Goal: Task Accomplishment & Management: Complete application form

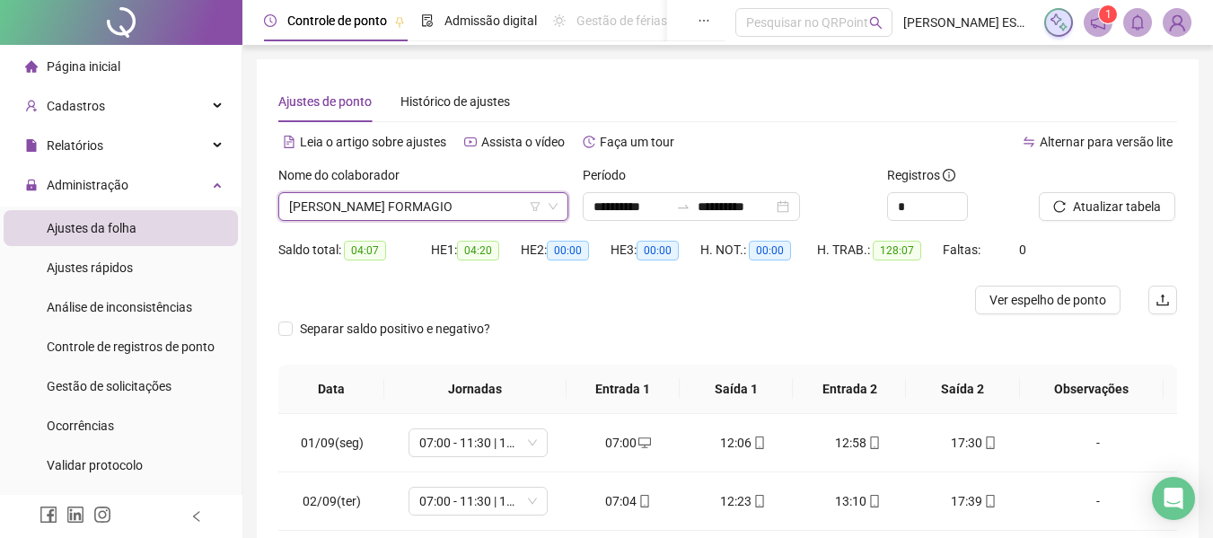
drag, startPoint x: 0, startPoint y: 0, endPoint x: 404, endPoint y: 282, distance: 492.6
click at [452, 210] on span "[PERSON_NAME] FORMAGIO" at bounding box center [423, 206] width 268 height 27
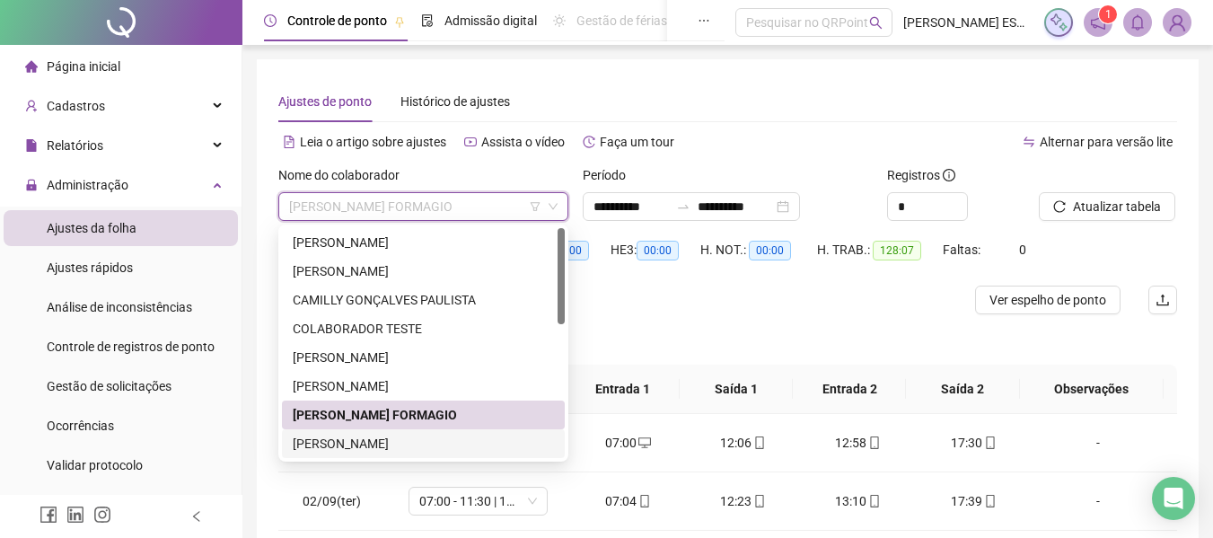
click at [413, 436] on div "[PERSON_NAME]" at bounding box center [423, 444] width 261 height 20
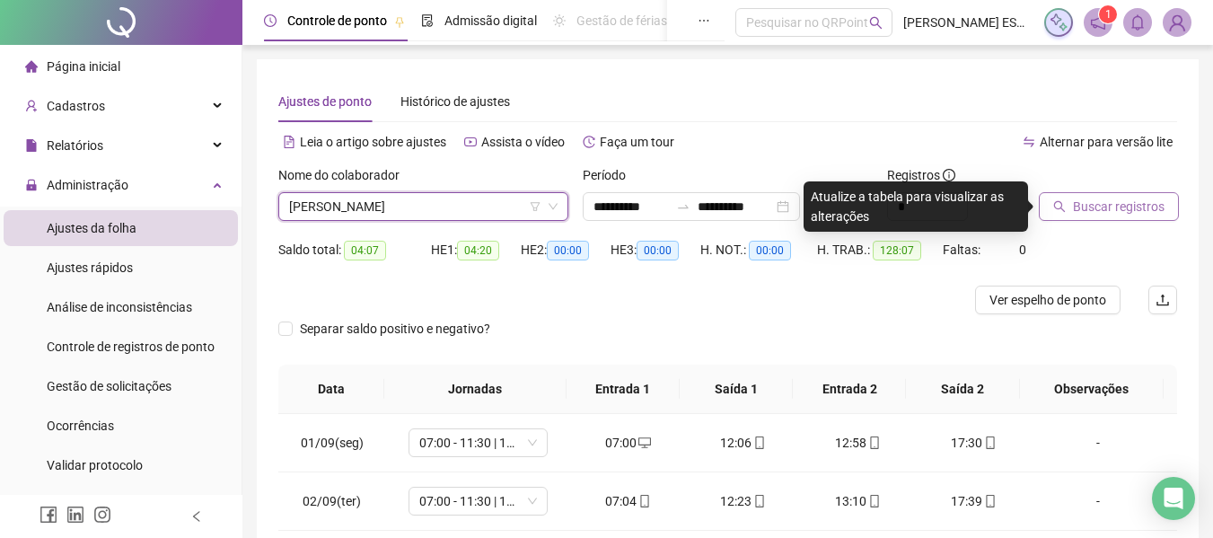
click at [1056, 205] on icon "search" at bounding box center [1059, 206] width 13 height 13
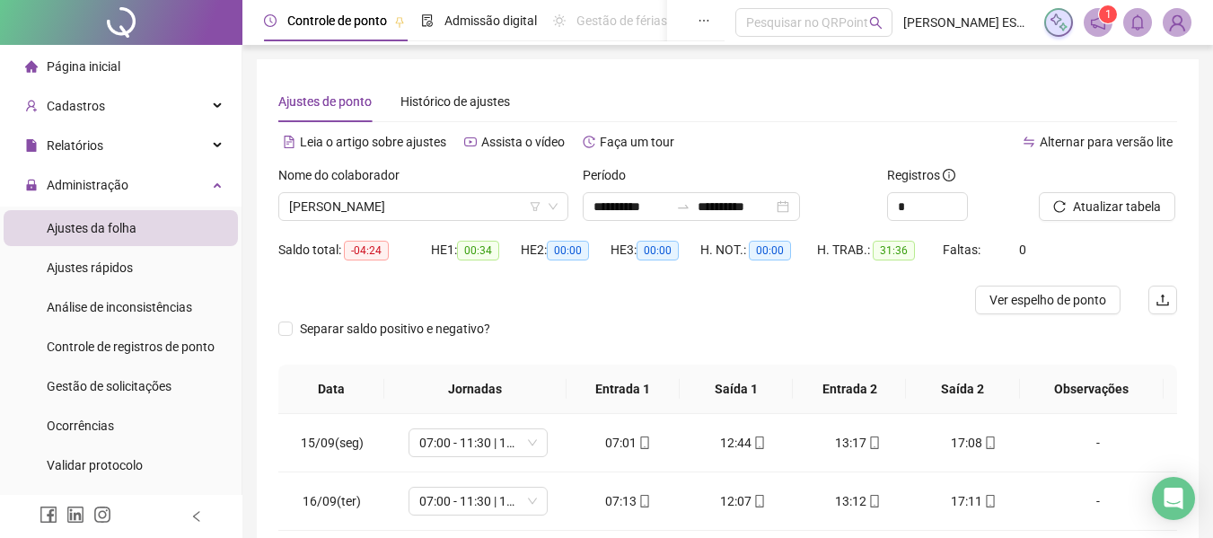
scroll to position [208, 0]
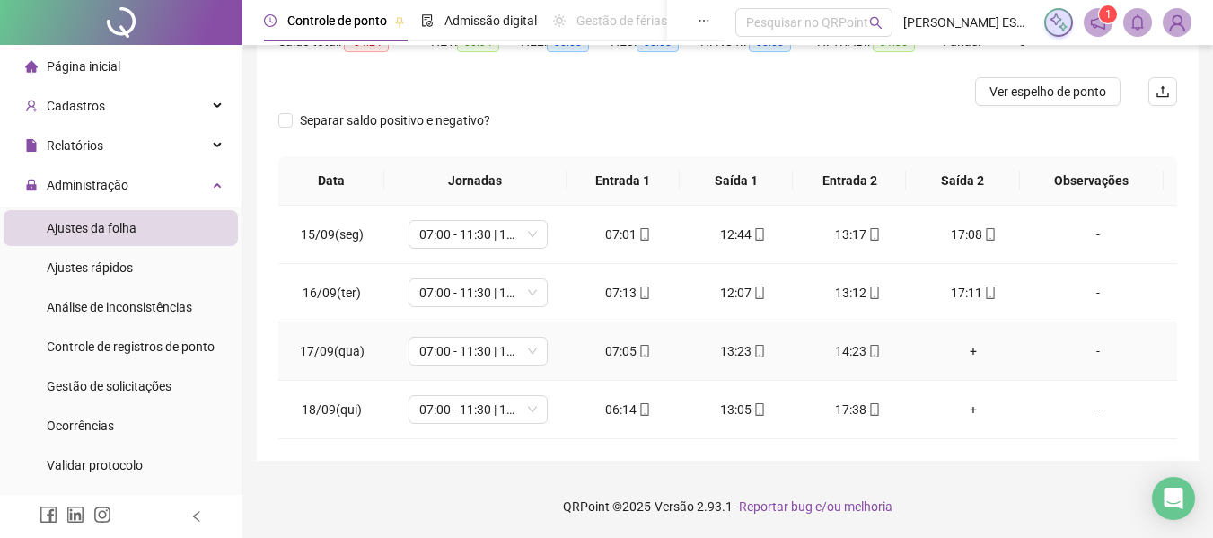
click at [962, 353] on div "+" at bounding box center [973, 351] width 86 height 20
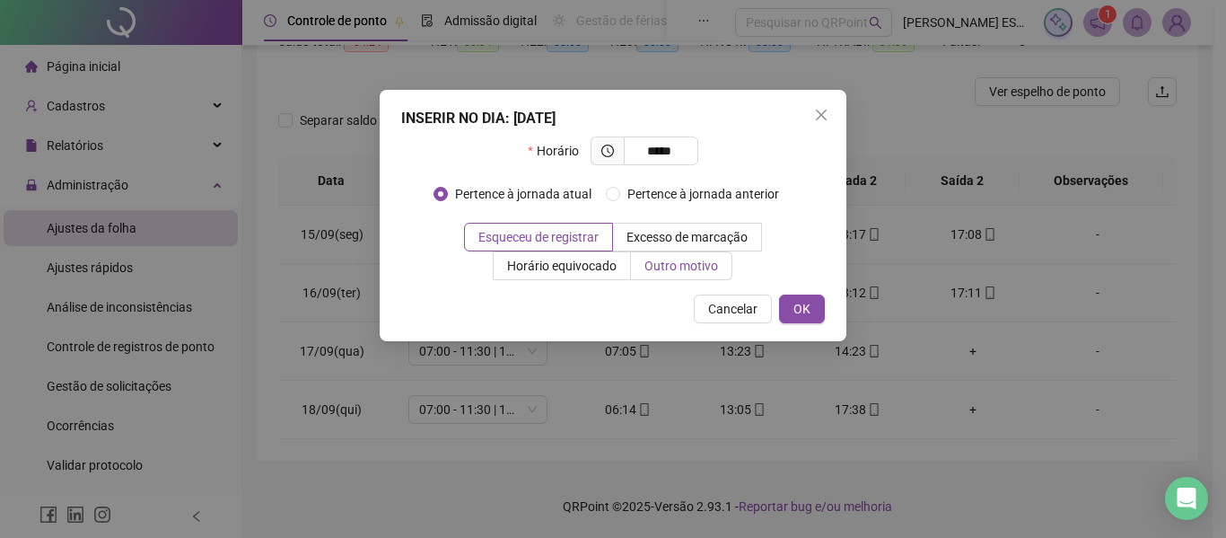
type input "*****"
click at [680, 268] on span "Outro motivo" at bounding box center [682, 266] width 74 height 14
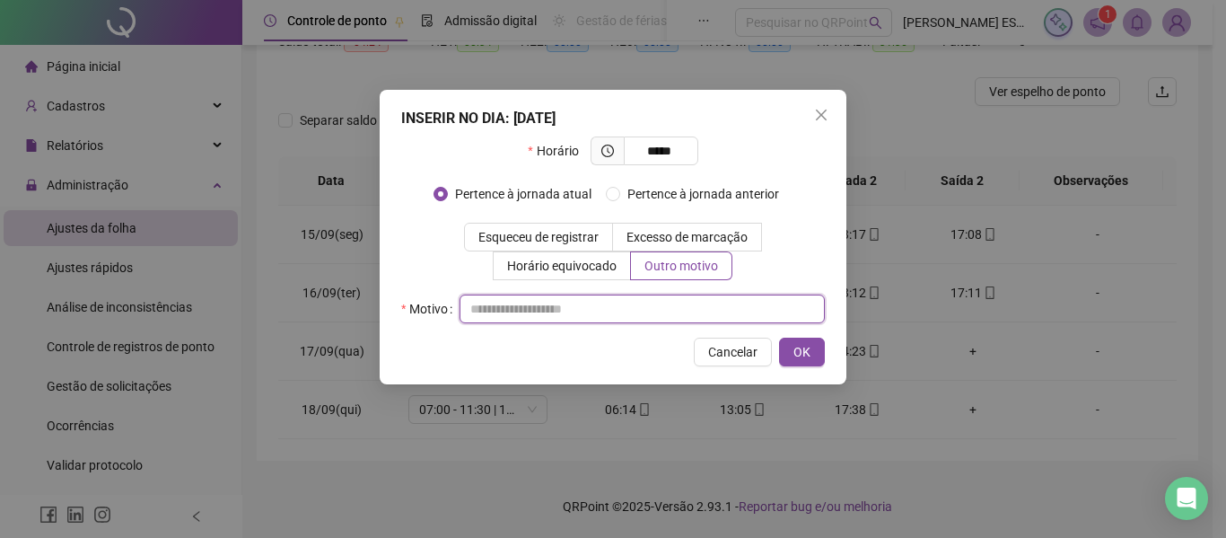
click at [657, 311] on input "text" at bounding box center [642, 308] width 365 height 29
click at [473, 320] on input "******" at bounding box center [642, 308] width 365 height 29
click at [477, 320] on input "******" at bounding box center [642, 308] width 365 height 29
type input "**********"
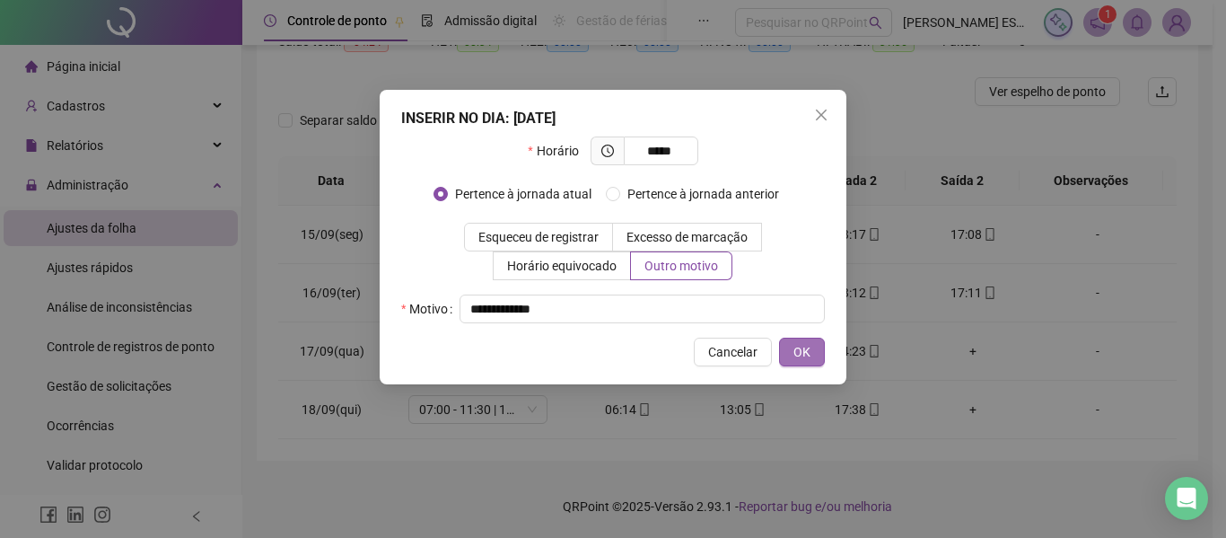
click at [795, 351] on span "OK" at bounding box center [802, 352] width 17 height 20
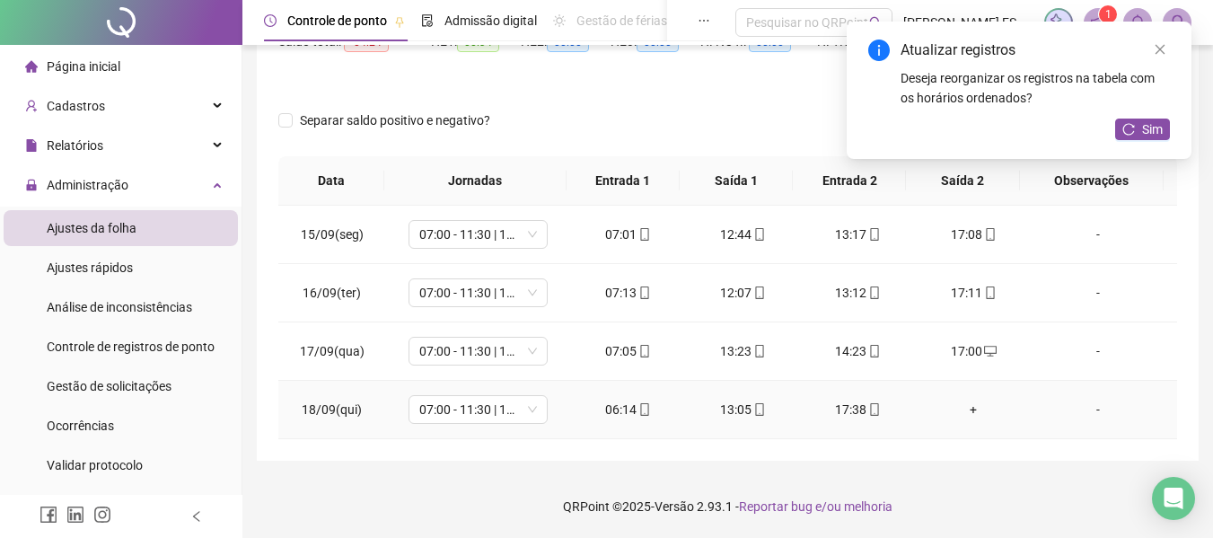
click at [957, 402] on div "+" at bounding box center [973, 409] width 86 height 20
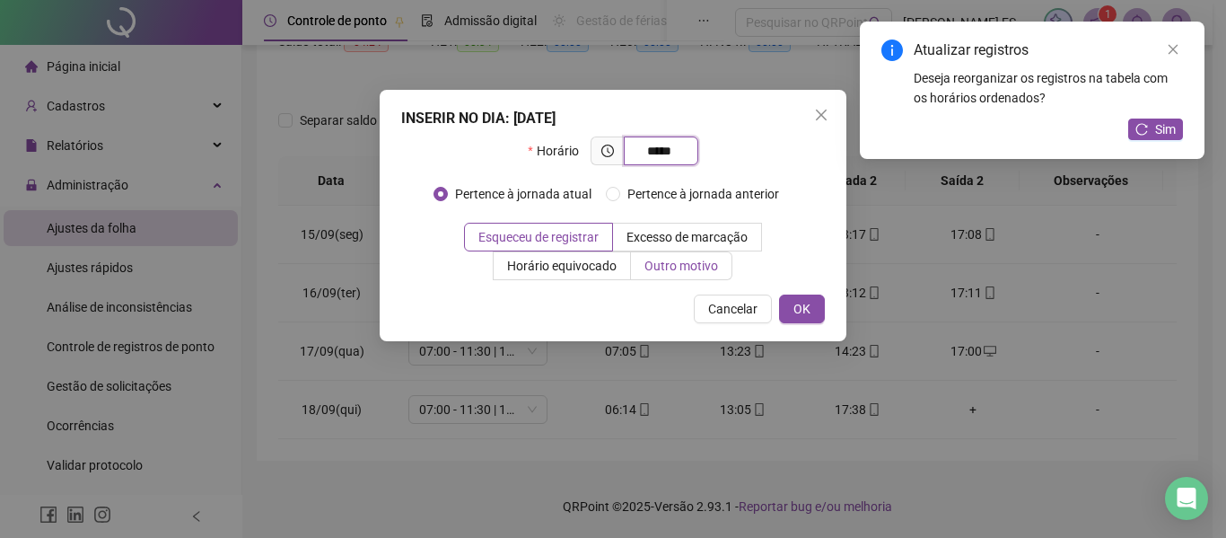
type input "*****"
click at [671, 260] on span "Outro motivo" at bounding box center [682, 266] width 74 height 14
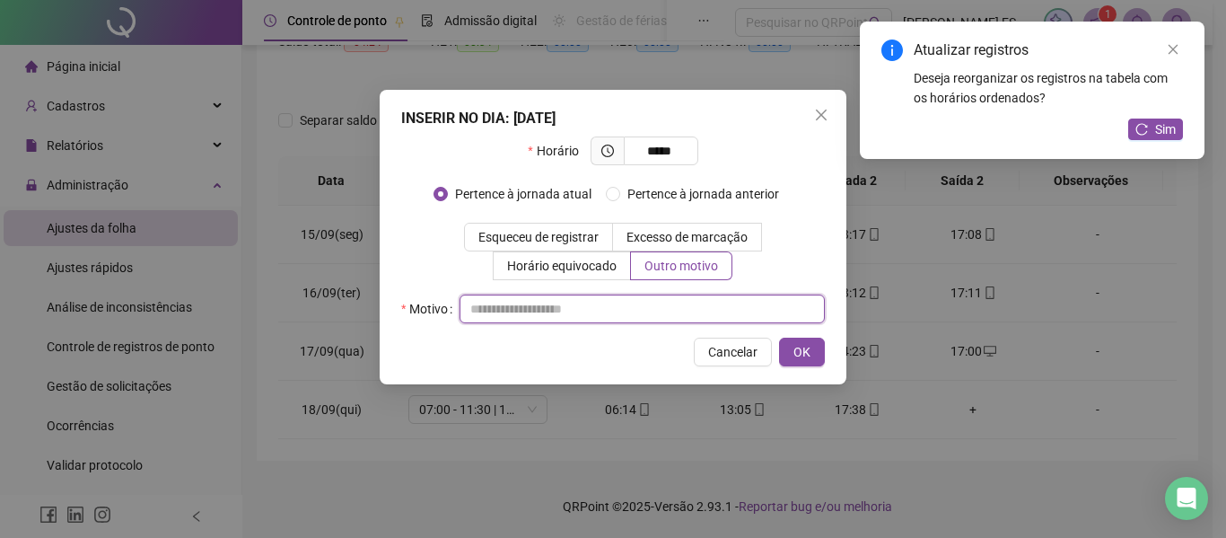
click at [644, 307] on input "text" at bounding box center [642, 308] width 365 height 29
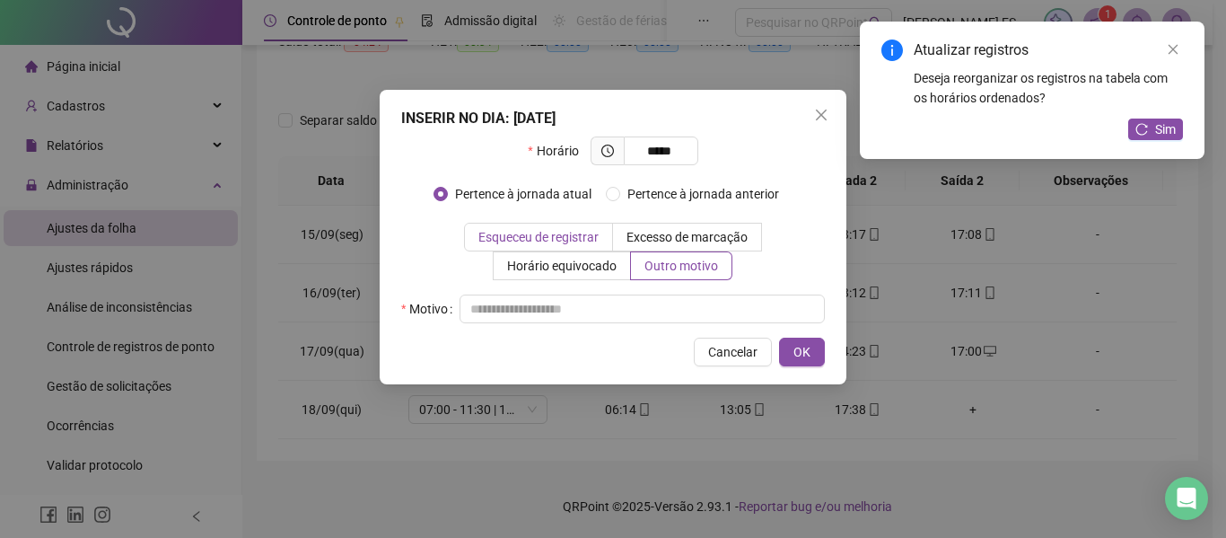
click at [585, 241] on span "Esqueceu de registrar" at bounding box center [538, 237] width 120 height 14
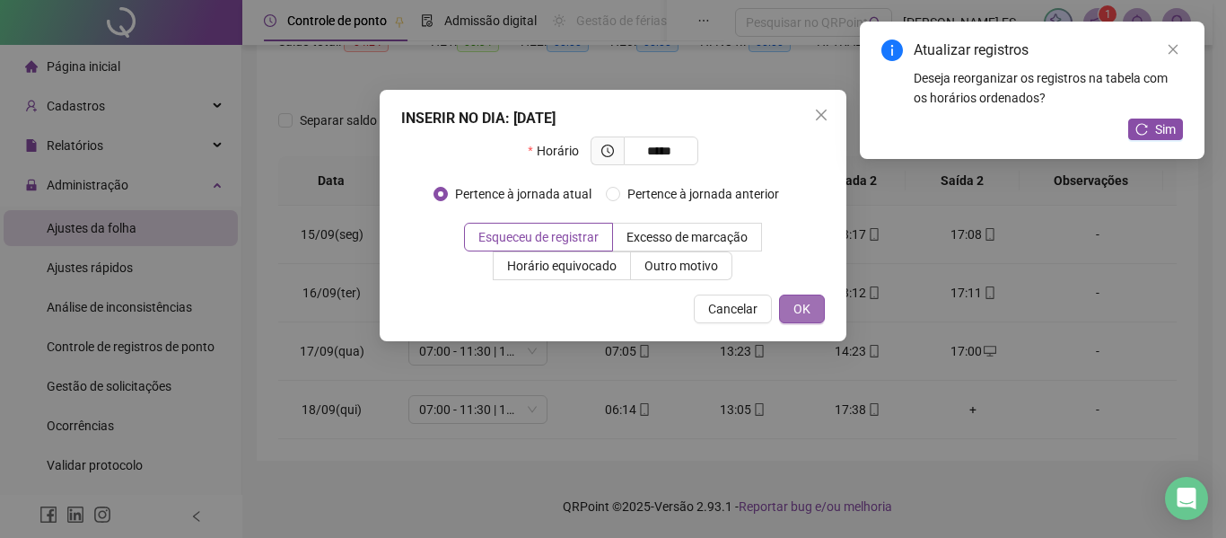
click at [789, 315] on button "OK" at bounding box center [802, 308] width 46 height 29
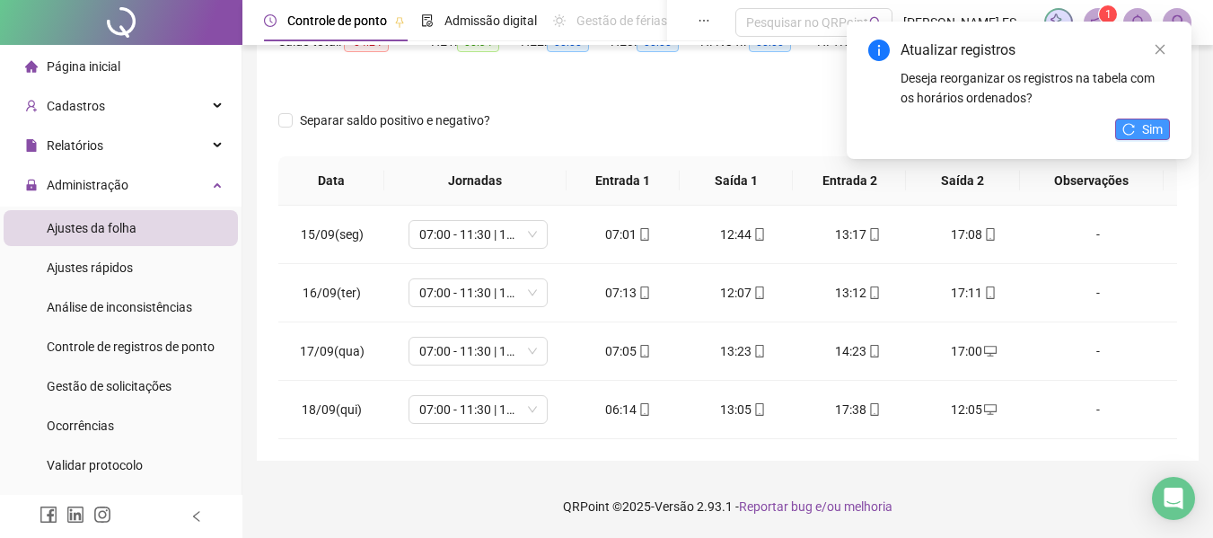
click at [1126, 133] on icon "reload" at bounding box center [1128, 129] width 13 height 13
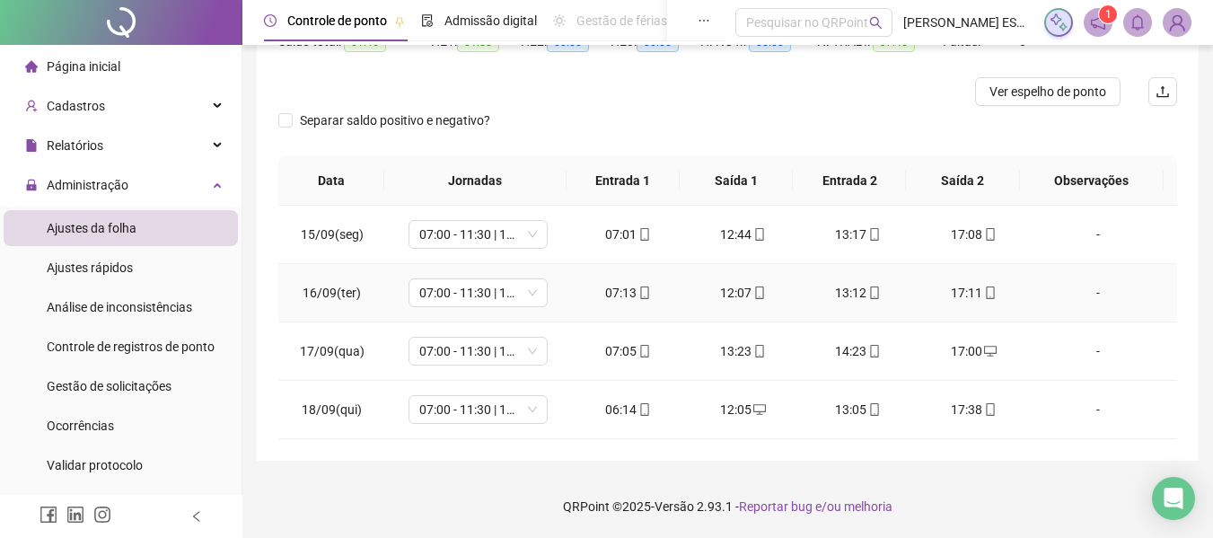
scroll to position [0, 0]
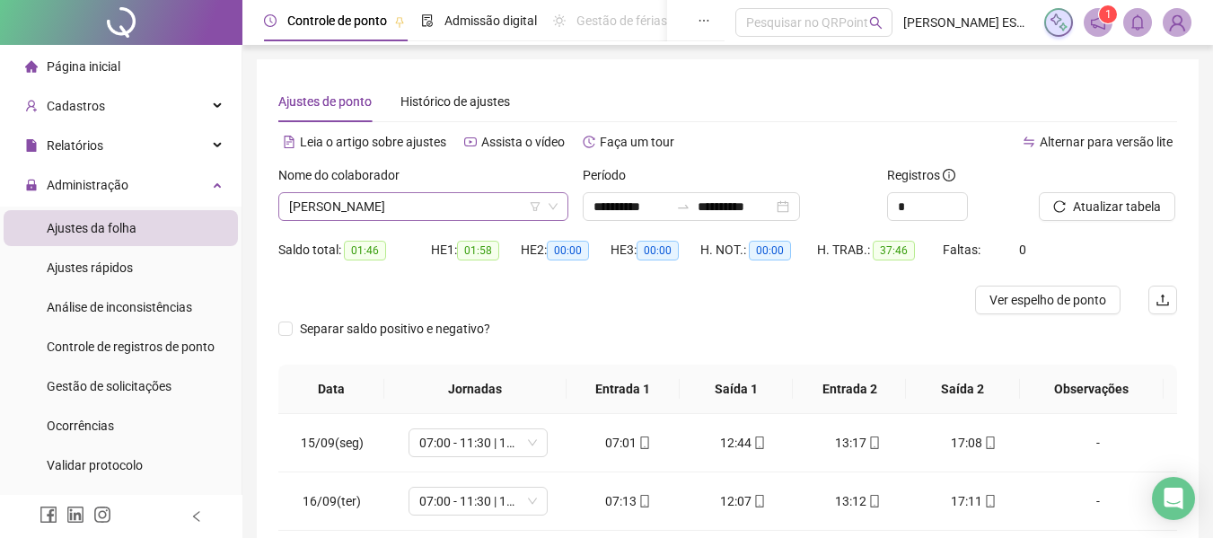
click at [467, 205] on span "[PERSON_NAME]" at bounding box center [423, 206] width 268 height 27
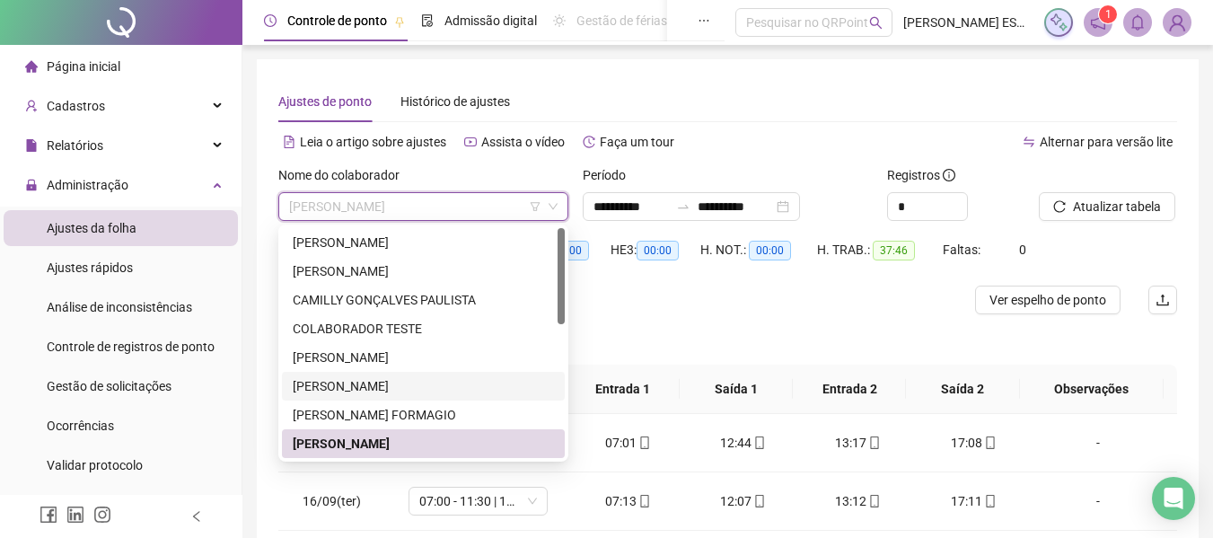
scroll to position [90, 0]
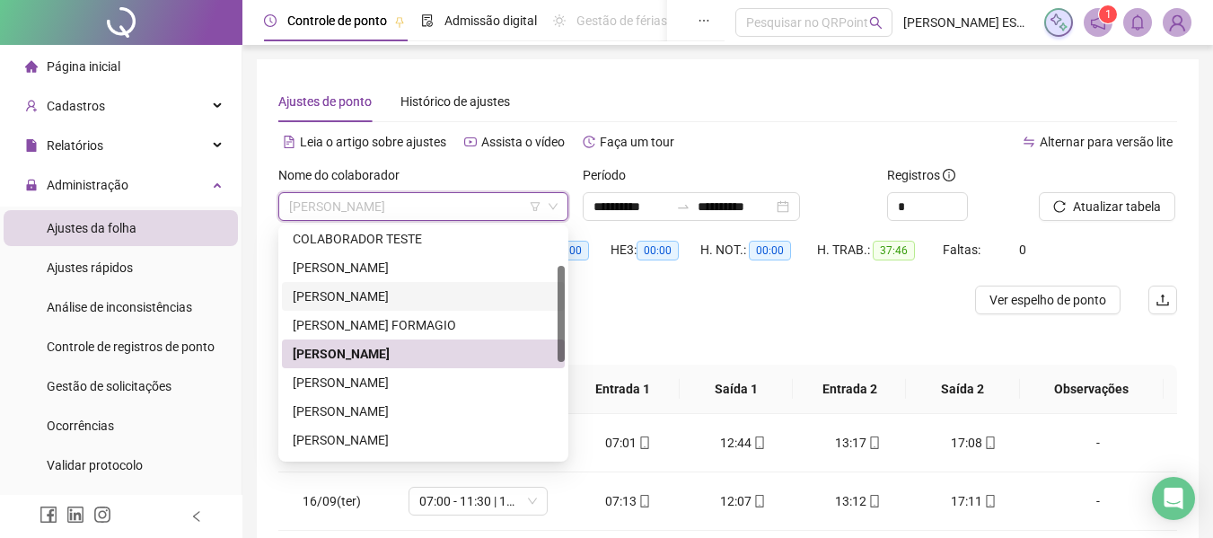
click at [391, 298] on div "[PERSON_NAME]" at bounding box center [423, 296] width 261 height 20
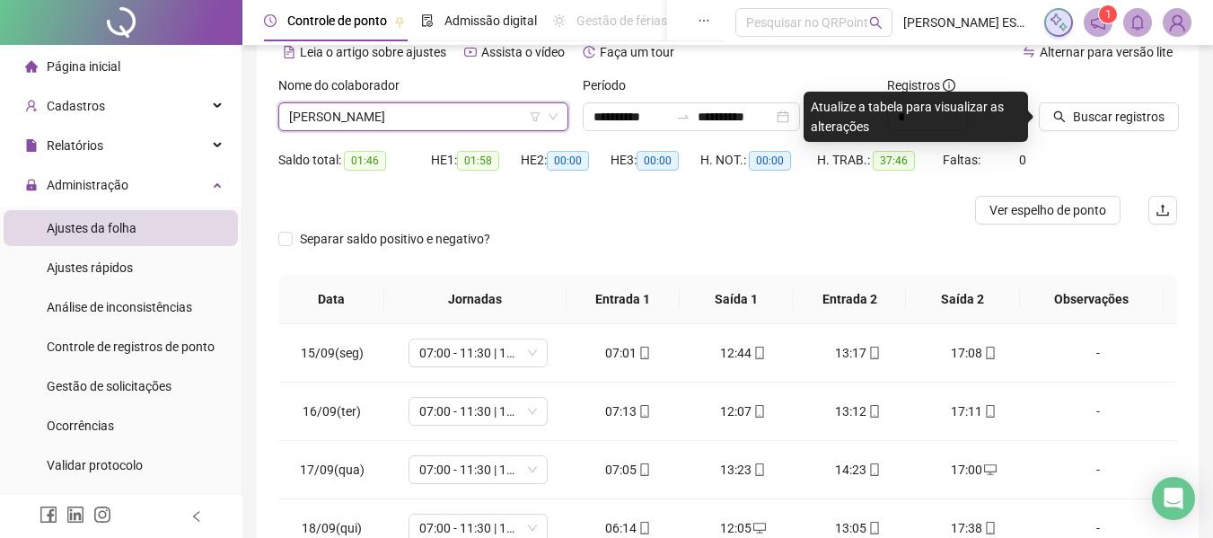
click at [482, 119] on span "[PERSON_NAME]" at bounding box center [423, 116] width 268 height 27
click at [462, 116] on span "[PERSON_NAME]" at bounding box center [423, 116] width 268 height 27
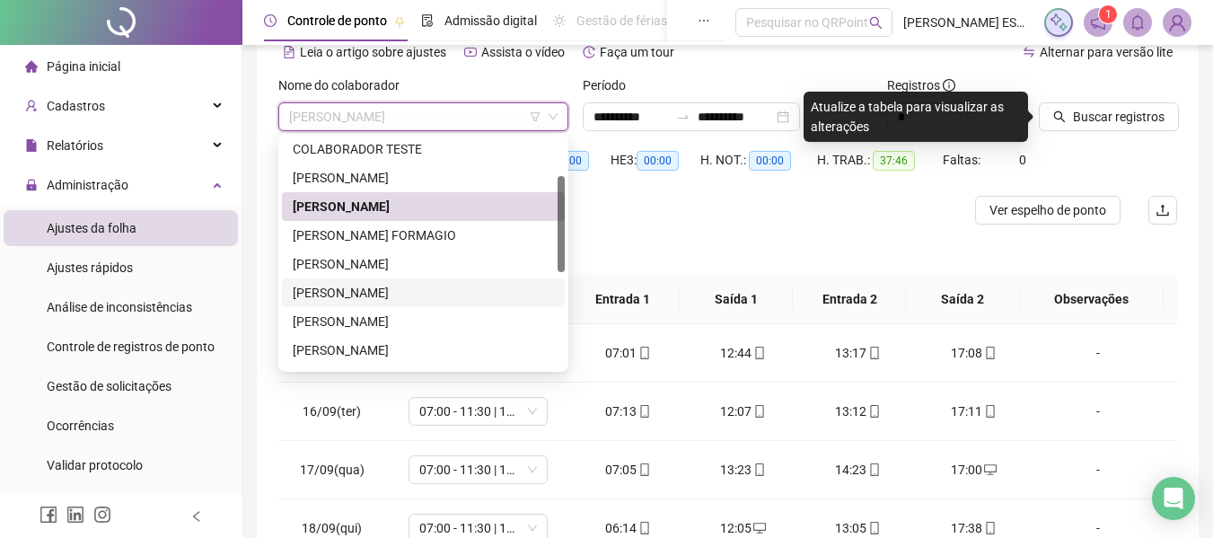
click at [399, 292] on div "[PERSON_NAME]" at bounding box center [423, 293] width 261 height 20
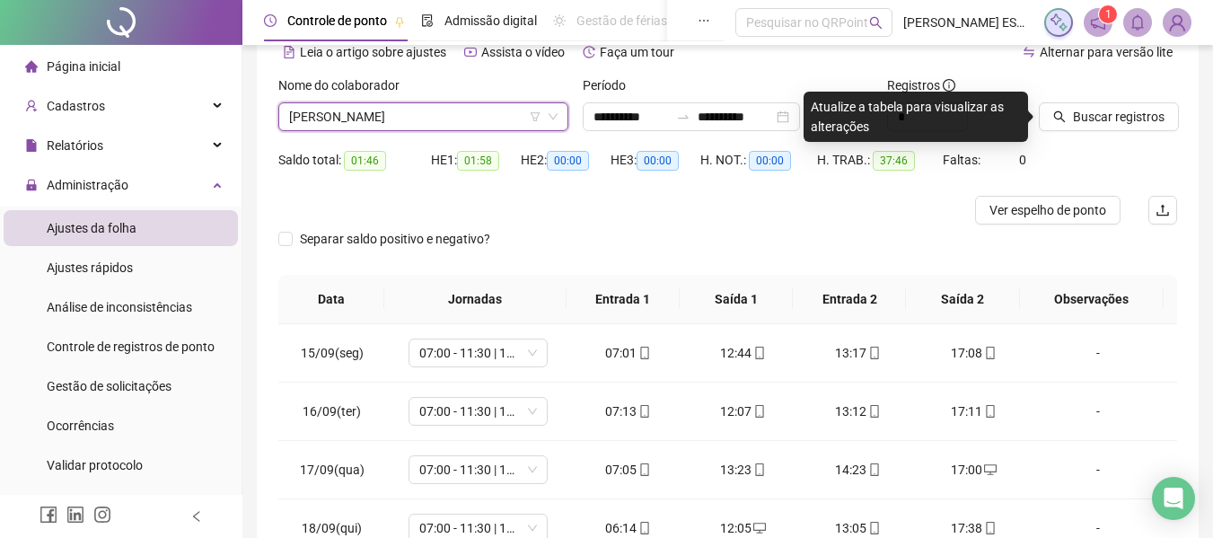
drag, startPoint x: 1072, startPoint y: 110, endPoint x: 987, endPoint y: 138, distance: 90.0
click at [1074, 110] on button "Buscar registros" at bounding box center [1109, 116] width 140 height 29
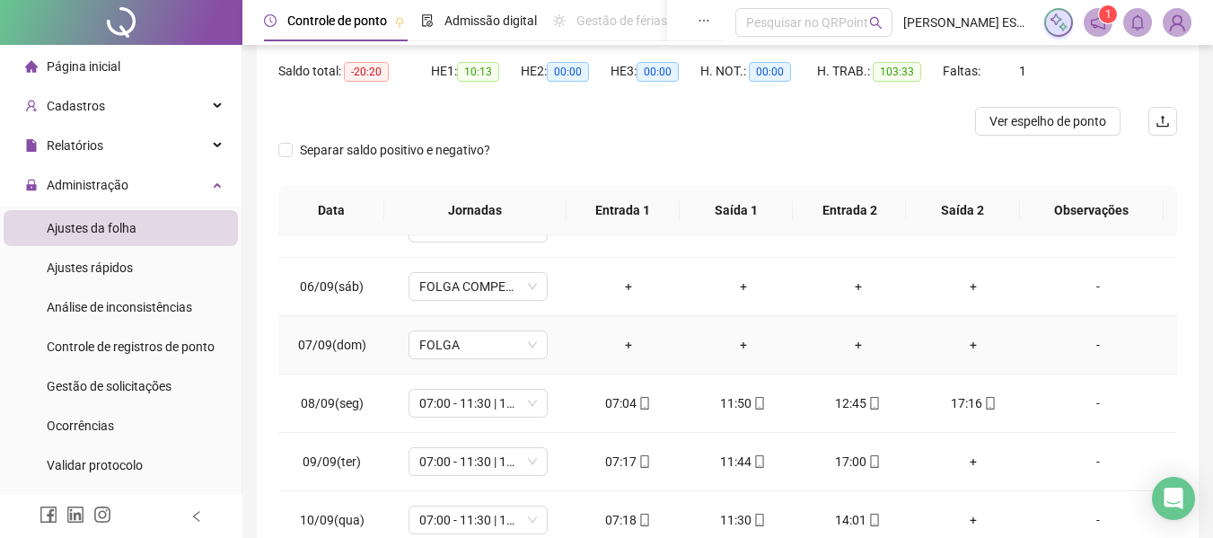
scroll to position [359, 0]
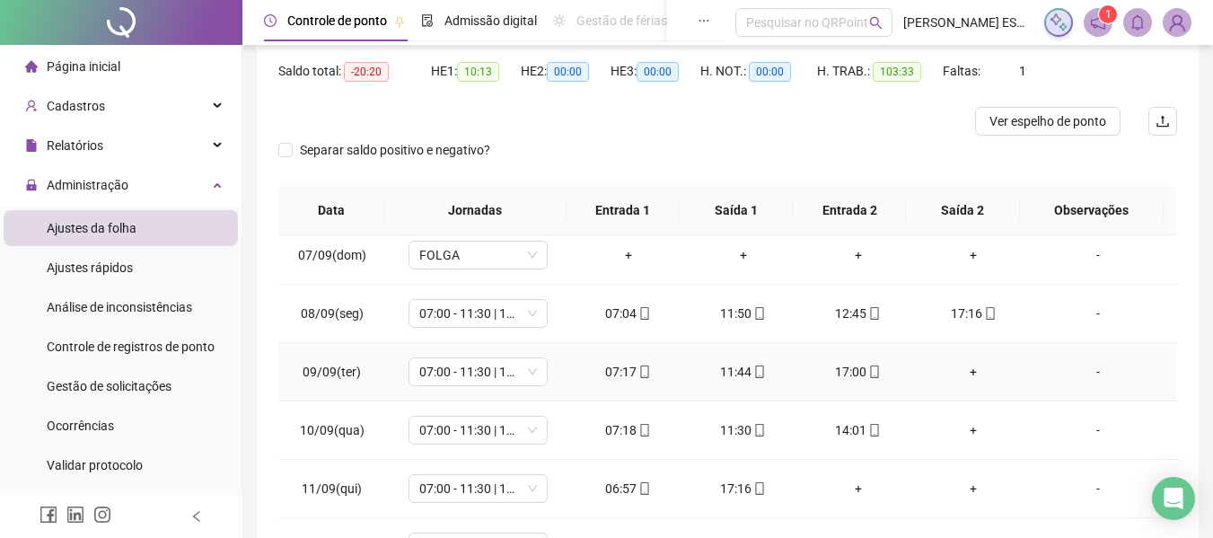
click at [960, 376] on div "+" at bounding box center [973, 372] width 86 height 20
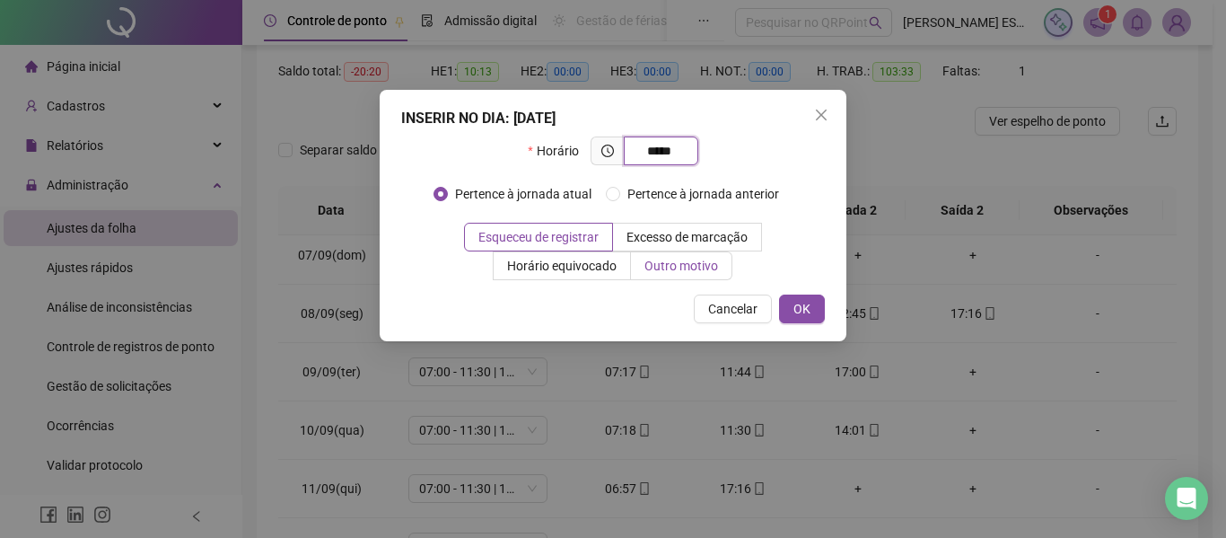
type input "*****"
click at [697, 264] on span "Outro motivo" at bounding box center [682, 266] width 74 height 14
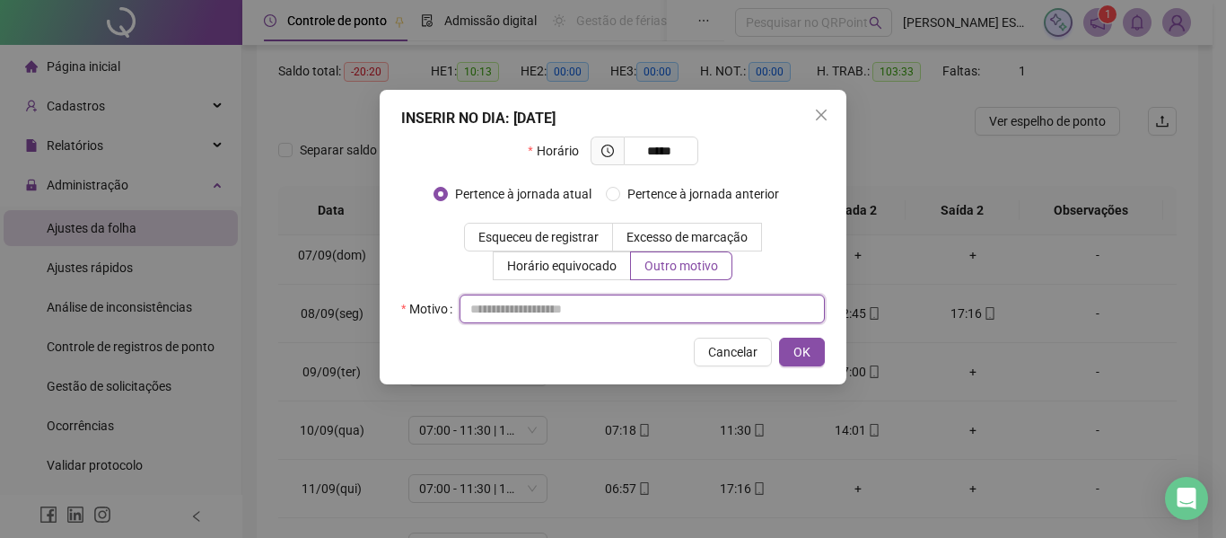
click at [549, 318] on input "text" at bounding box center [642, 308] width 365 height 29
type input "**********"
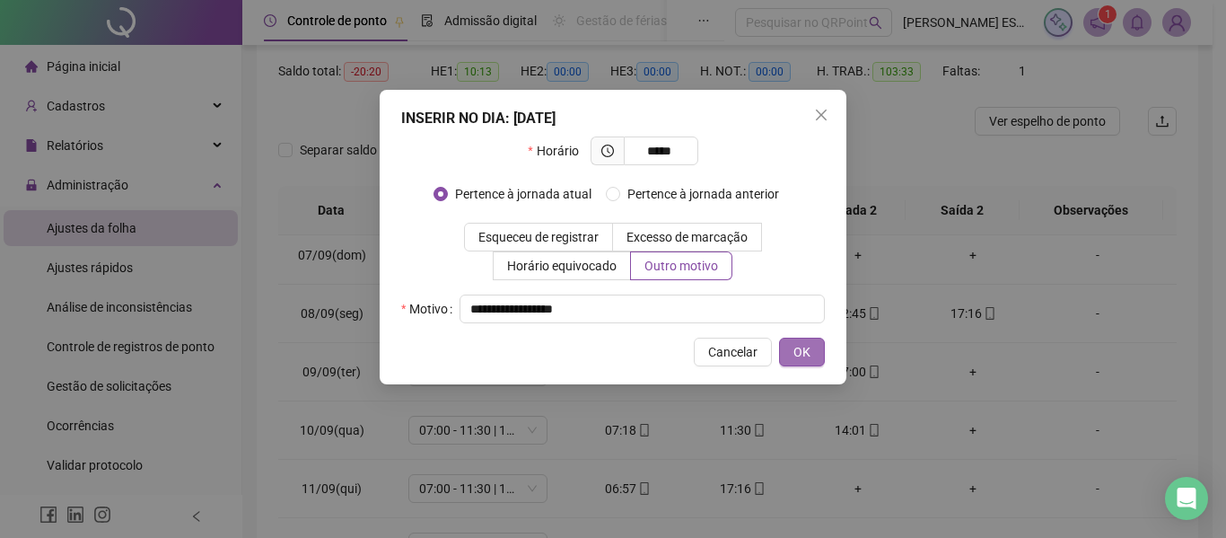
click at [816, 359] on button "OK" at bounding box center [802, 352] width 46 height 29
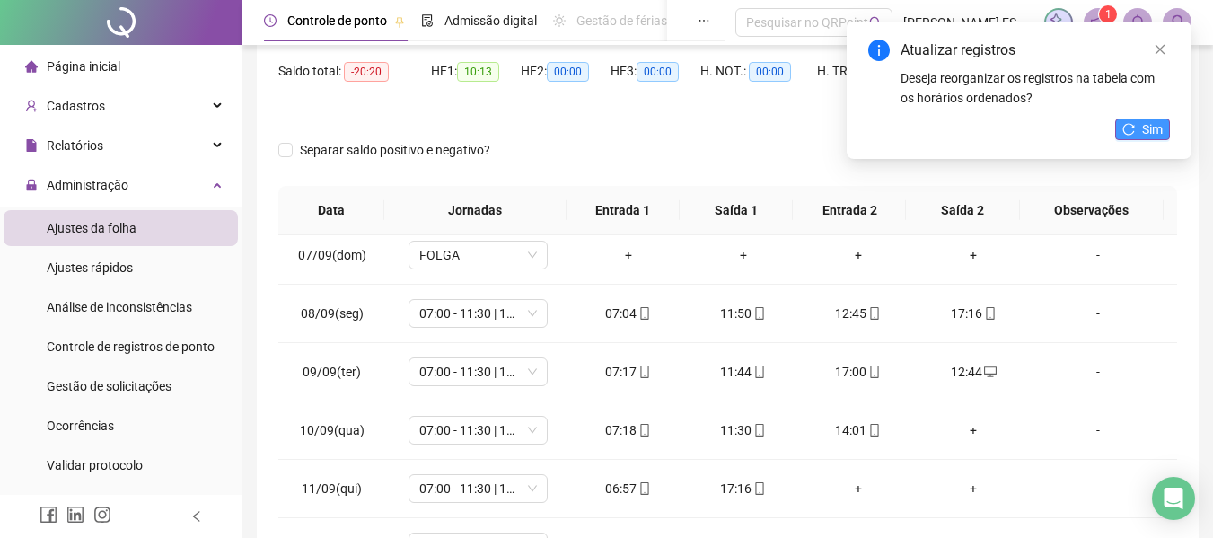
click at [1137, 132] on button "Sim" at bounding box center [1142, 129] width 55 height 22
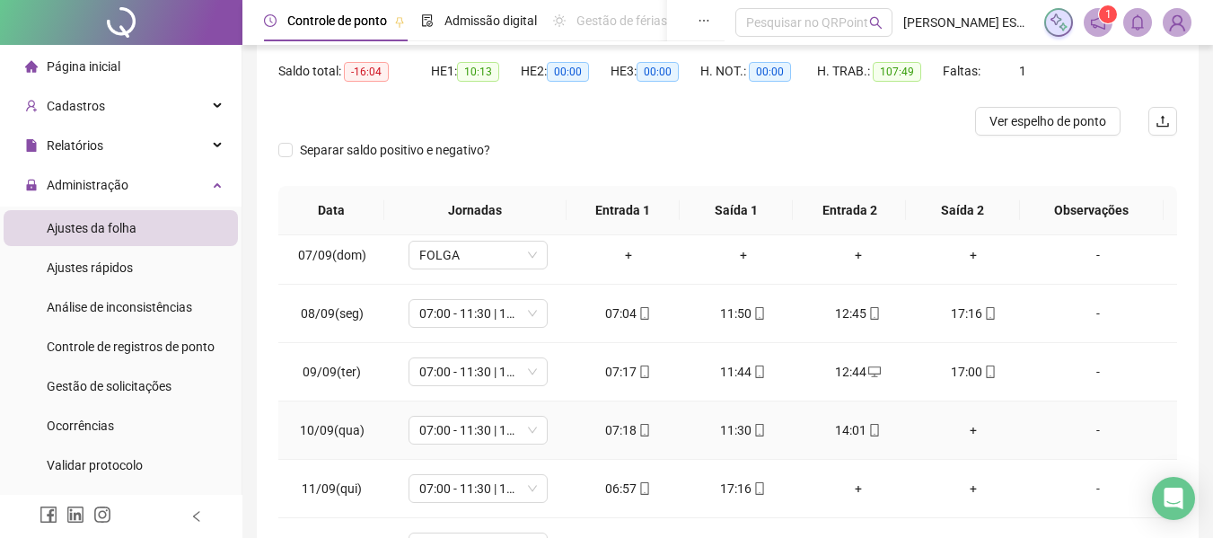
click at [961, 429] on div "+" at bounding box center [973, 430] width 86 height 20
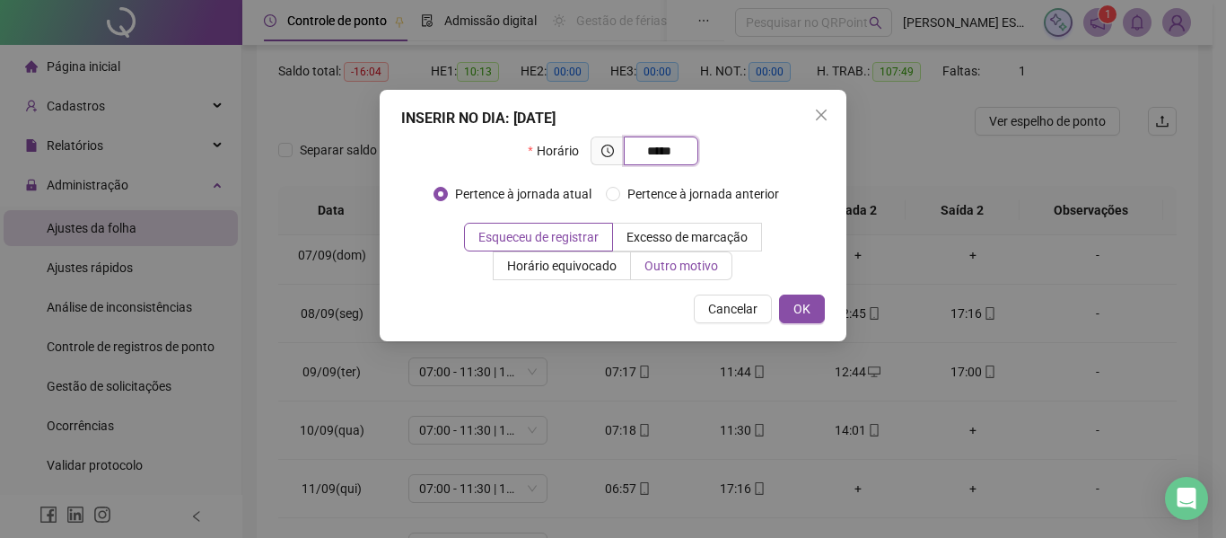
type input "*****"
click at [668, 270] on span "Outro motivo" at bounding box center [682, 266] width 74 height 14
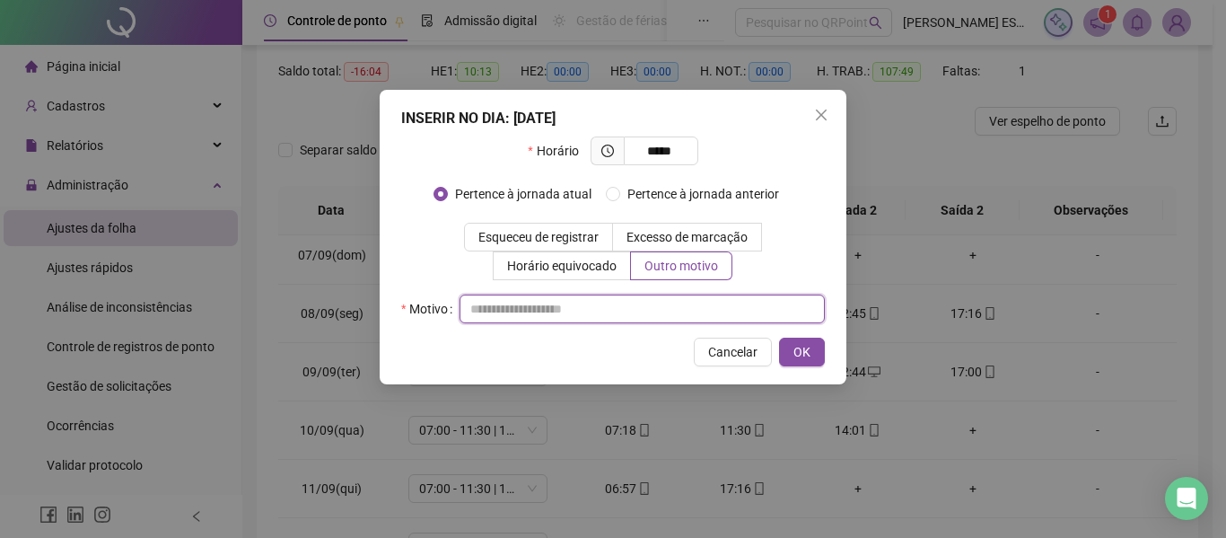
click at [622, 296] on input "text" at bounding box center [642, 308] width 365 height 29
type input "**********"
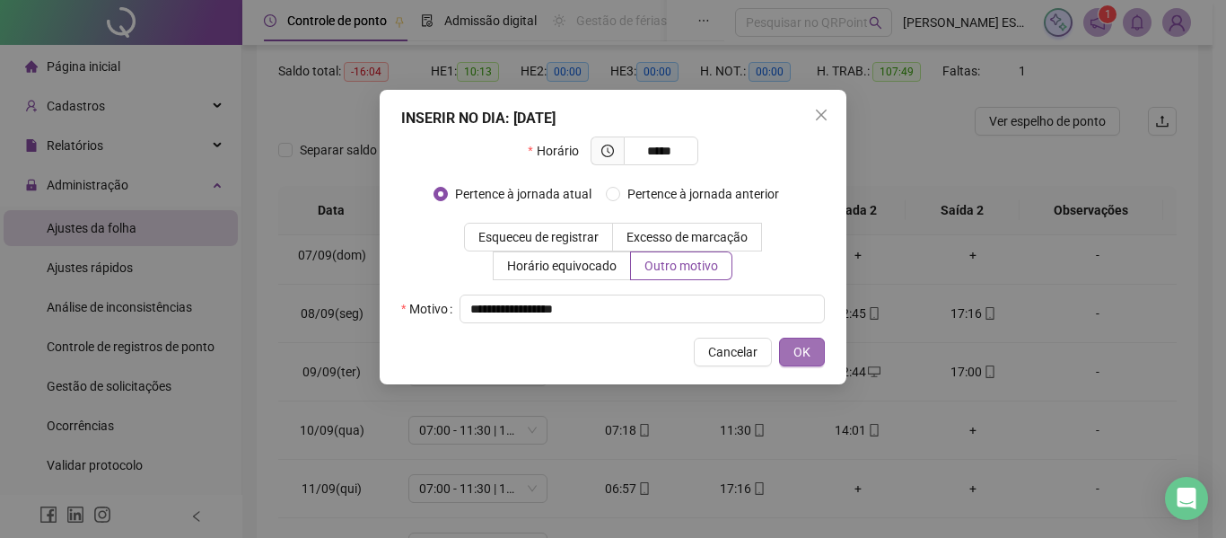
click at [804, 354] on span "OK" at bounding box center [802, 352] width 17 height 20
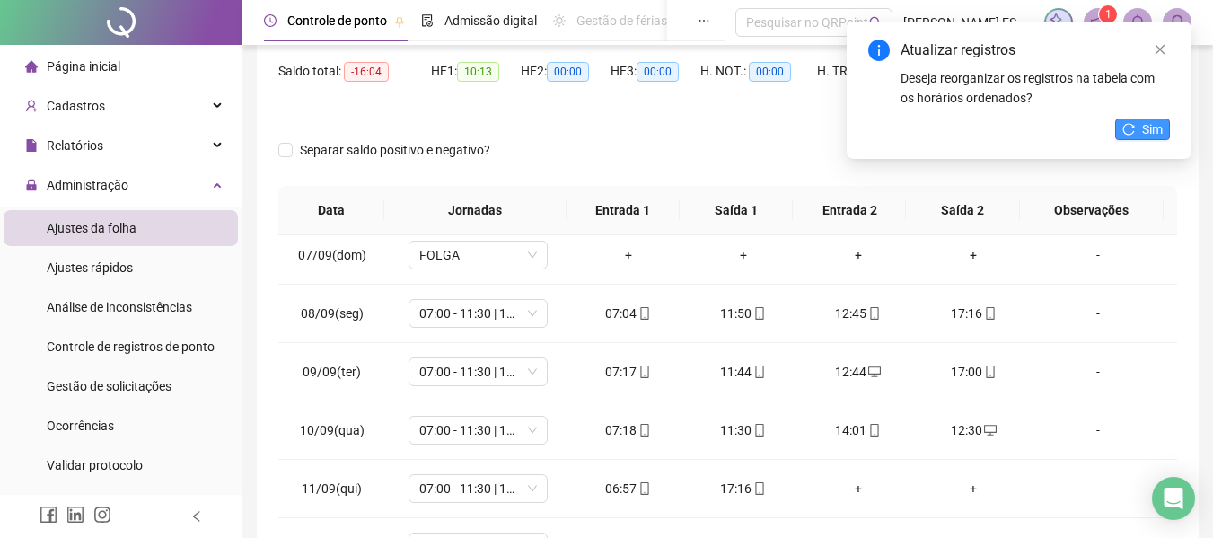
click at [1135, 129] on icon "reload" at bounding box center [1128, 129] width 13 height 13
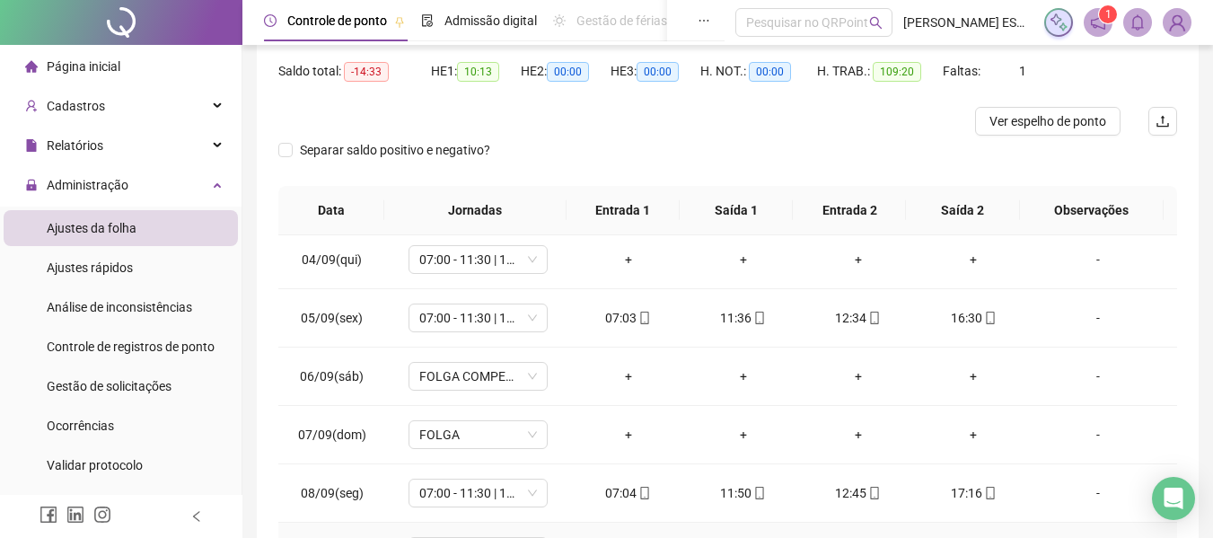
scroll to position [90, 0]
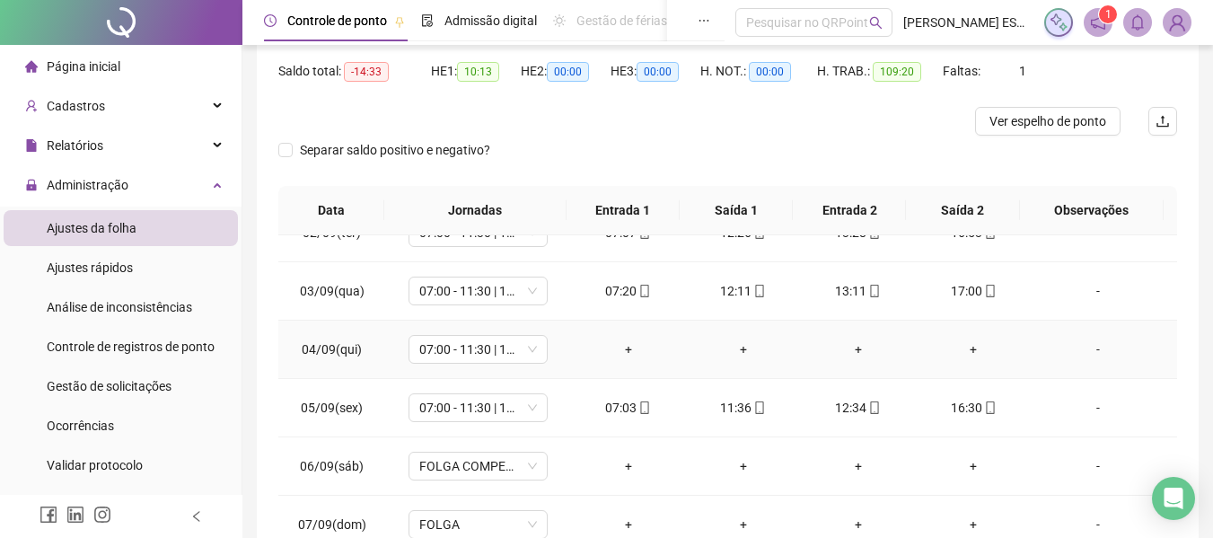
click at [1089, 349] on div "-" at bounding box center [1098, 349] width 106 height 20
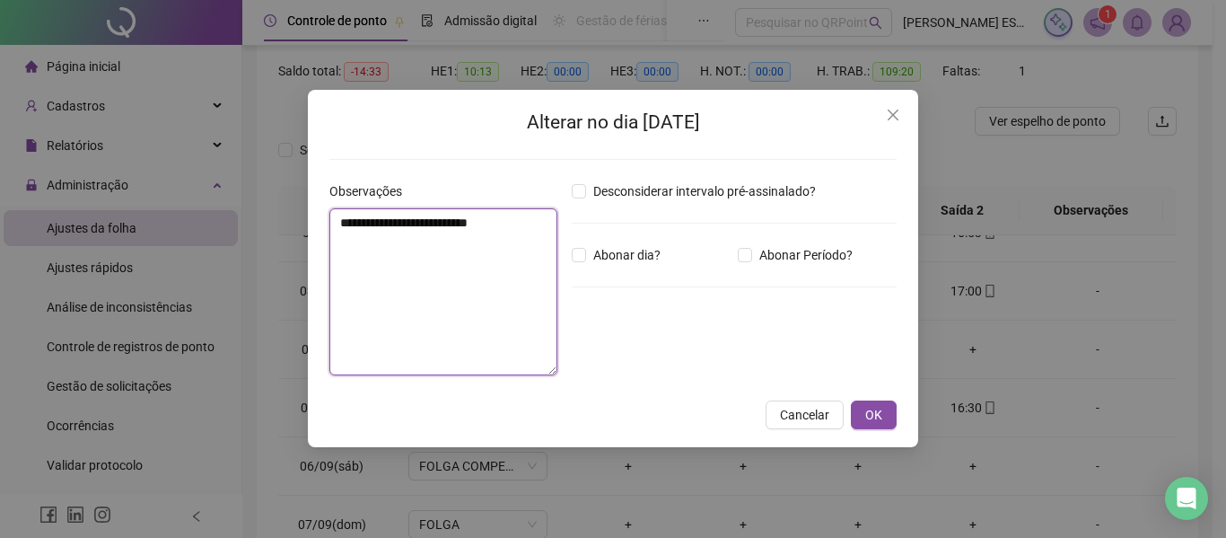
click at [407, 240] on textarea "**********" at bounding box center [443, 291] width 228 height 167
type textarea "**********"
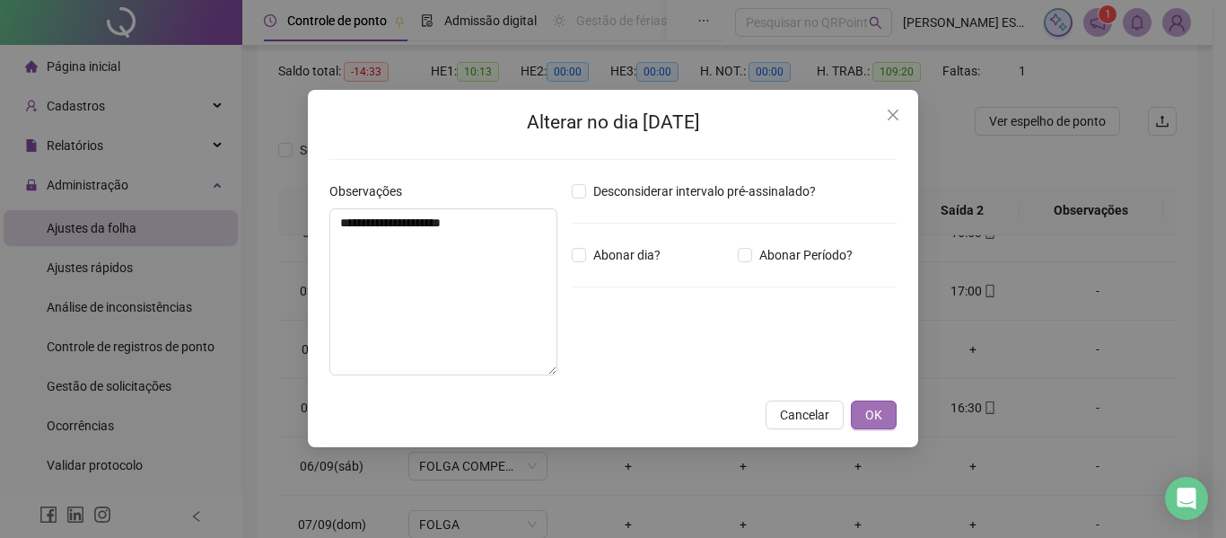
click at [885, 422] on button "OK" at bounding box center [874, 414] width 46 height 29
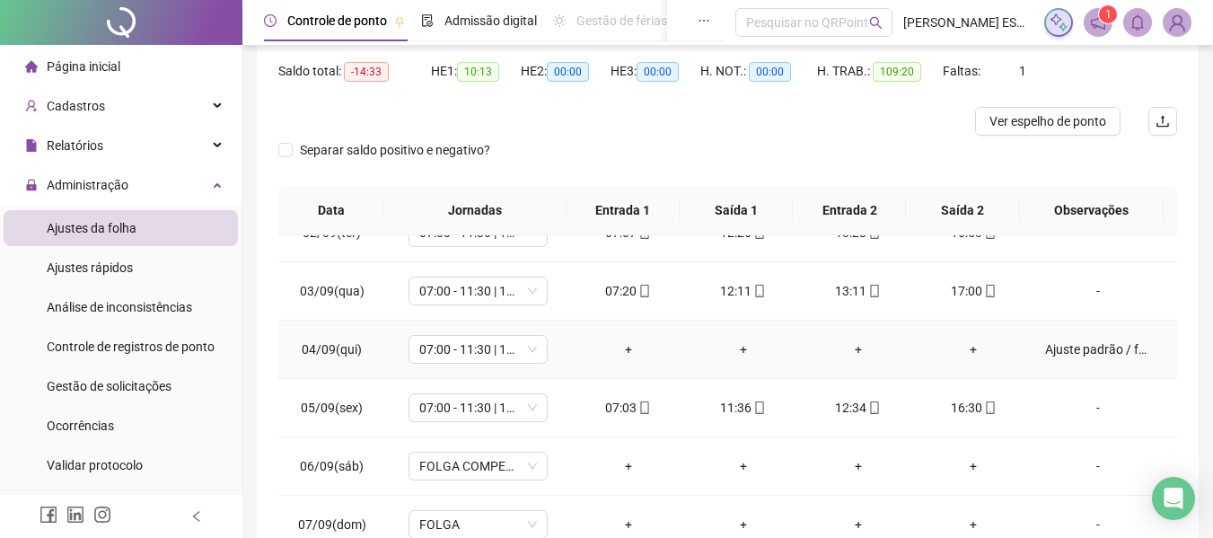
click at [619, 355] on div "+" at bounding box center [628, 349] width 86 height 20
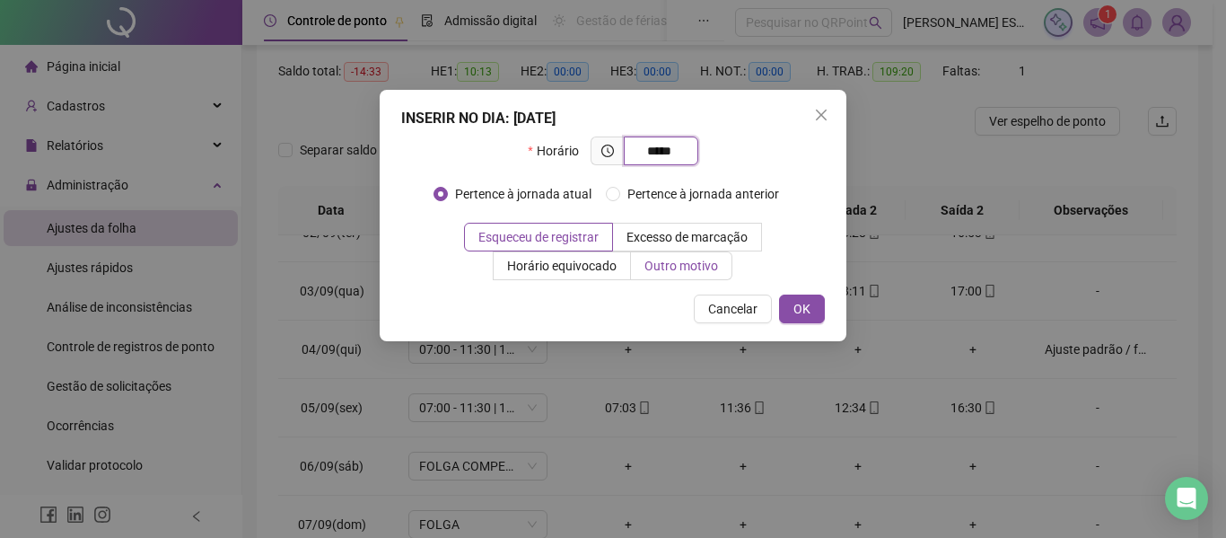
type input "*****"
click at [656, 271] on span "Outro motivo" at bounding box center [682, 266] width 74 height 14
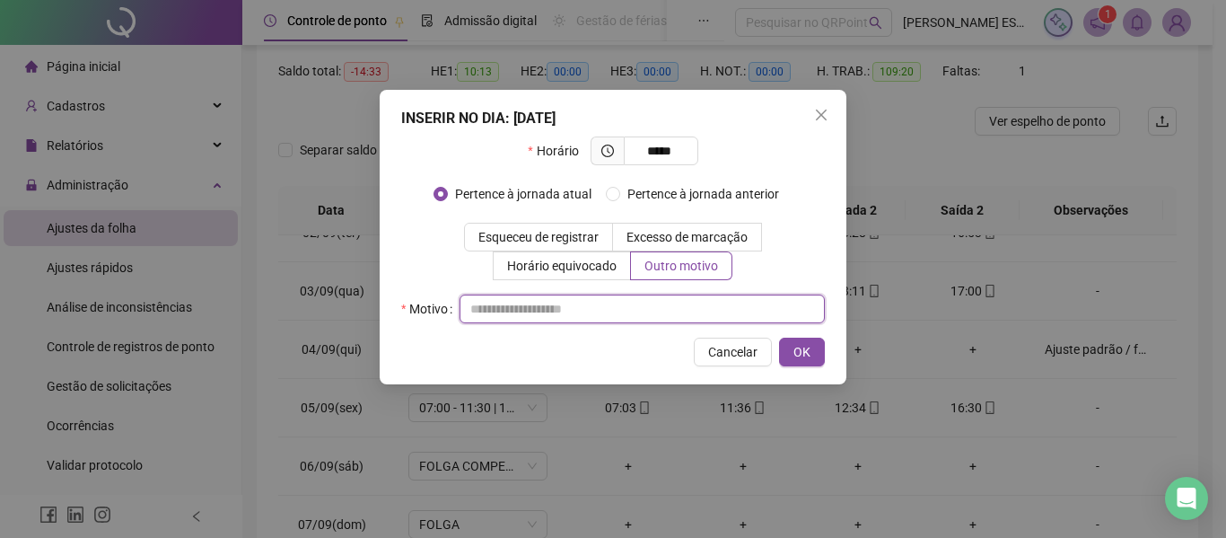
click at [661, 302] on input "text" at bounding box center [642, 308] width 365 height 29
type input "*"
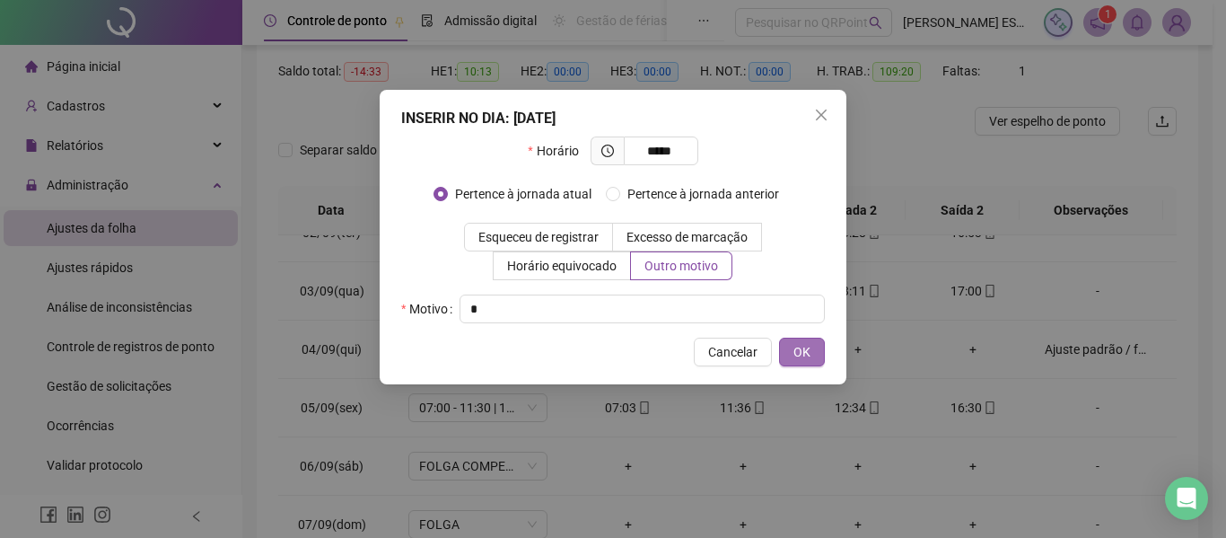
click at [805, 347] on span "OK" at bounding box center [802, 352] width 17 height 20
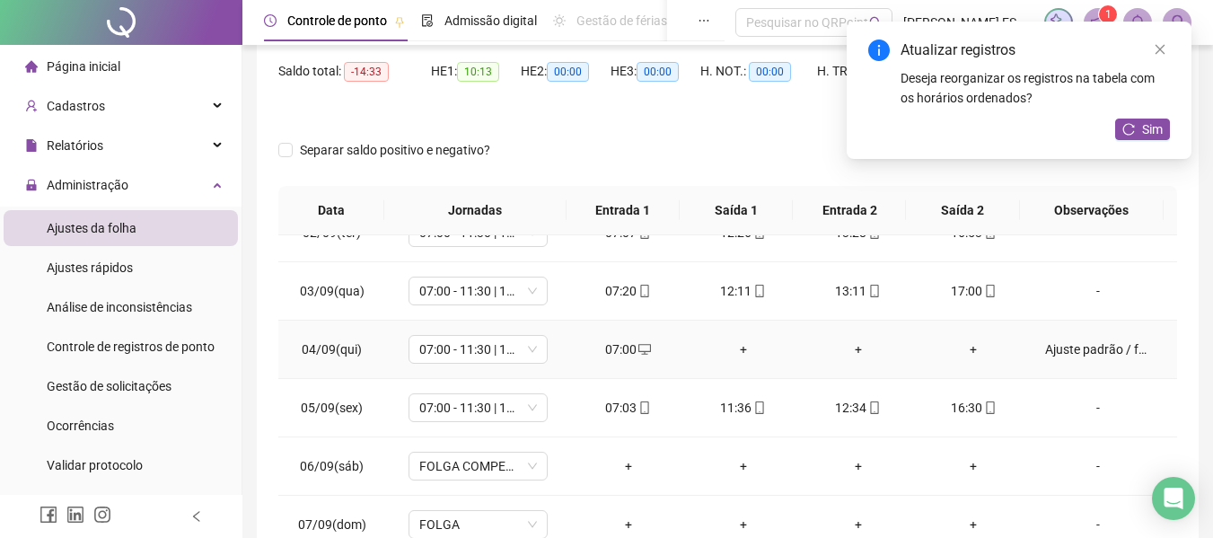
click at [738, 347] on div "+" at bounding box center [743, 349] width 86 height 20
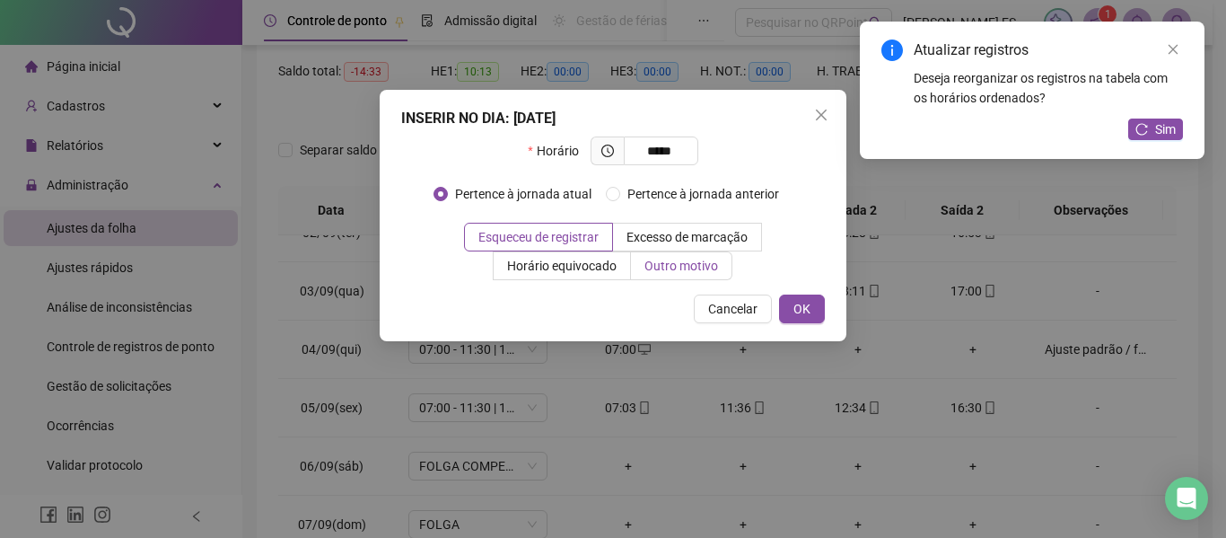
type input "*****"
click at [712, 274] on label "Outro motivo" at bounding box center [681, 265] width 101 height 29
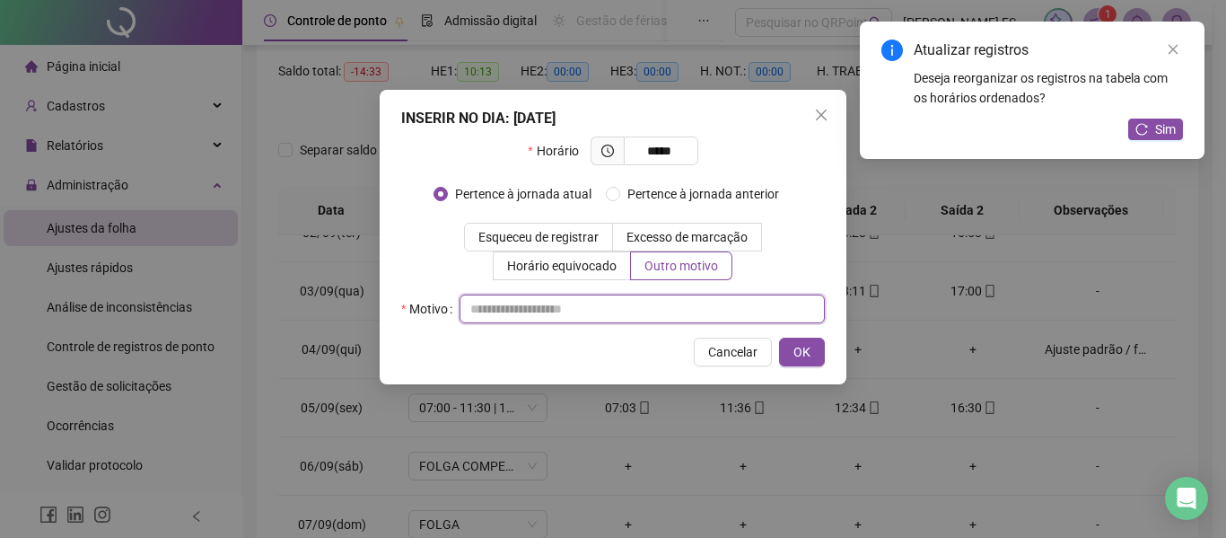
click at [582, 301] on input "text" at bounding box center [642, 308] width 365 height 29
type input "*"
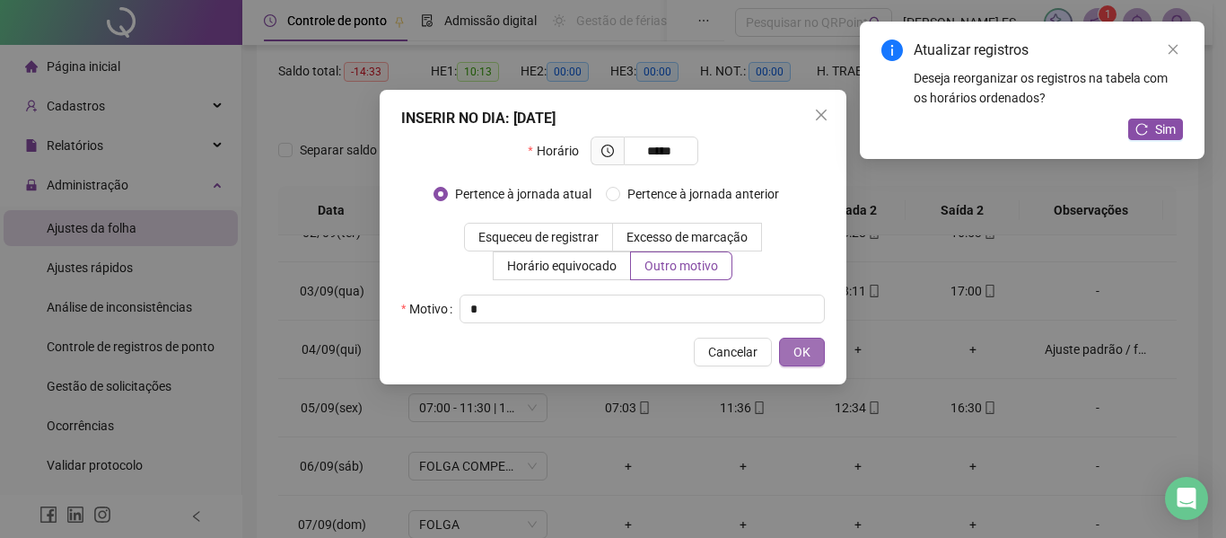
click at [793, 350] on button "OK" at bounding box center [802, 352] width 46 height 29
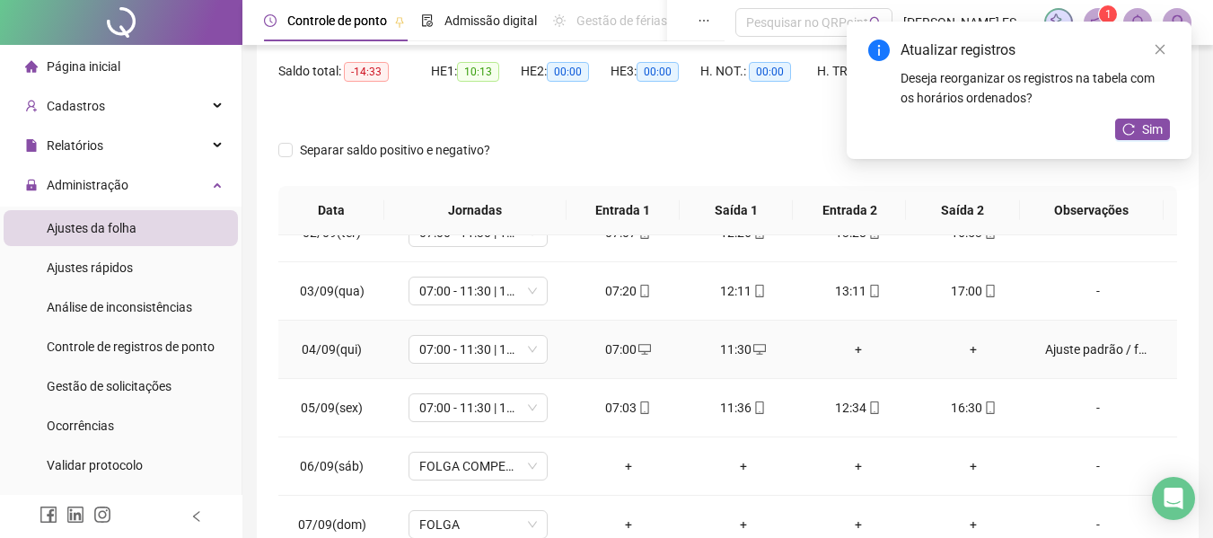
click at [847, 350] on div "+" at bounding box center [858, 349] width 86 height 20
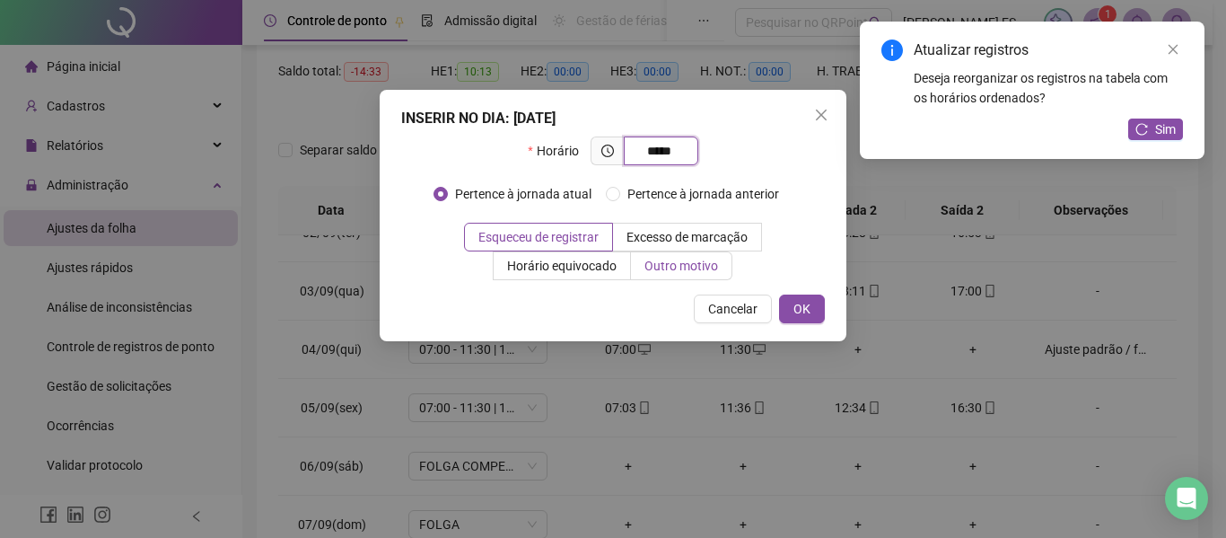
type input "*****"
click at [680, 262] on span "Outro motivo" at bounding box center [682, 266] width 74 height 14
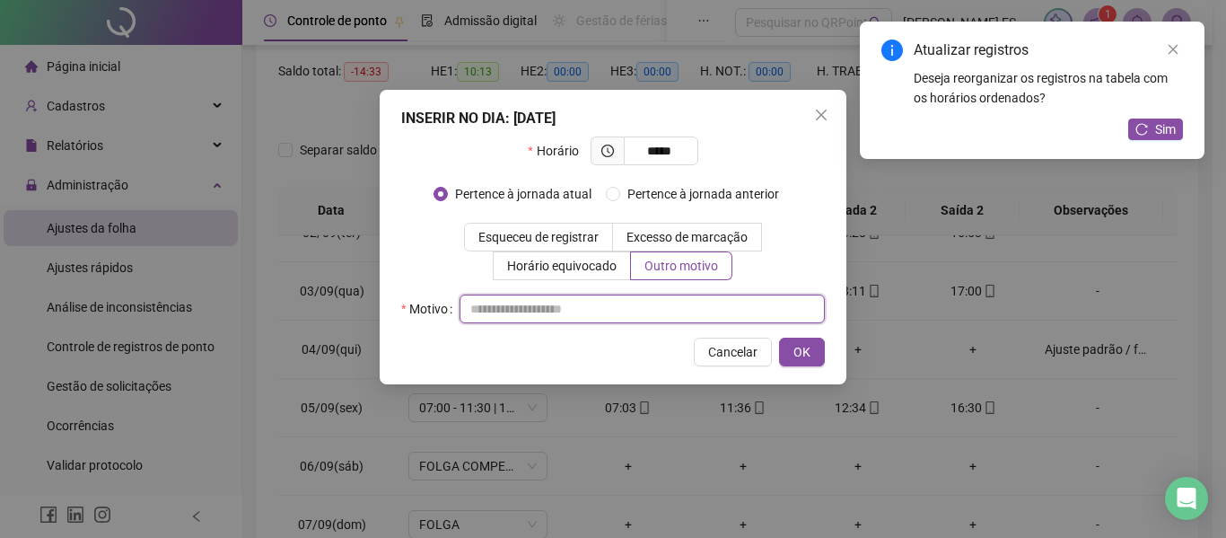
click at [540, 301] on input "text" at bounding box center [642, 308] width 365 height 29
type input "*"
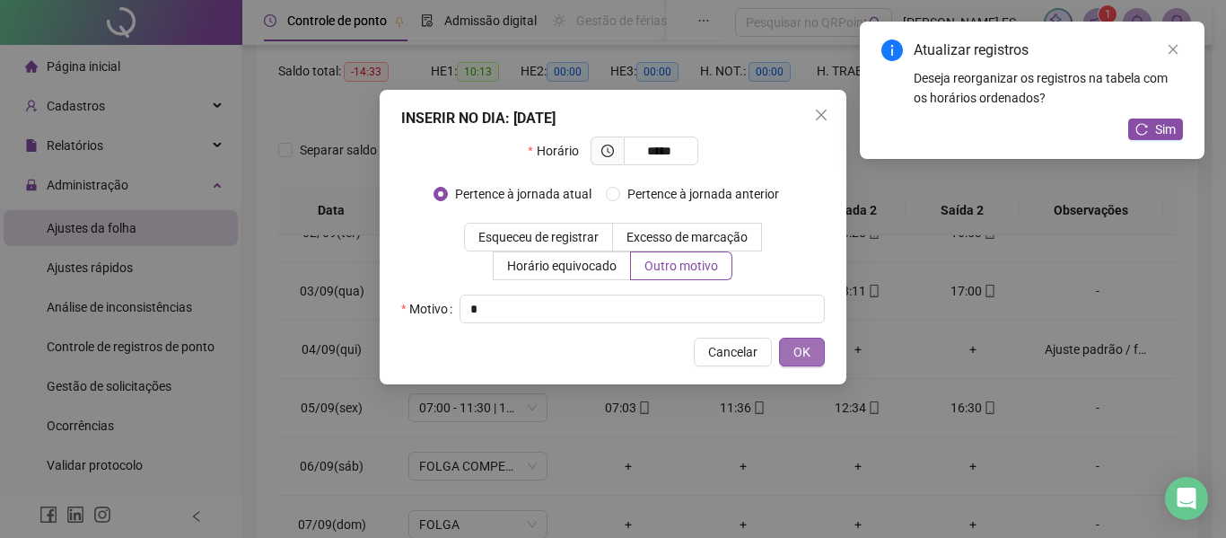
click at [801, 350] on span "OK" at bounding box center [802, 352] width 17 height 20
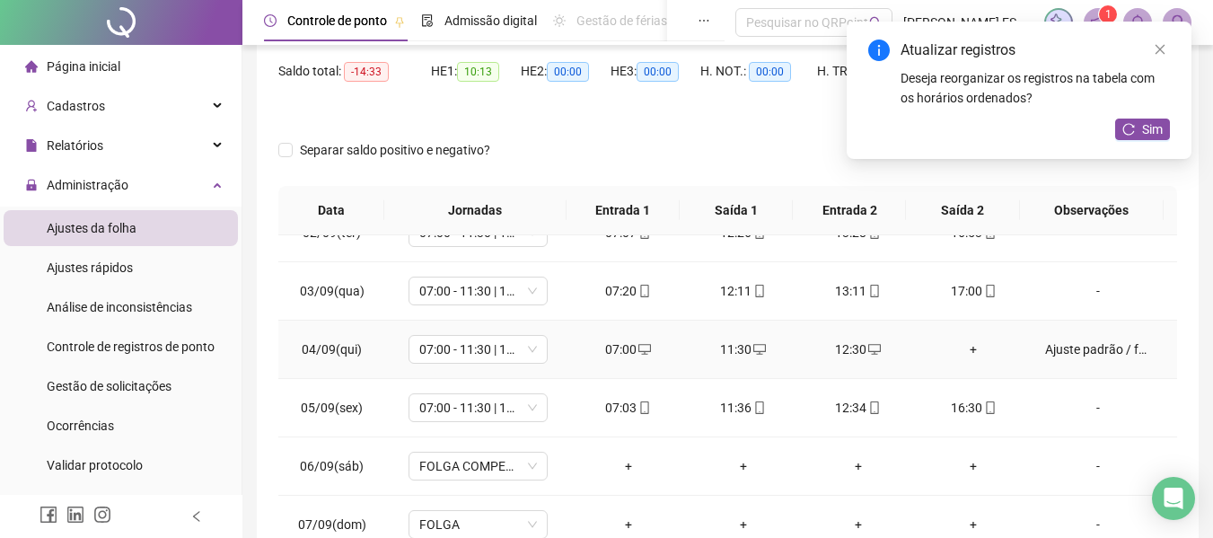
click at [961, 350] on div "+" at bounding box center [973, 349] width 86 height 20
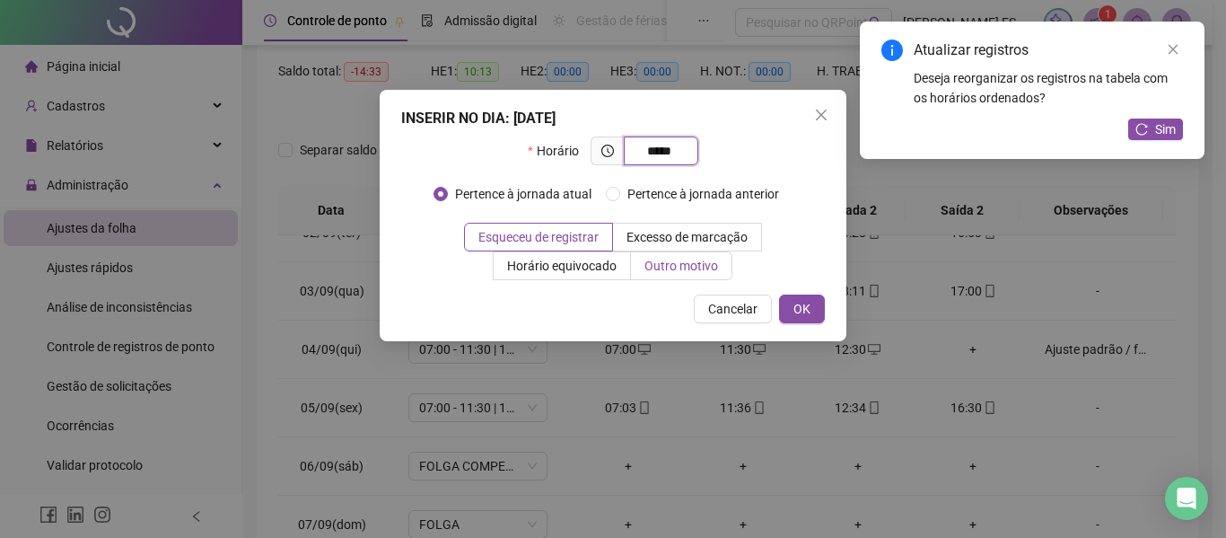
type input "*****"
click at [706, 265] on span "Outro motivo" at bounding box center [682, 266] width 74 height 14
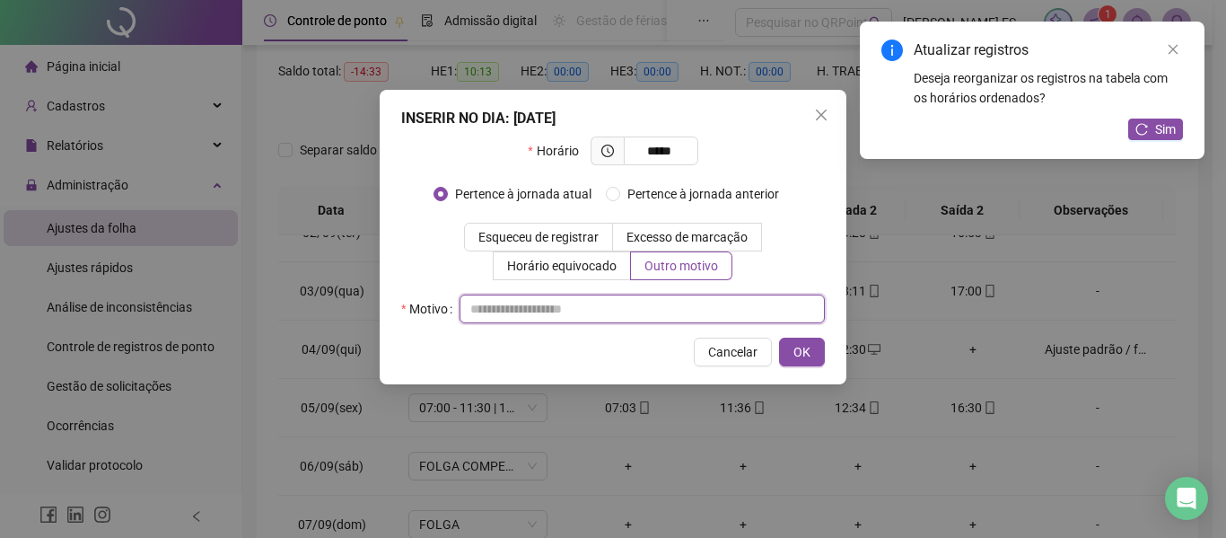
click at [613, 307] on input "text" at bounding box center [642, 308] width 365 height 29
type input "*"
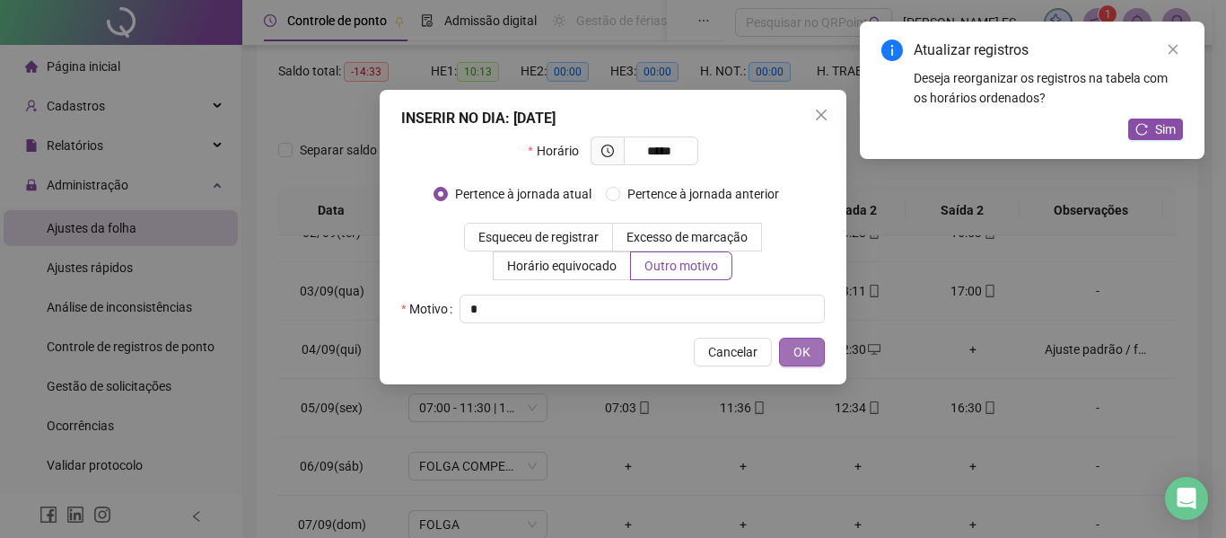
click at [802, 357] on span "OK" at bounding box center [802, 352] width 17 height 20
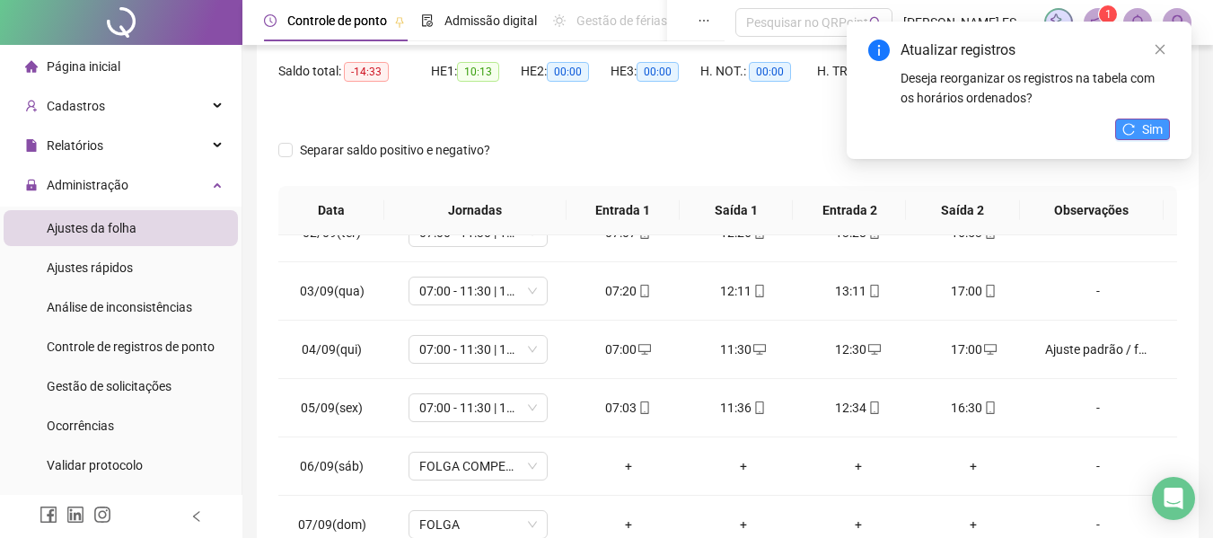
click at [1157, 128] on span "Sim" at bounding box center [1152, 129] width 21 height 20
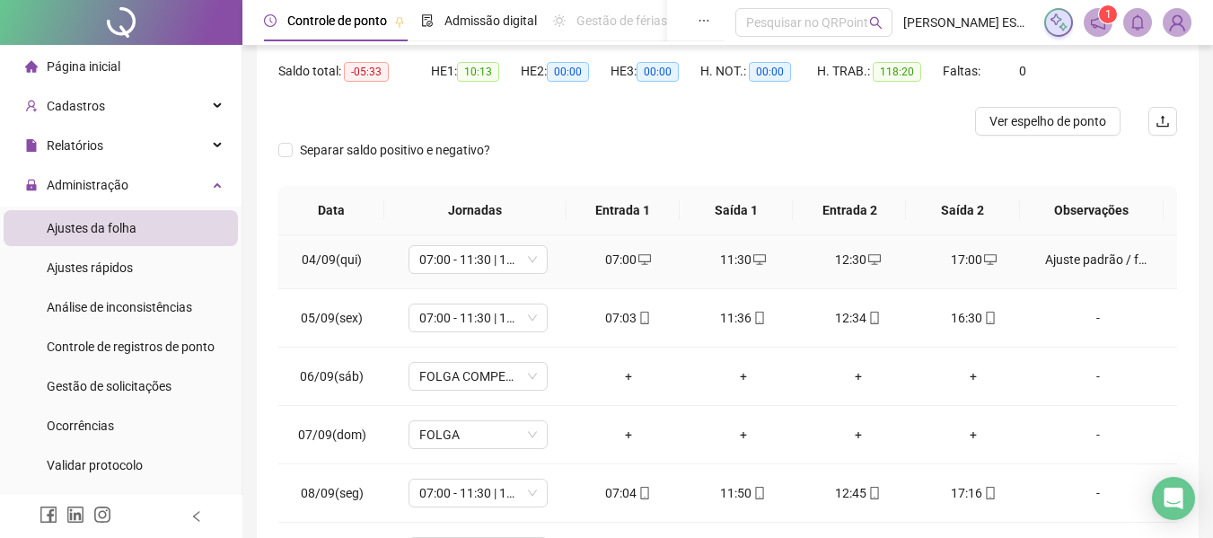
scroll to position [0, 0]
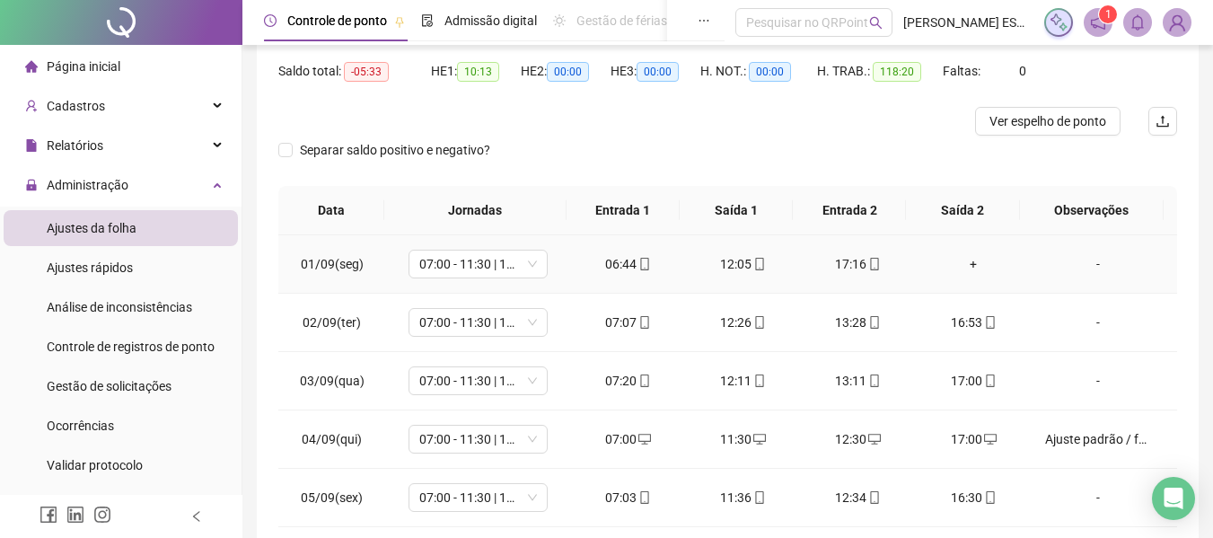
click at [961, 267] on div "+" at bounding box center [973, 264] width 86 height 20
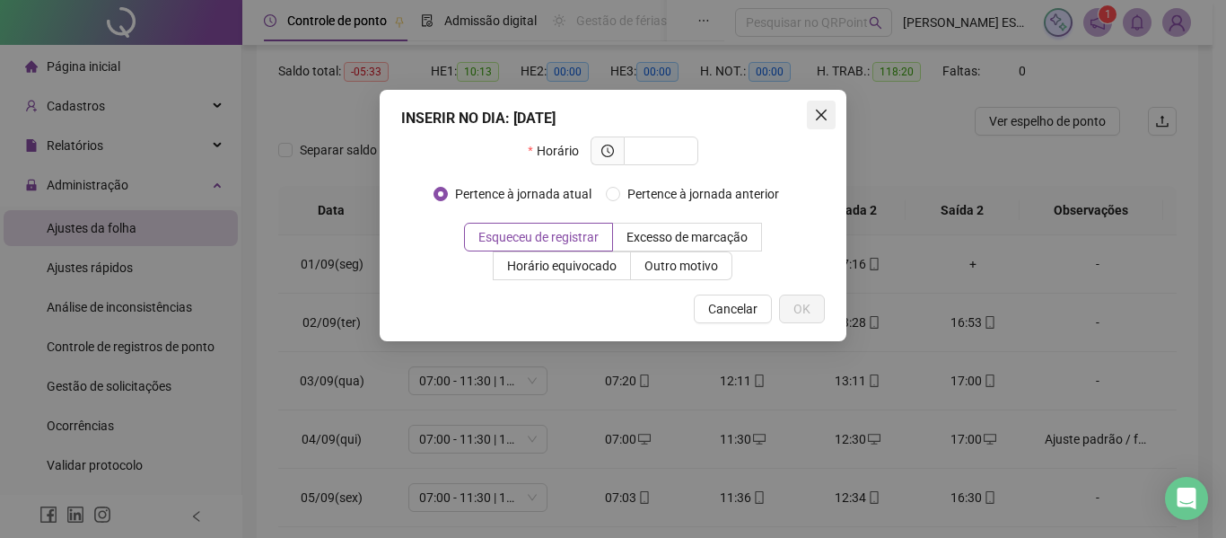
click at [822, 113] on icon "close" at bounding box center [821, 115] width 11 height 11
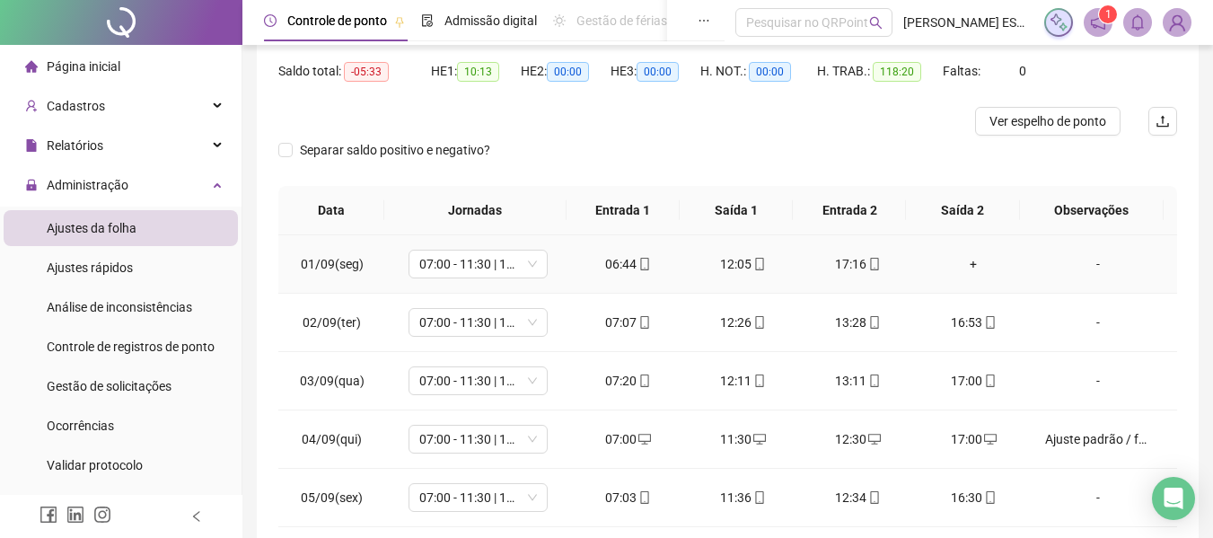
click at [964, 257] on div "+" at bounding box center [973, 264] width 86 height 20
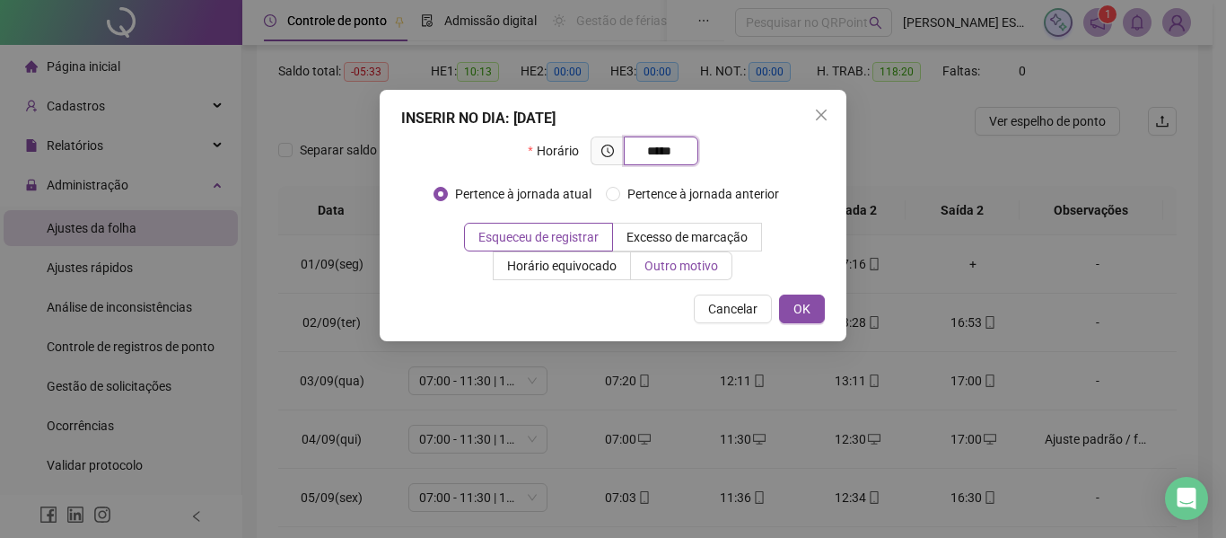
type input "*****"
click at [711, 260] on span "Outro motivo" at bounding box center [682, 266] width 74 height 14
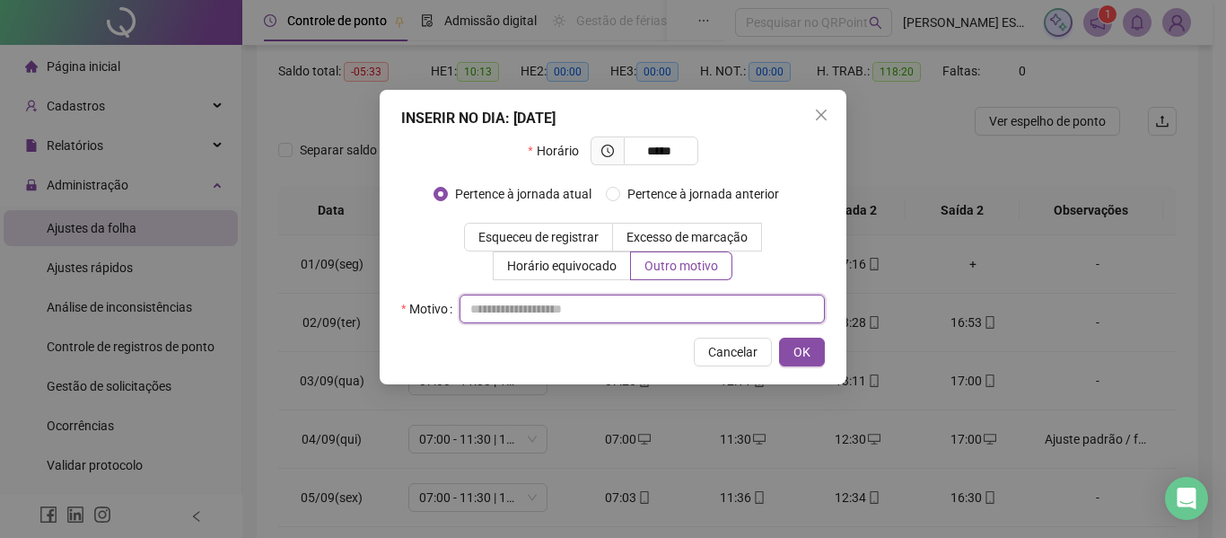
click at [612, 322] on input "text" at bounding box center [642, 308] width 365 height 29
type input "**********"
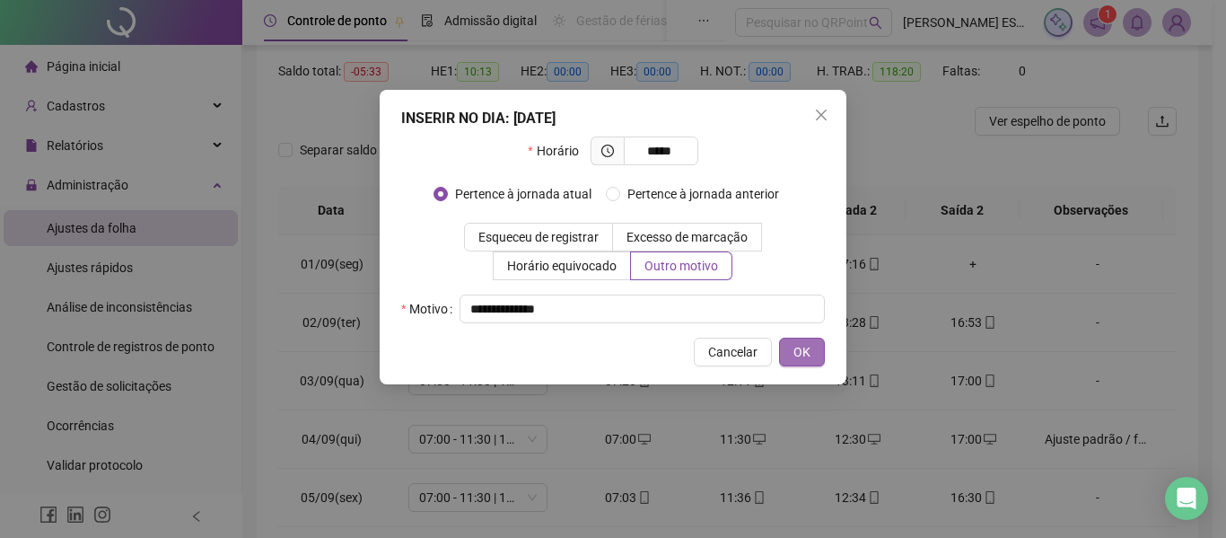
click at [790, 346] on button "OK" at bounding box center [802, 352] width 46 height 29
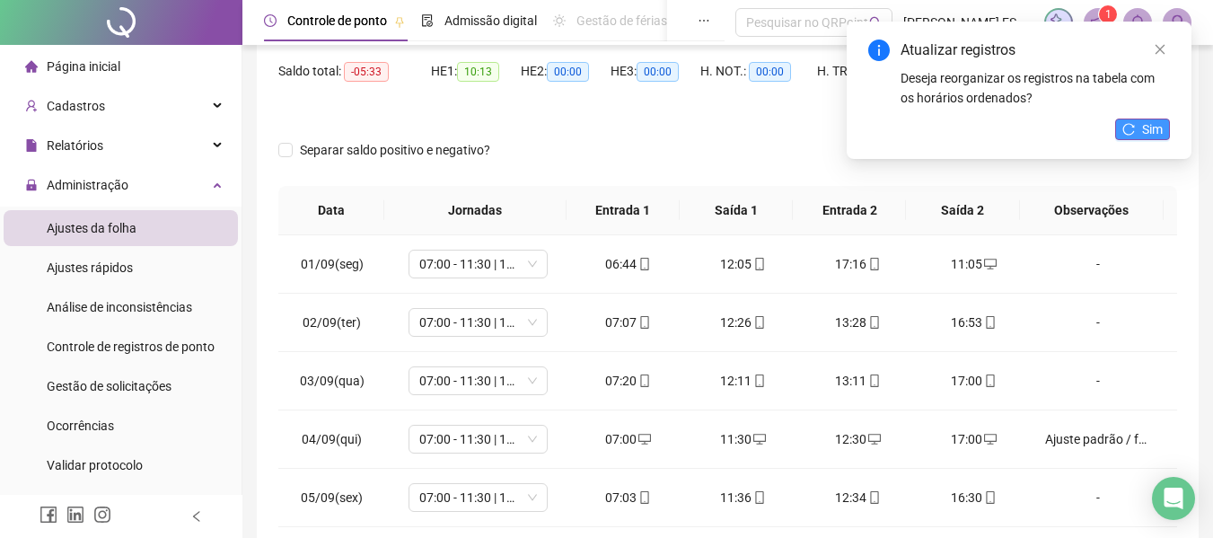
click at [1153, 128] on span "Sim" at bounding box center [1152, 129] width 21 height 20
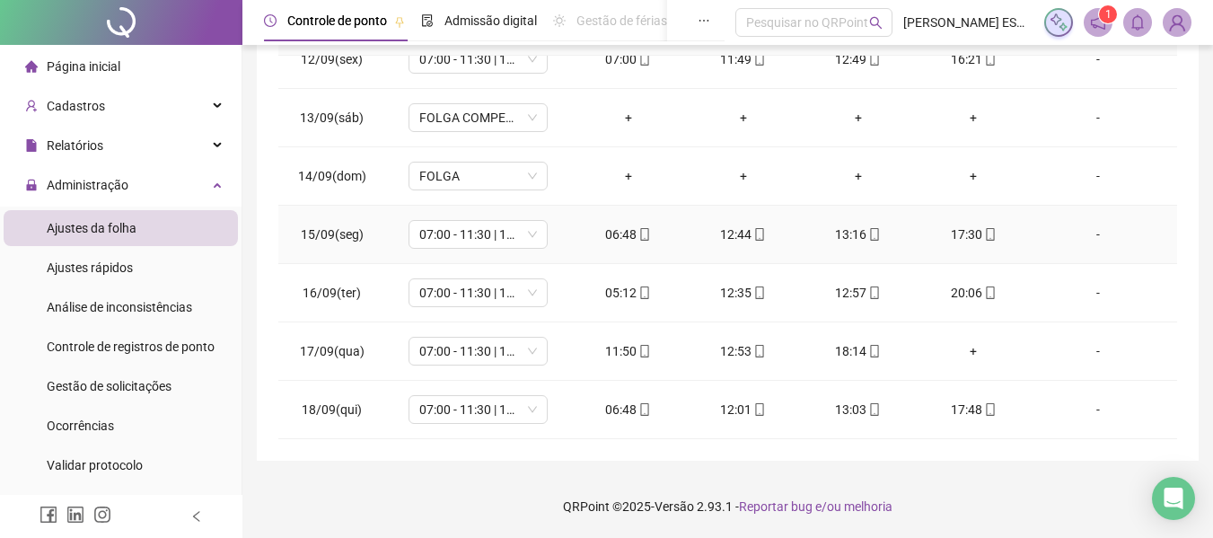
scroll to position [487, 0]
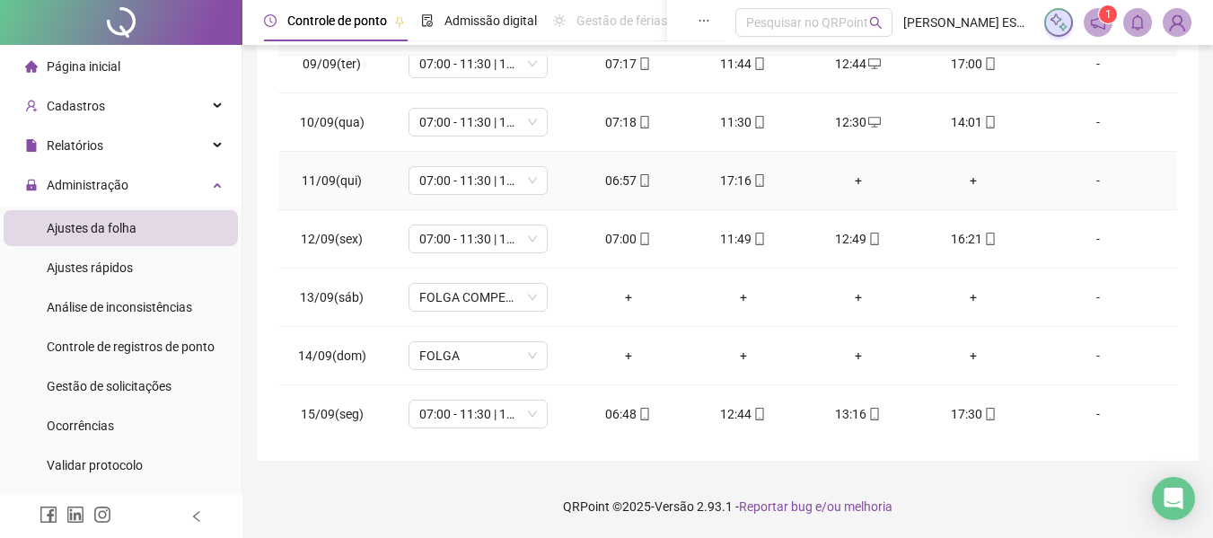
click at [847, 180] on div "+" at bounding box center [858, 181] width 86 height 20
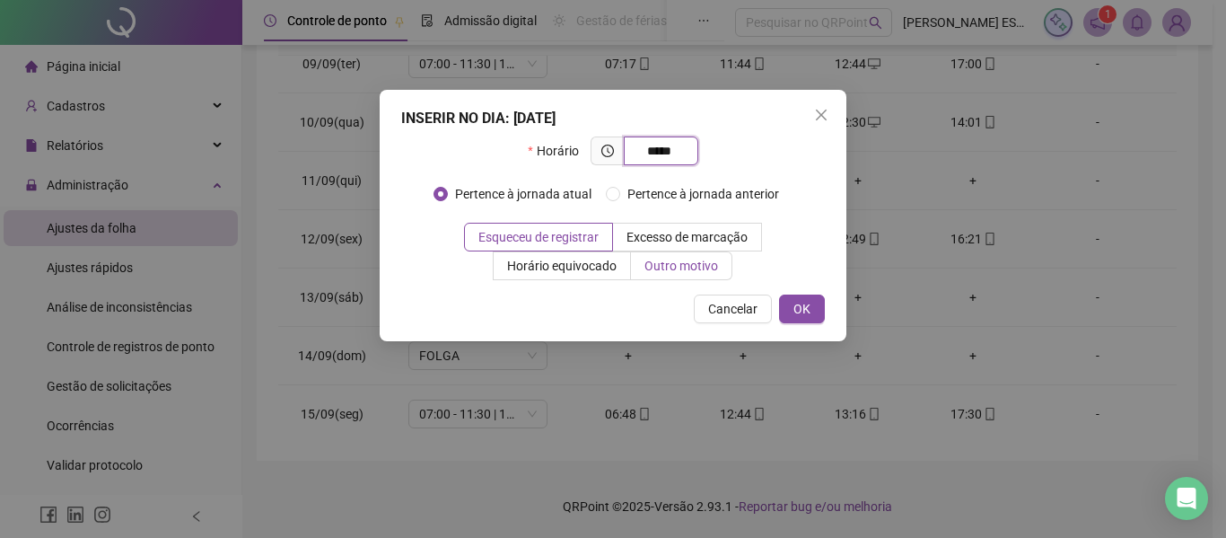
type input "*****"
click at [651, 268] on span "Outro motivo" at bounding box center [682, 266] width 74 height 14
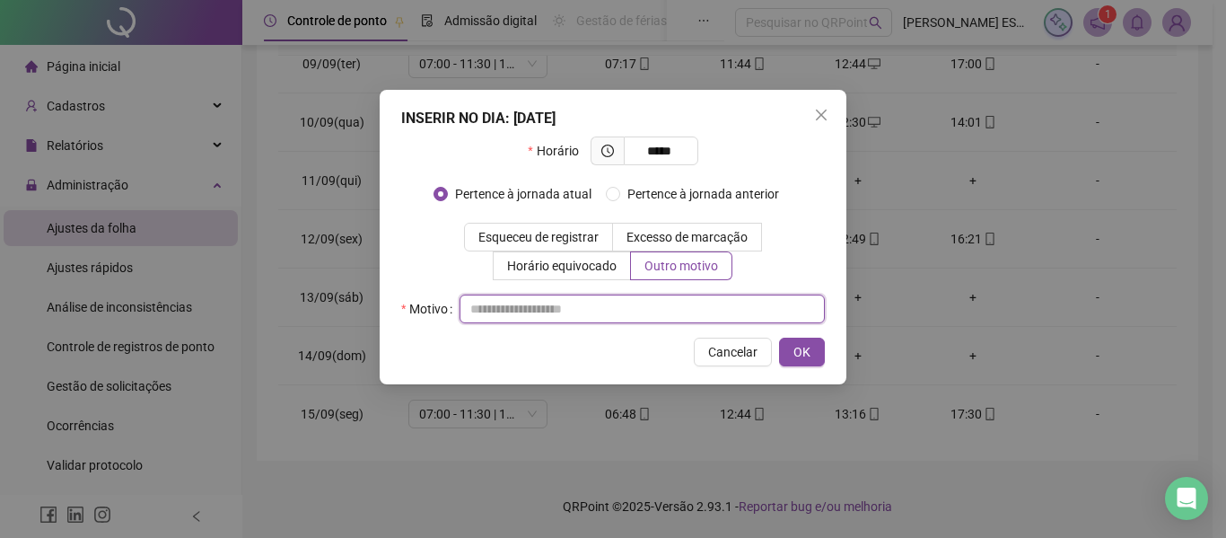
click at [575, 312] on input "text" at bounding box center [642, 308] width 365 height 29
type input "**********"
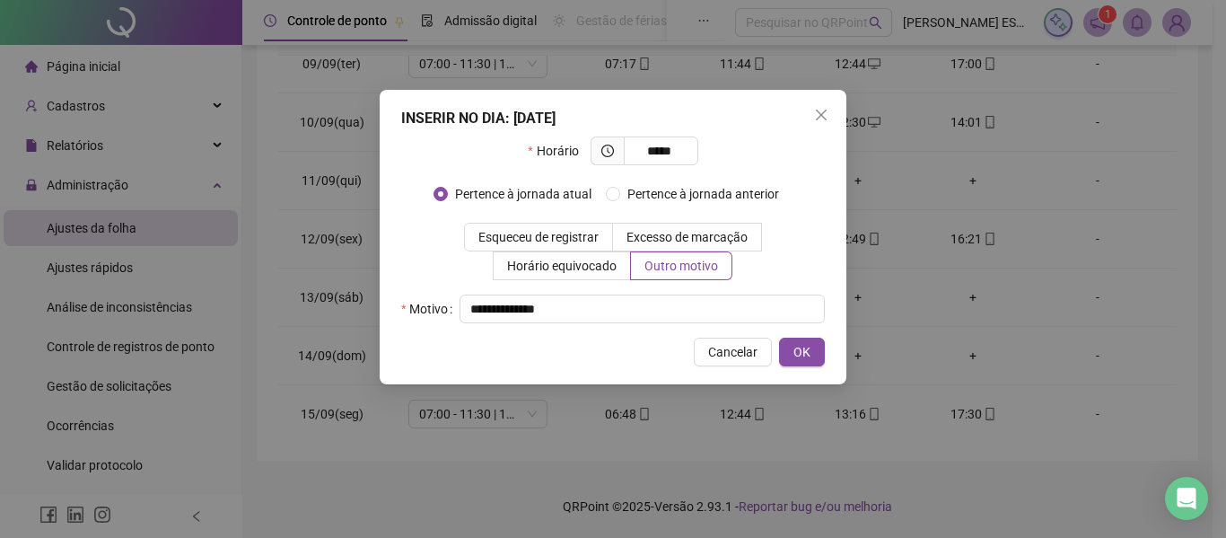
click at [806, 355] on span "OK" at bounding box center [802, 352] width 17 height 20
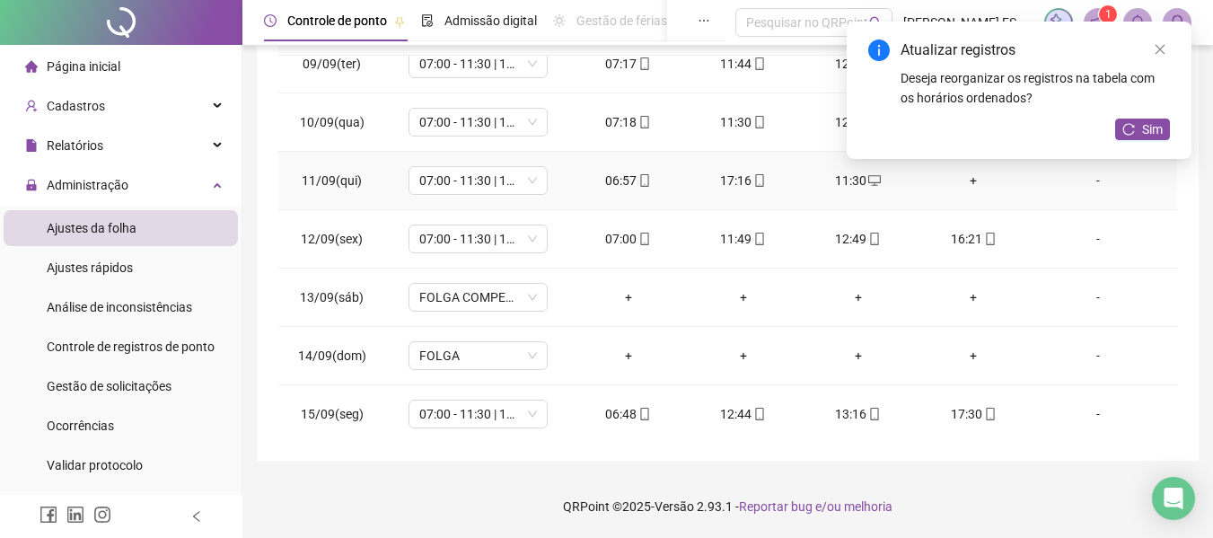
click at [964, 182] on div "+" at bounding box center [973, 181] width 86 height 20
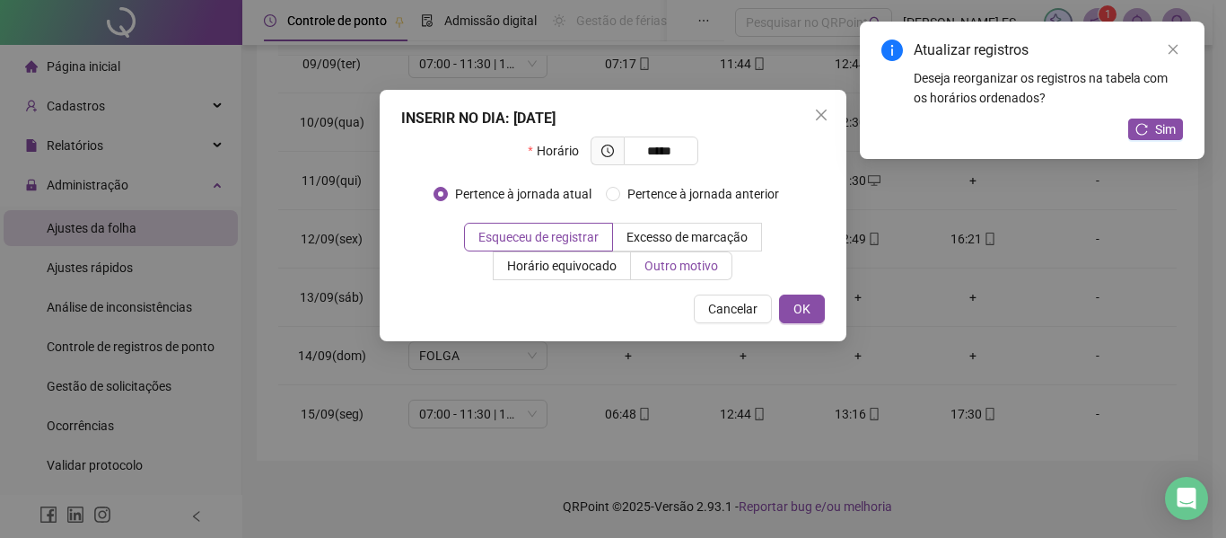
type input "*****"
click at [688, 272] on span "Outro motivo" at bounding box center [682, 266] width 74 height 14
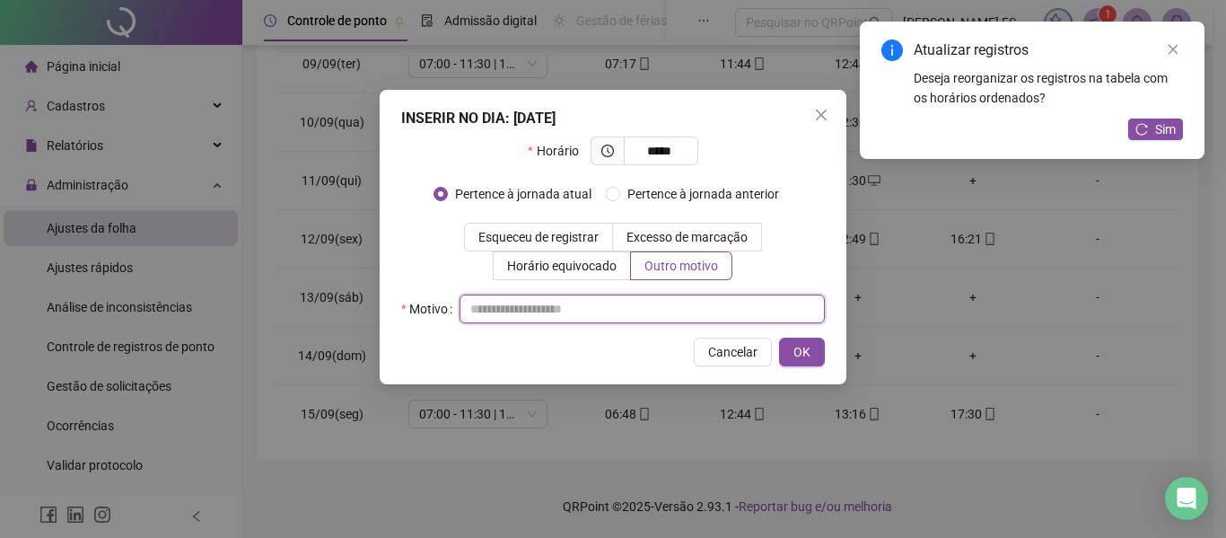
click at [636, 312] on input "text" at bounding box center [642, 308] width 365 height 29
type input "*"
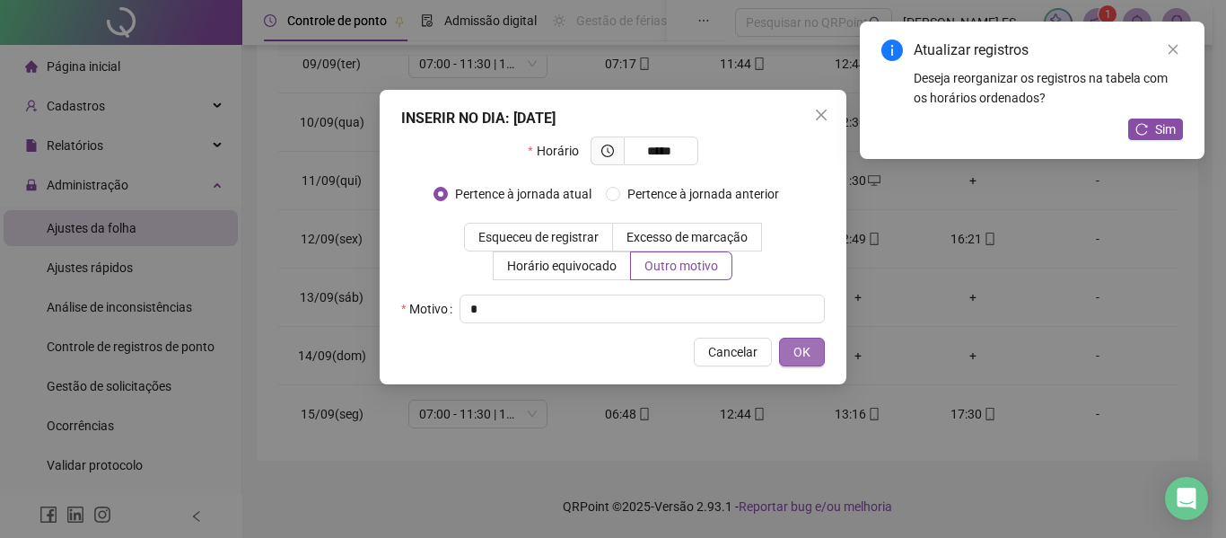
click at [797, 351] on span "OK" at bounding box center [802, 352] width 17 height 20
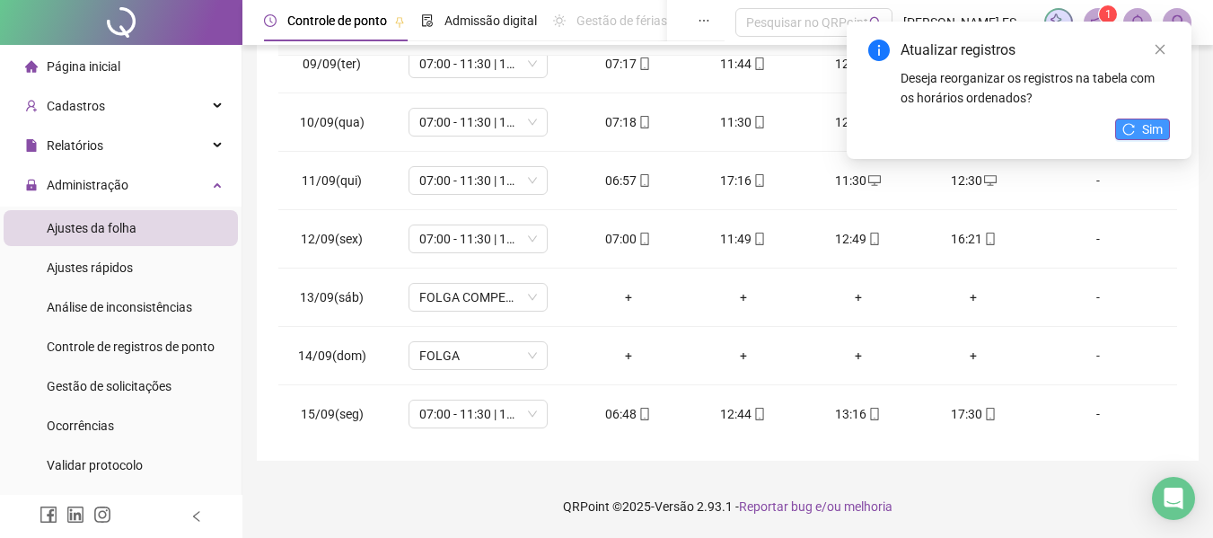
click at [1157, 135] on span "Sim" at bounding box center [1152, 129] width 21 height 20
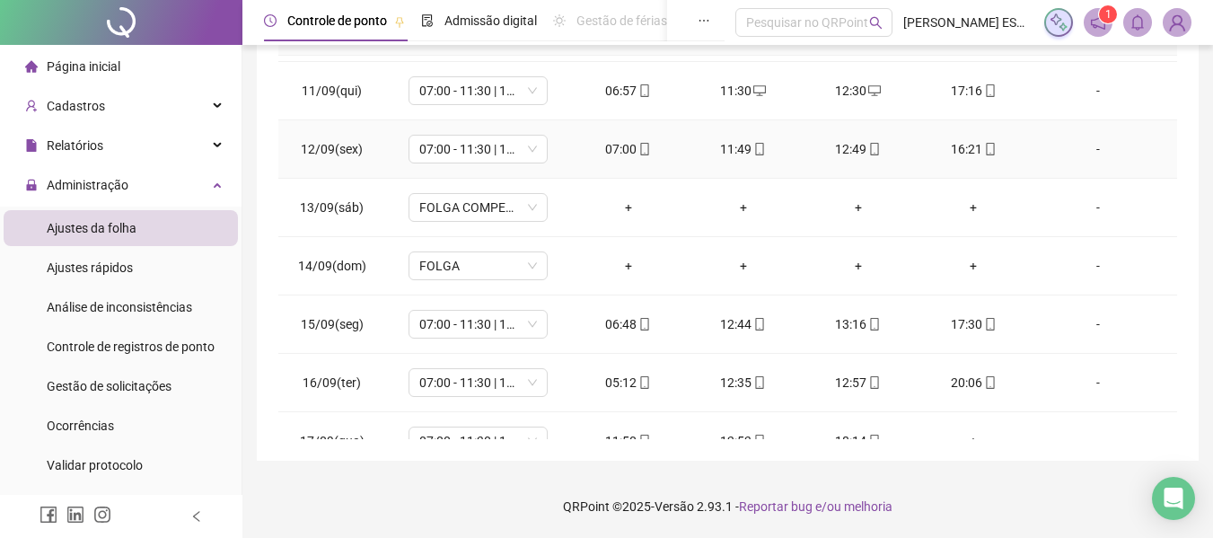
scroll to position [667, 0]
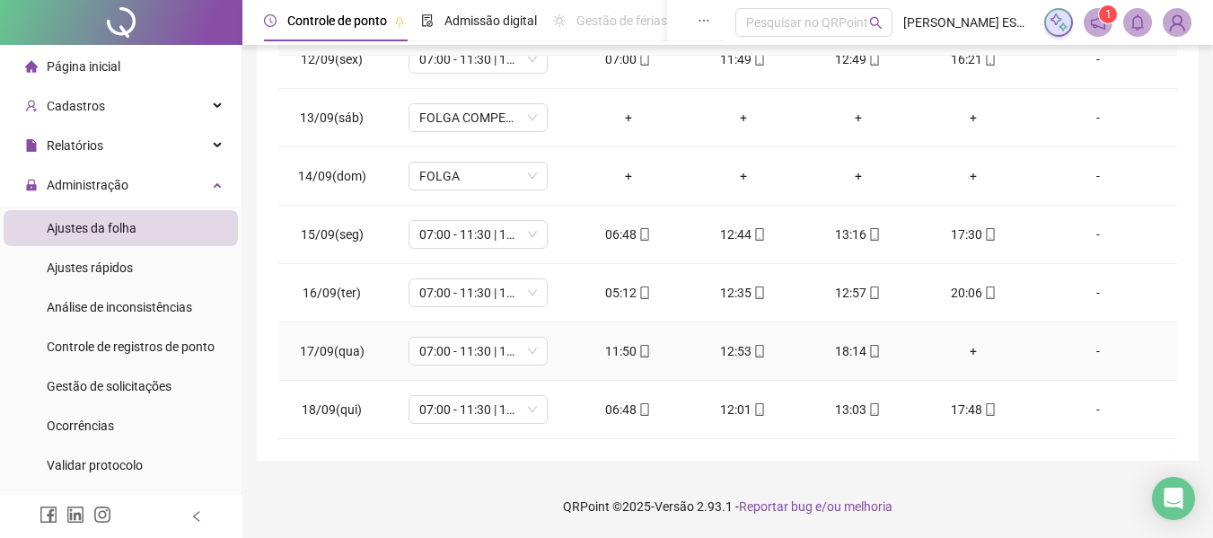
click at [963, 350] on div "+" at bounding box center [973, 351] width 86 height 20
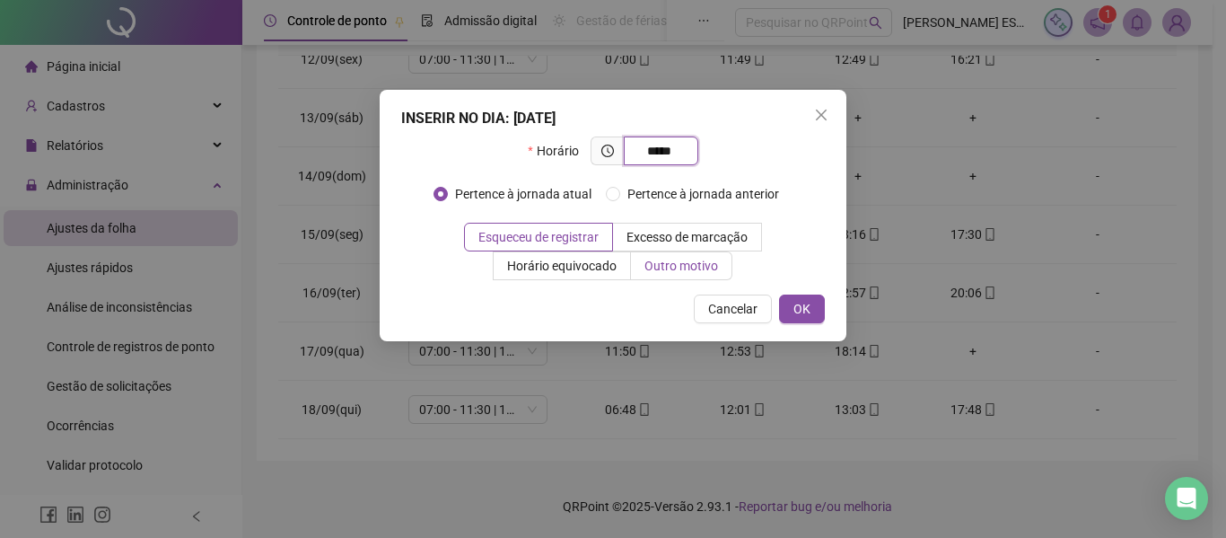
type input "*****"
click at [673, 276] on label "Outro motivo" at bounding box center [681, 265] width 101 height 29
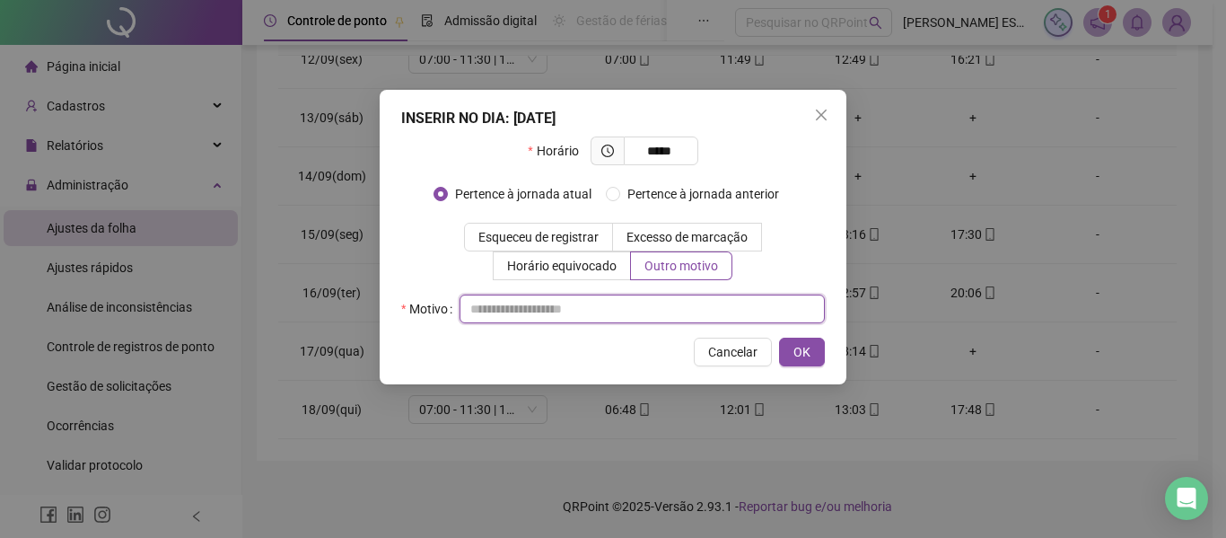
click at [647, 306] on input "text" at bounding box center [642, 308] width 365 height 29
type input "**********"
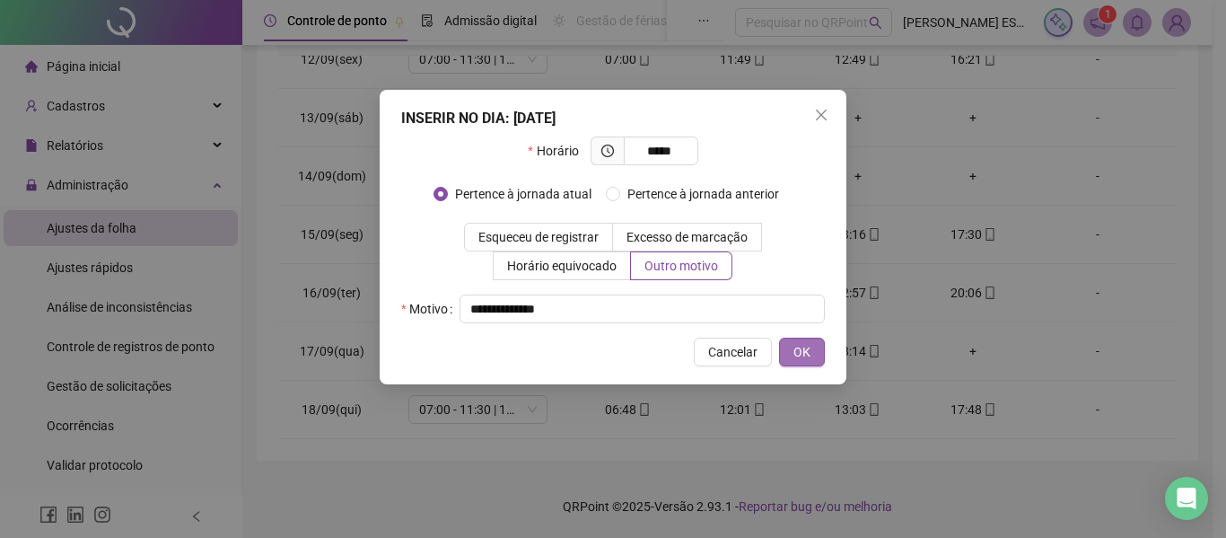
click at [803, 360] on span "OK" at bounding box center [802, 352] width 17 height 20
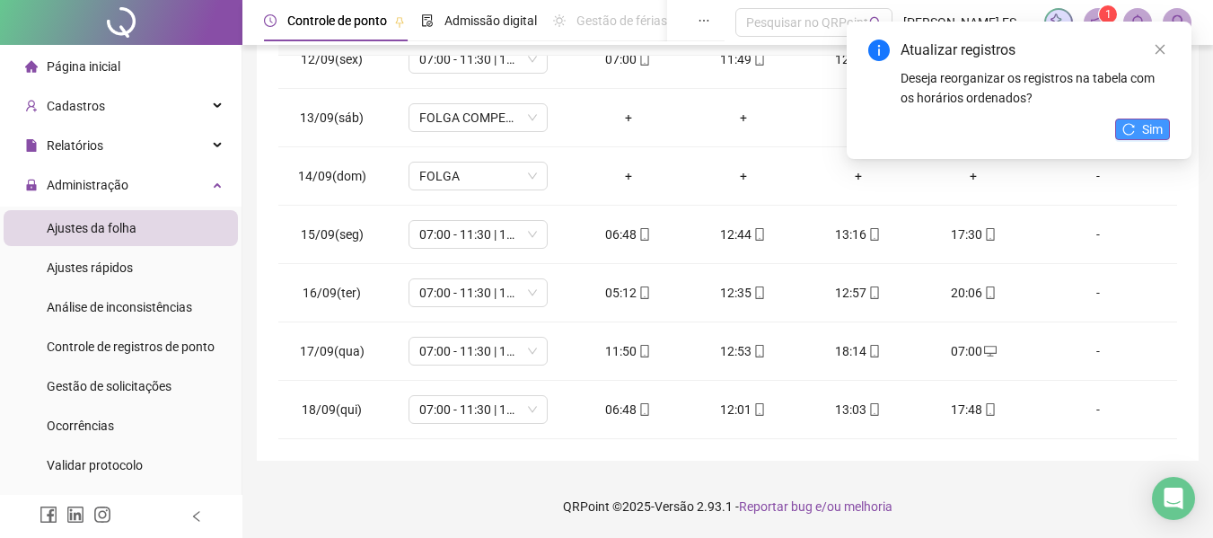
click at [1135, 133] on button "Sim" at bounding box center [1142, 129] width 55 height 22
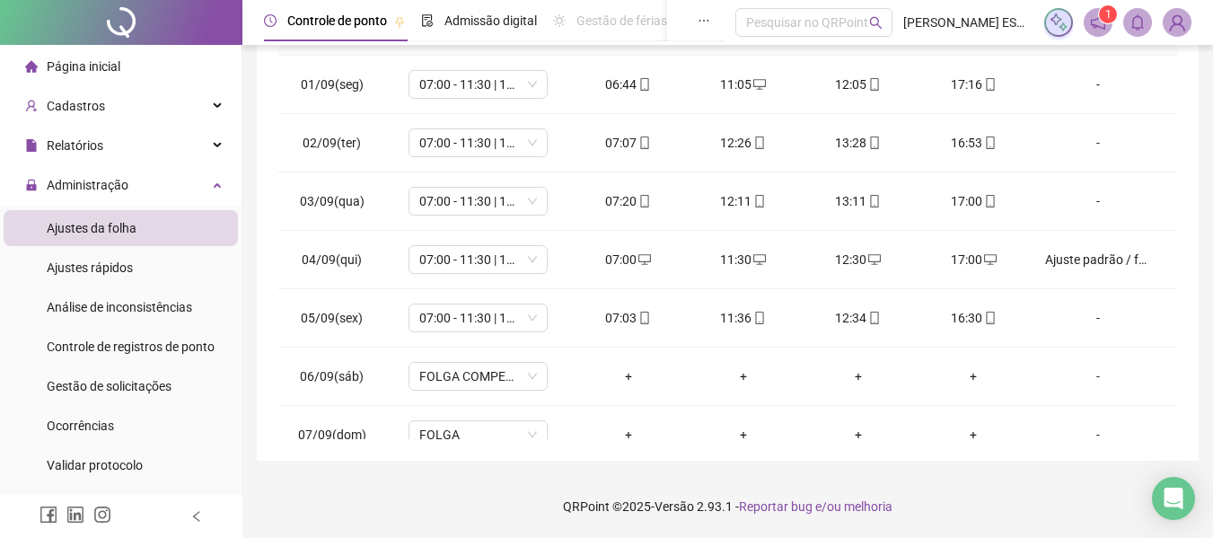
scroll to position [0, 0]
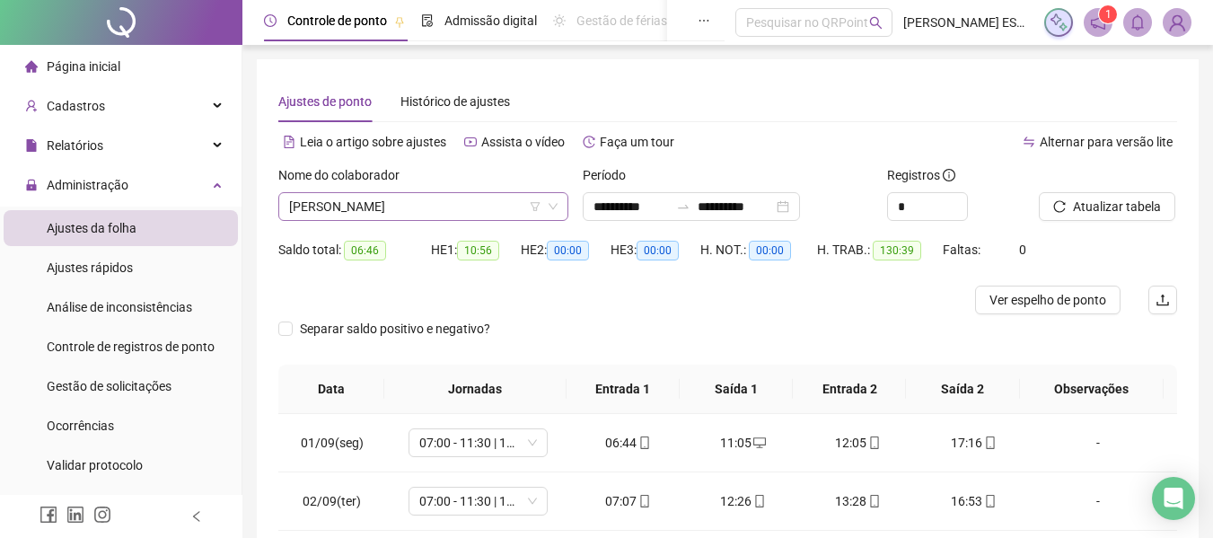
click at [482, 217] on span "[PERSON_NAME]" at bounding box center [423, 206] width 268 height 27
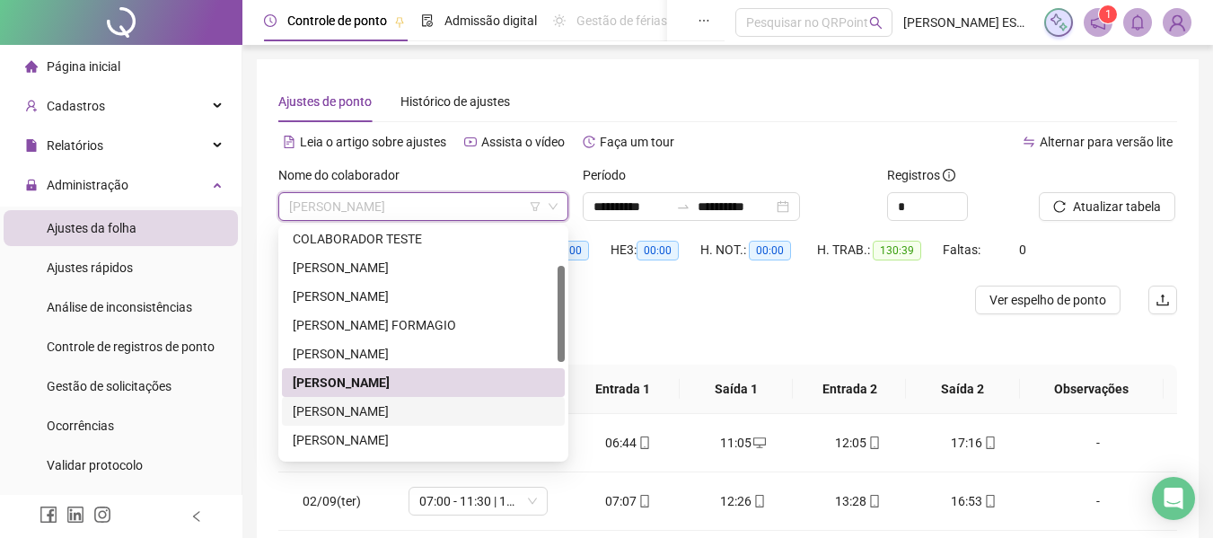
click at [393, 402] on div "[PERSON_NAME]" at bounding box center [423, 411] width 261 height 20
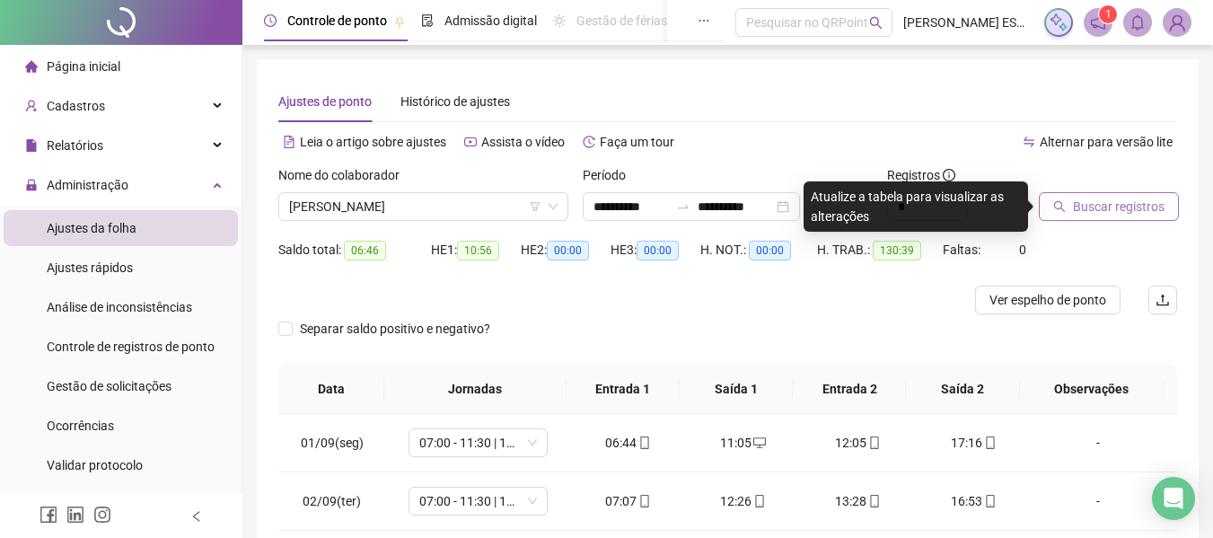
click at [1078, 200] on span "Buscar registros" at bounding box center [1119, 207] width 92 height 20
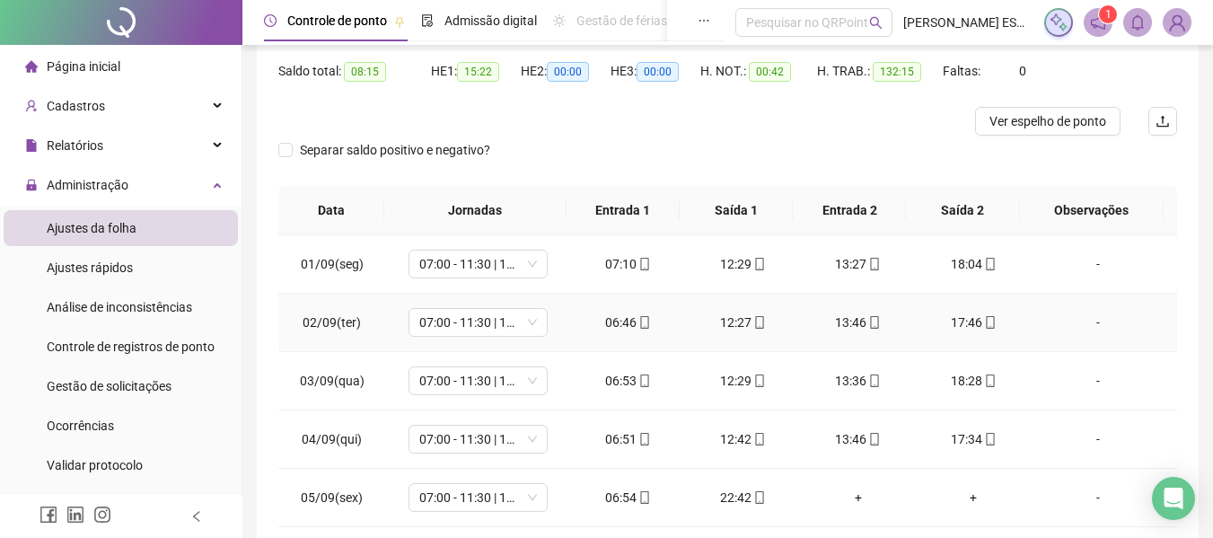
scroll to position [180, 0]
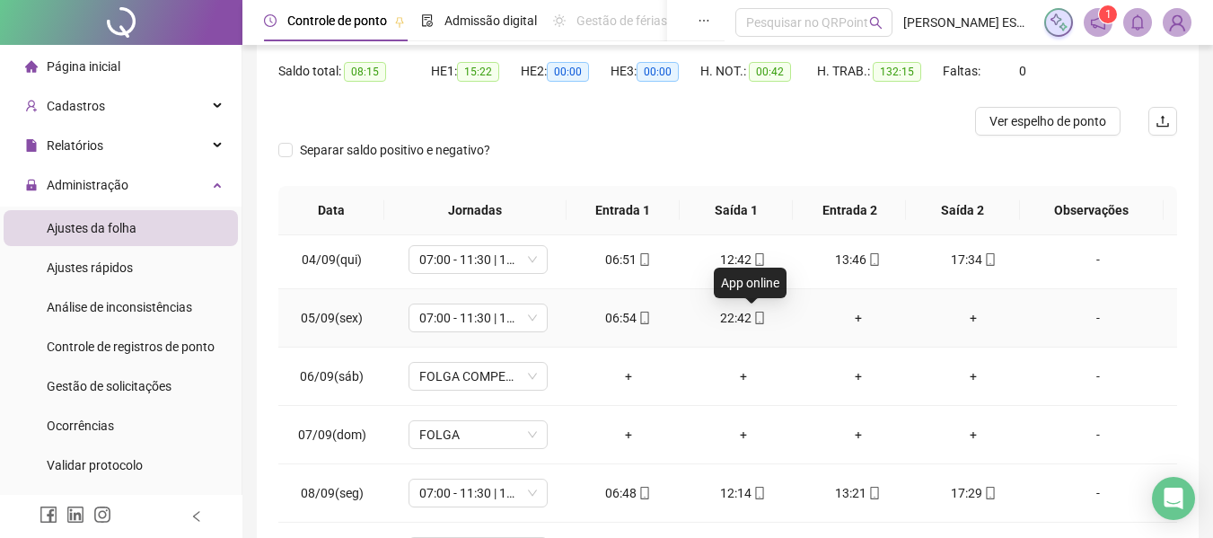
click at [754, 322] on icon "mobile" at bounding box center [759, 318] width 13 height 13
type input "**********"
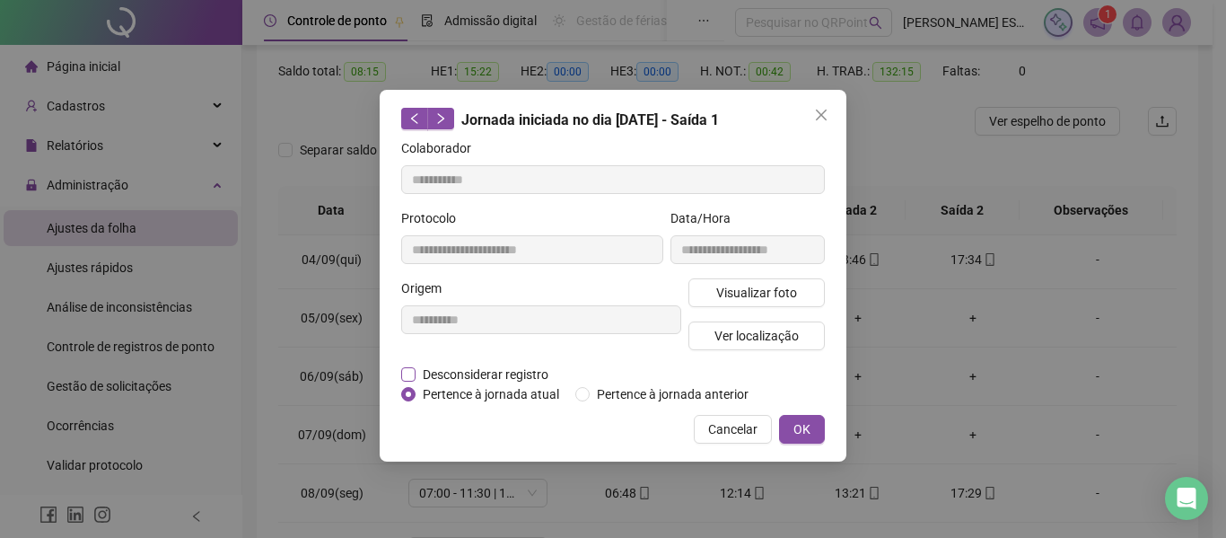
click at [469, 373] on span "Desconsiderar registro" at bounding box center [486, 374] width 140 height 20
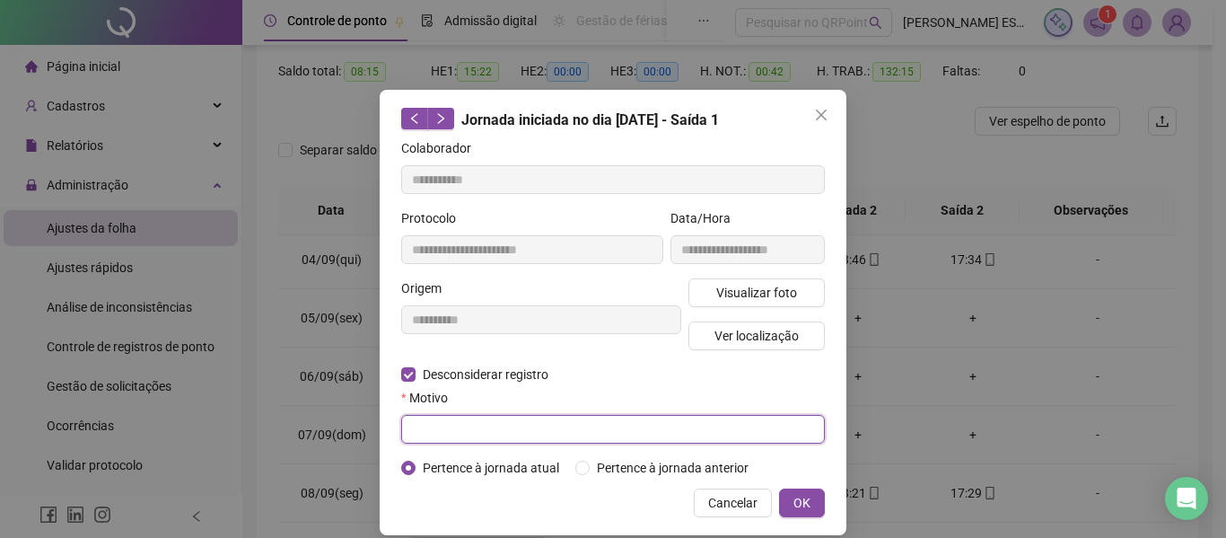
click at [454, 434] on input "text" at bounding box center [613, 429] width 424 height 29
type input "******"
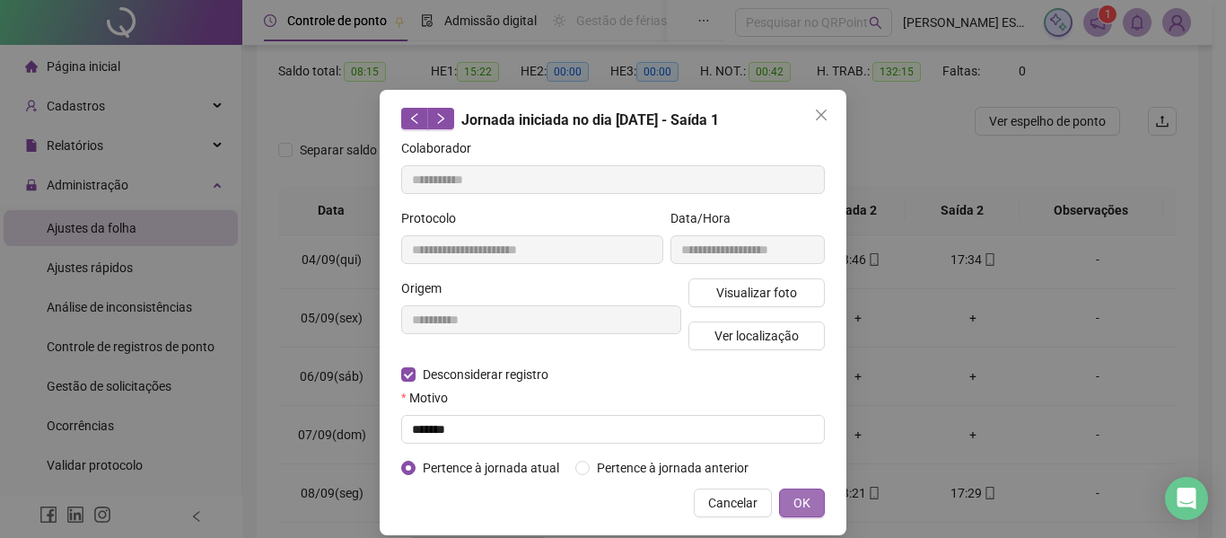
click at [794, 506] on span "OK" at bounding box center [802, 503] width 17 height 20
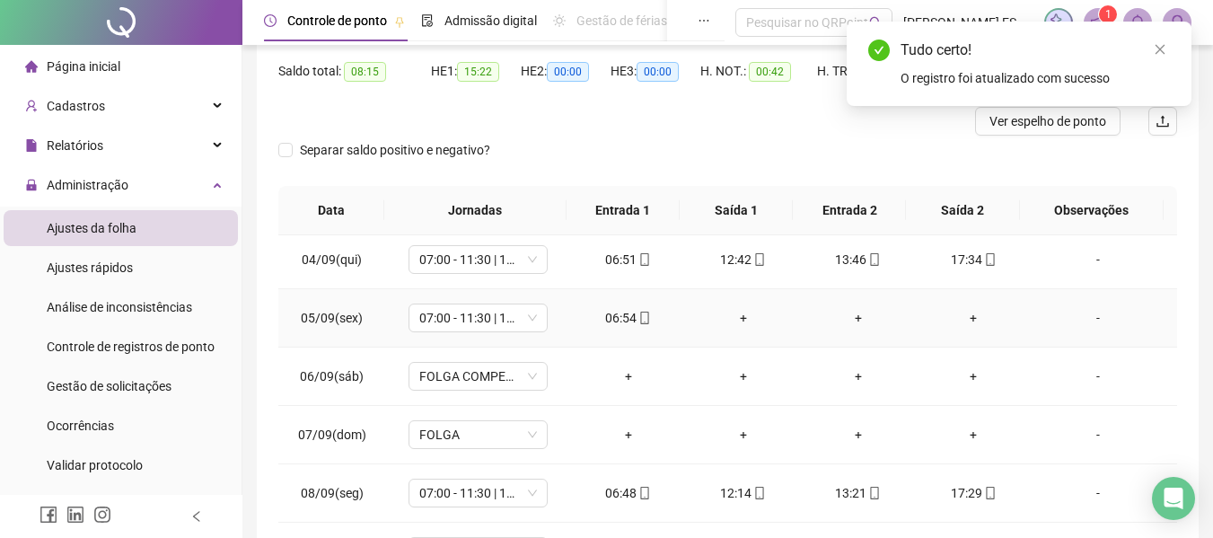
click at [733, 319] on div "+" at bounding box center [743, 318] width 86 height 20
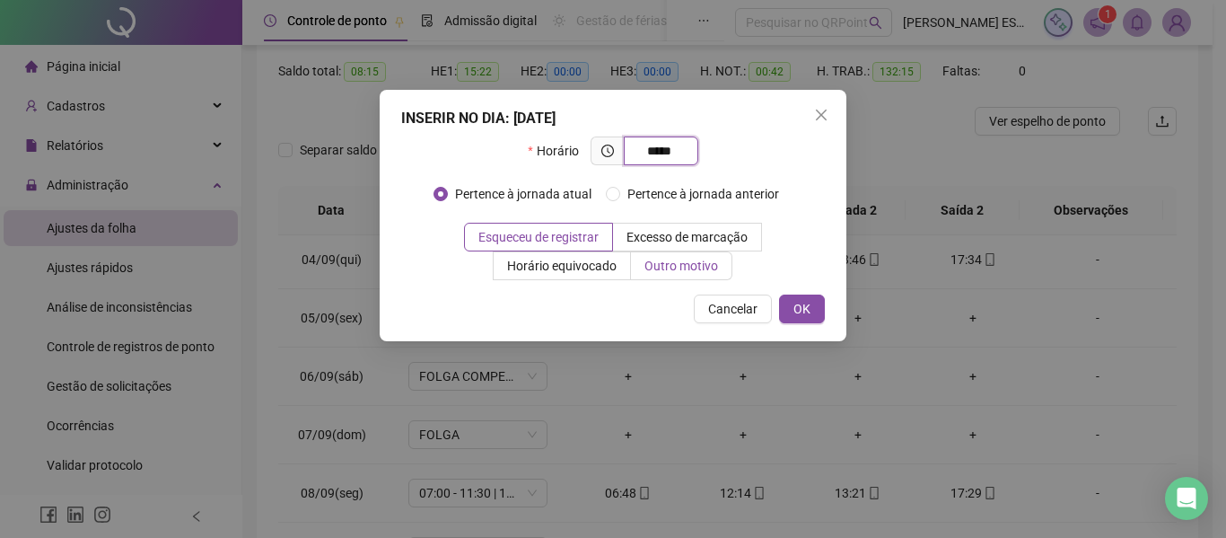
type input "*****"
click at [699, 262] on span "Outro motivo" at bounding box center [682, 266] width 74 height 14
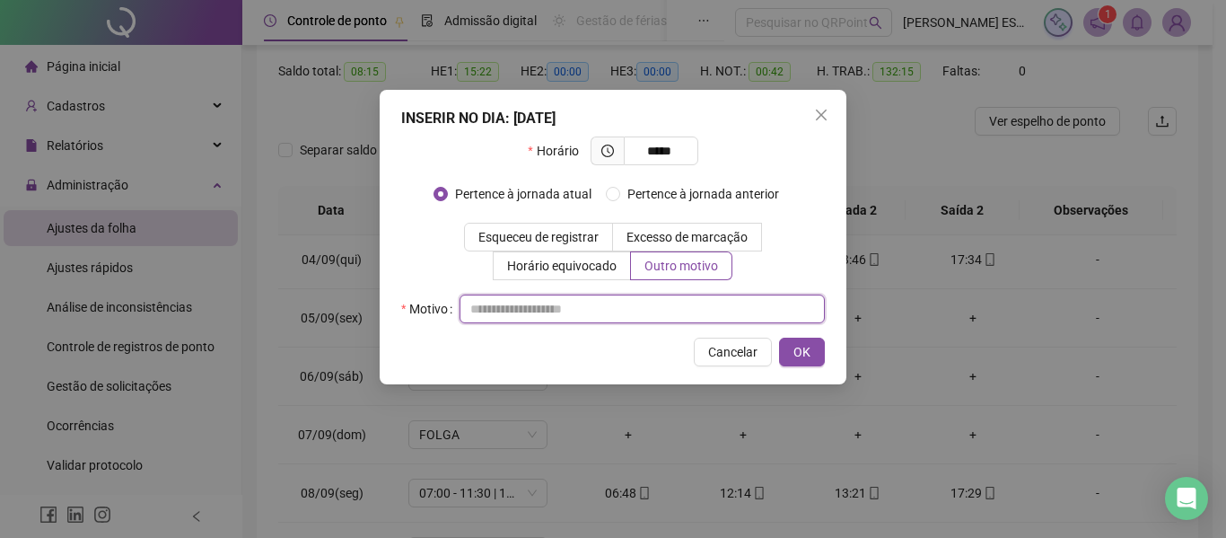
click at [637, 317] on input "text" at bounding box center [642, 308] width 365 height 29
type input "*"
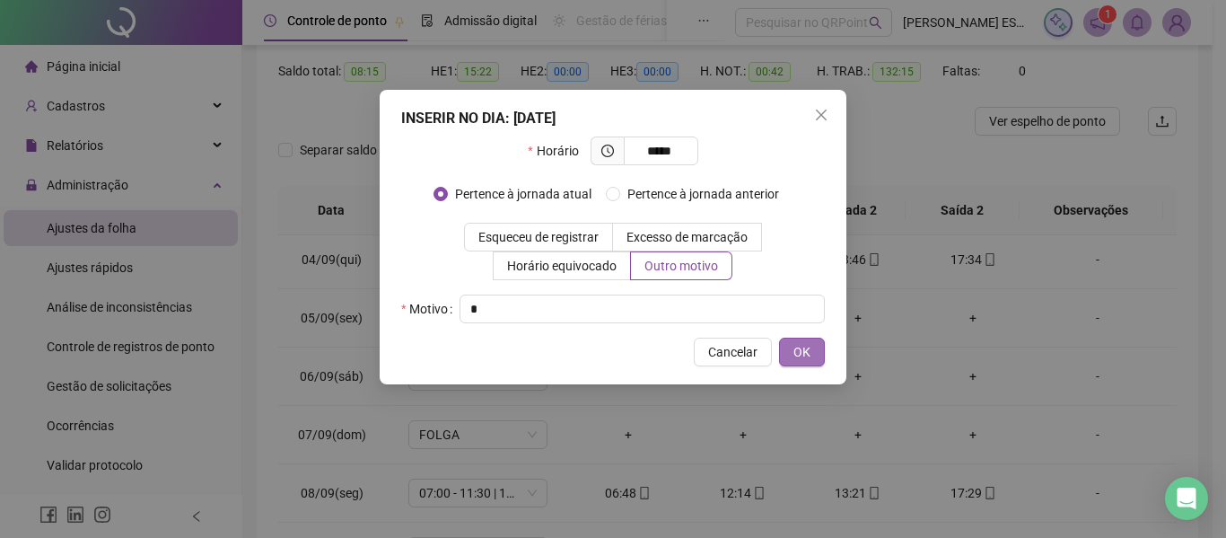
click at [798, 351] on span "OK" at bounding box center [802, 352] width 17 height 20
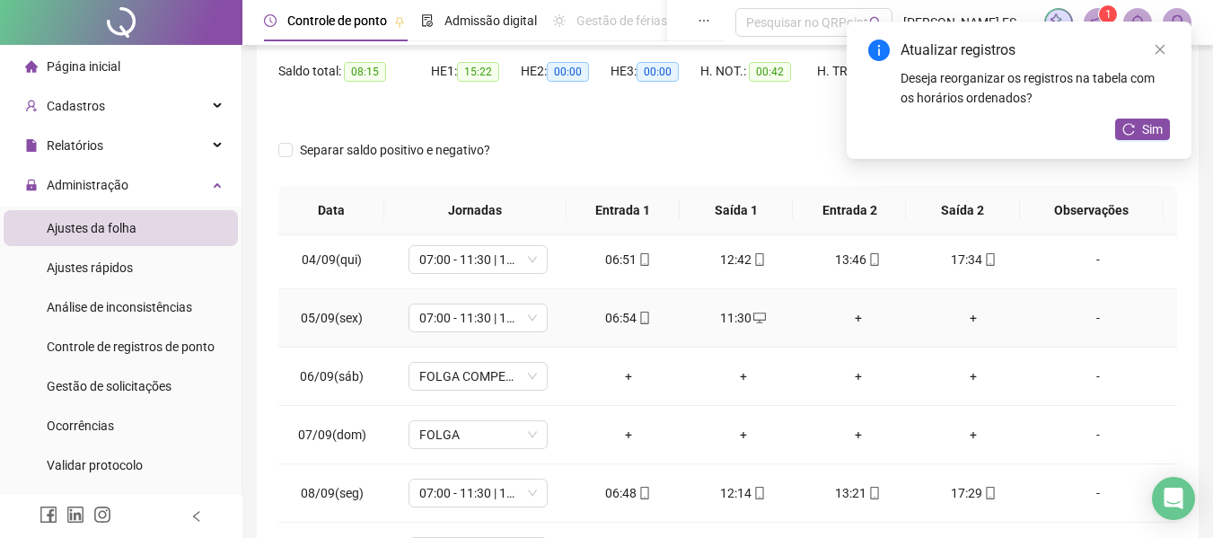
click at [847, 318] on div "+" at bounding box center [858, 318] width 86 height 20
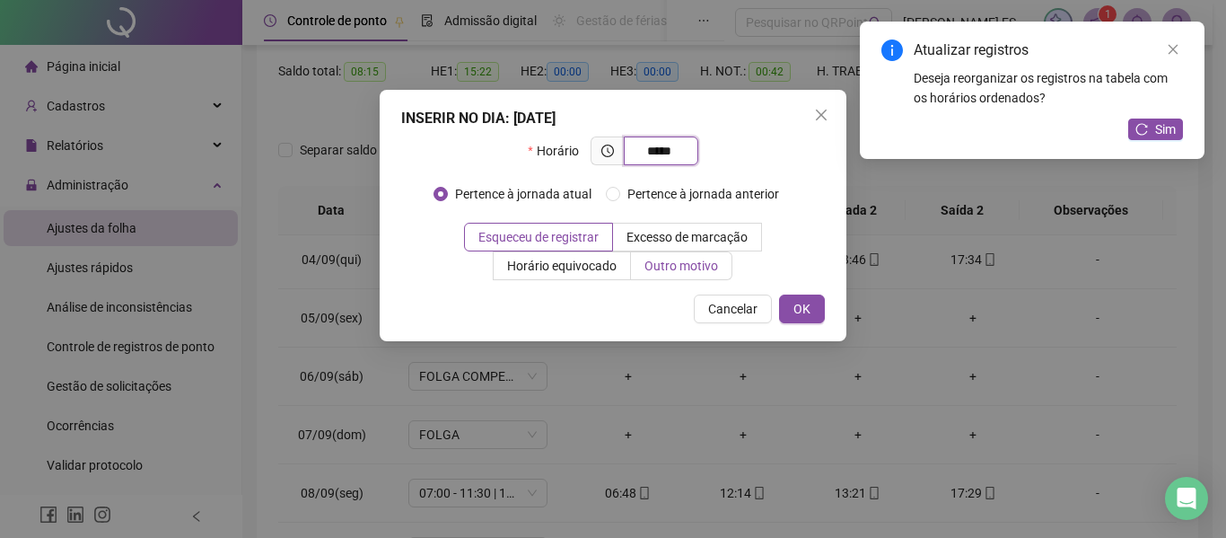
type input "*****"
click at [704, 276] on label "Outro motivo" at bounding box center [681, 265] width 101 height 29
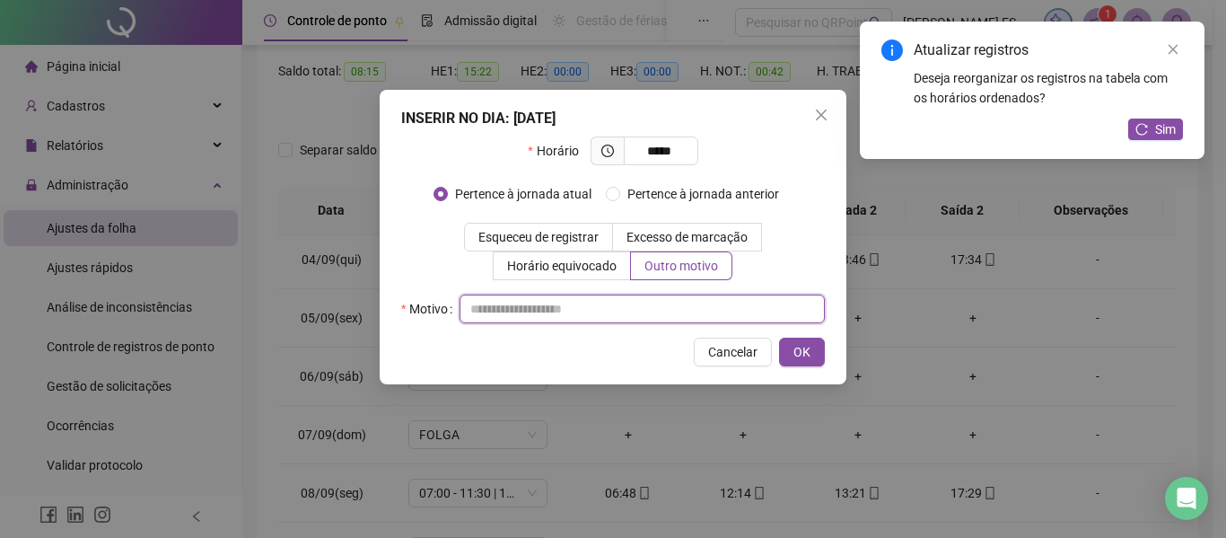
click at [699, 300] on input "text" at bounding box center [642, 308] width 365 height 29
type input "*"
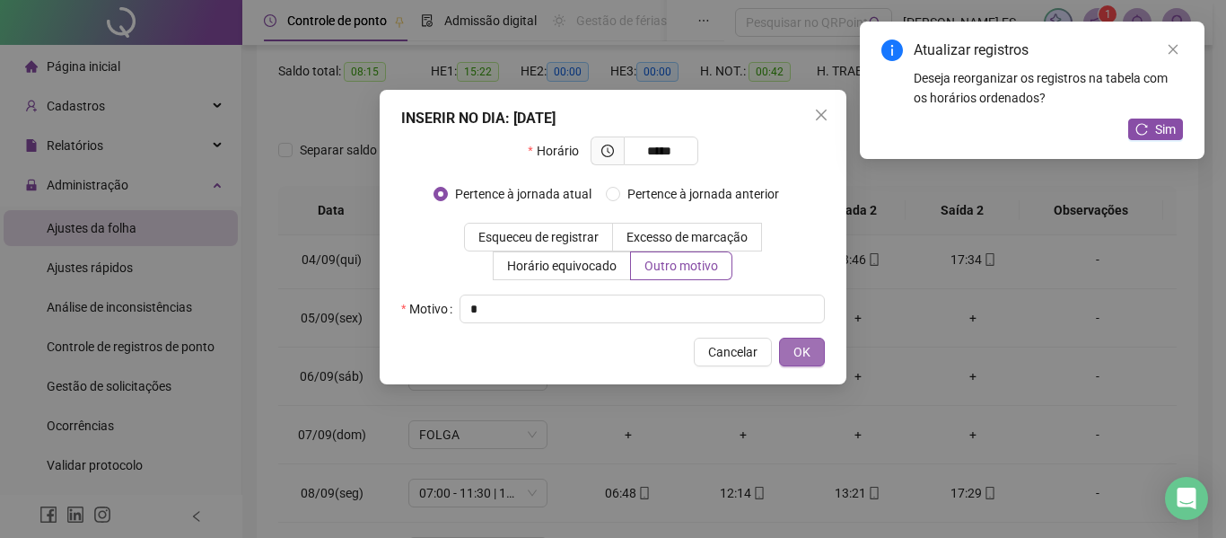
click at [800, 359] on span "OK" at bounding box center [802, 352] width 17 height 20
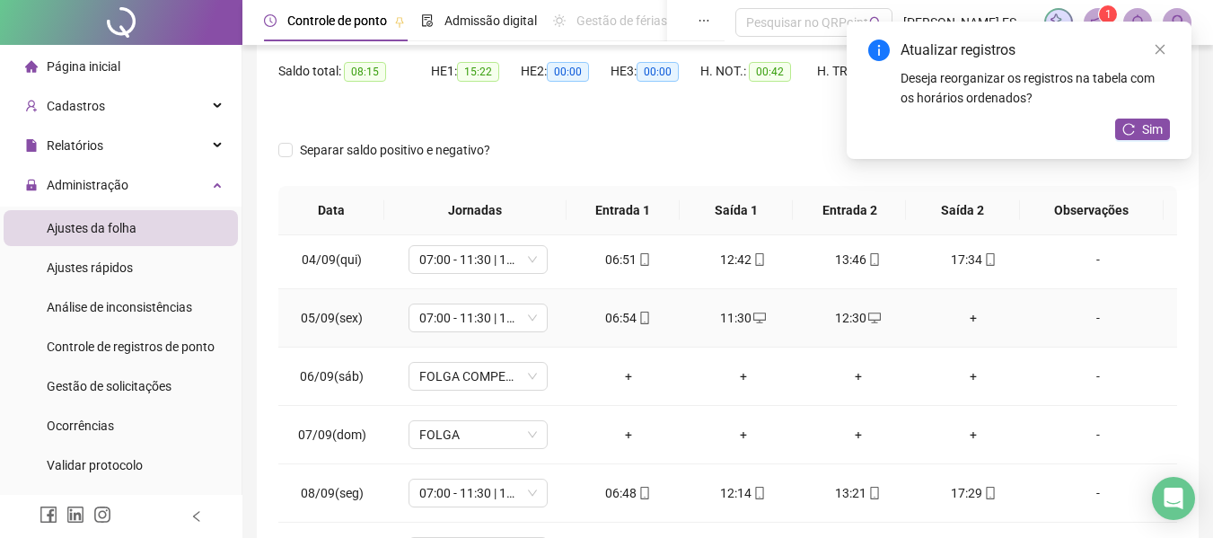
click at [961, 318] on div "+" at bounding box center [973, 318] width 86 height 20
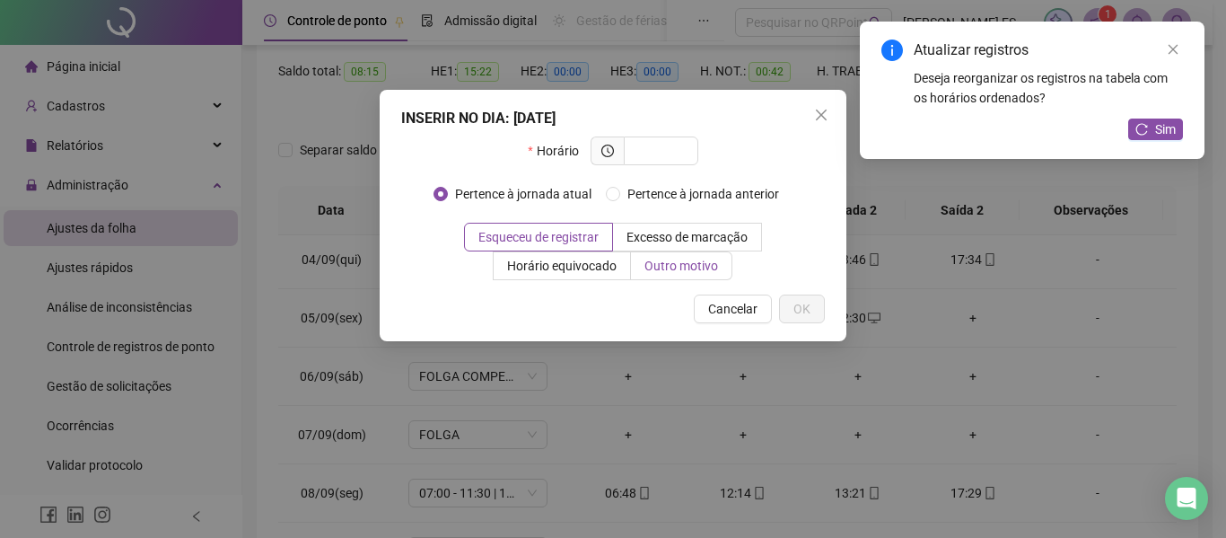
click at [670, 271] on span "Outro motivo" at bounding box center [682, 266] width 74 height 14
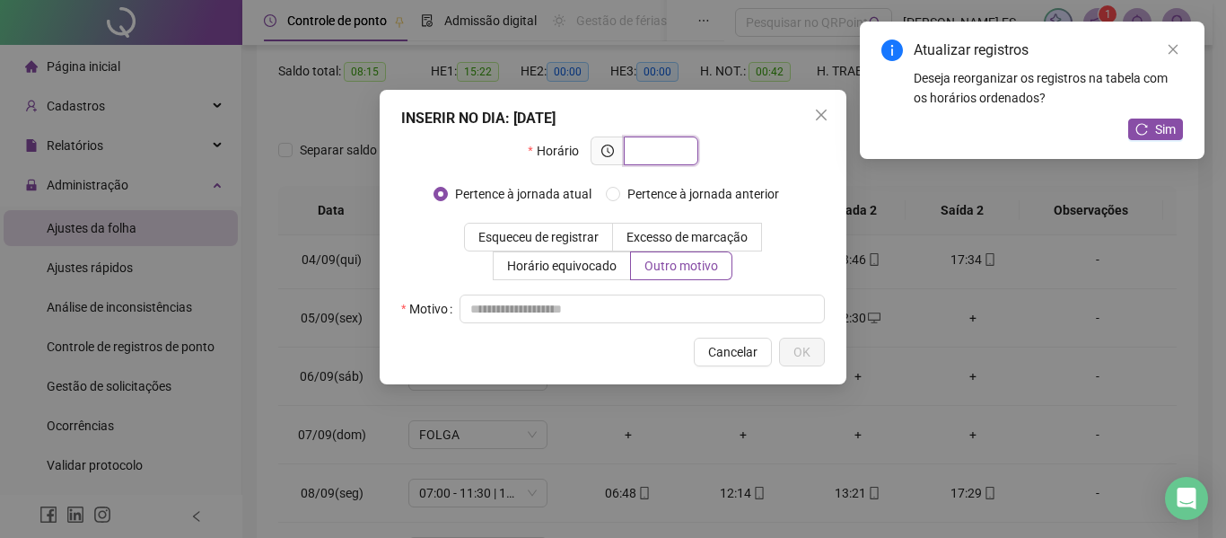
click at [649, 155] on input "text" at bounding box center [659, 151] width 49 height 20
type input "*****"
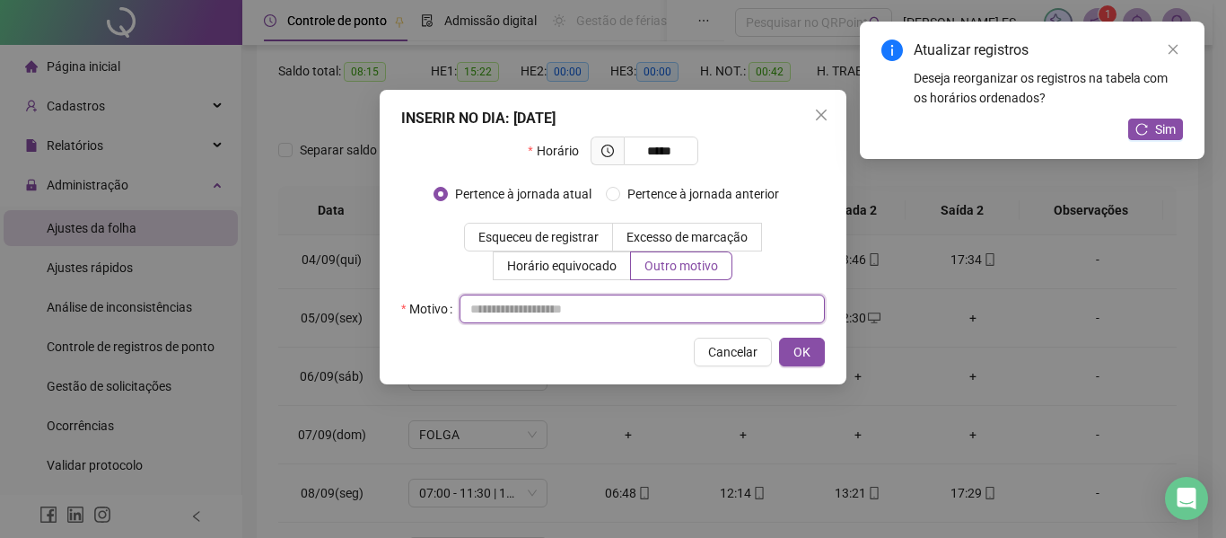
click at [649, 312] on input "text" at bounding box center [642, 308] width 365 height 29
type input "*"
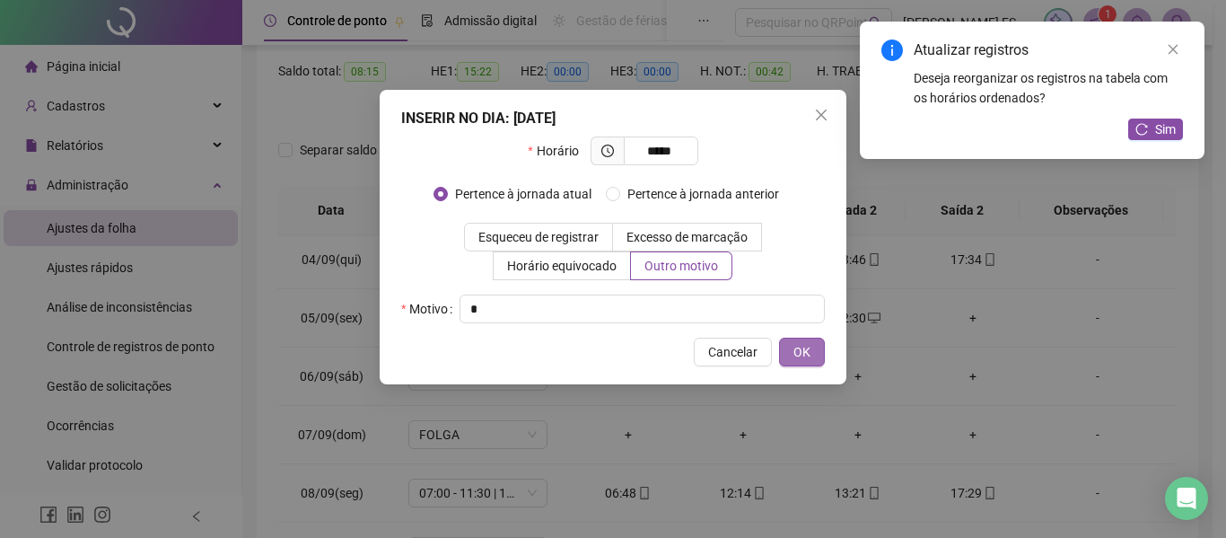
click at [814, 361] on button "OK" at bounding box center [802, 352] width 46 height 29
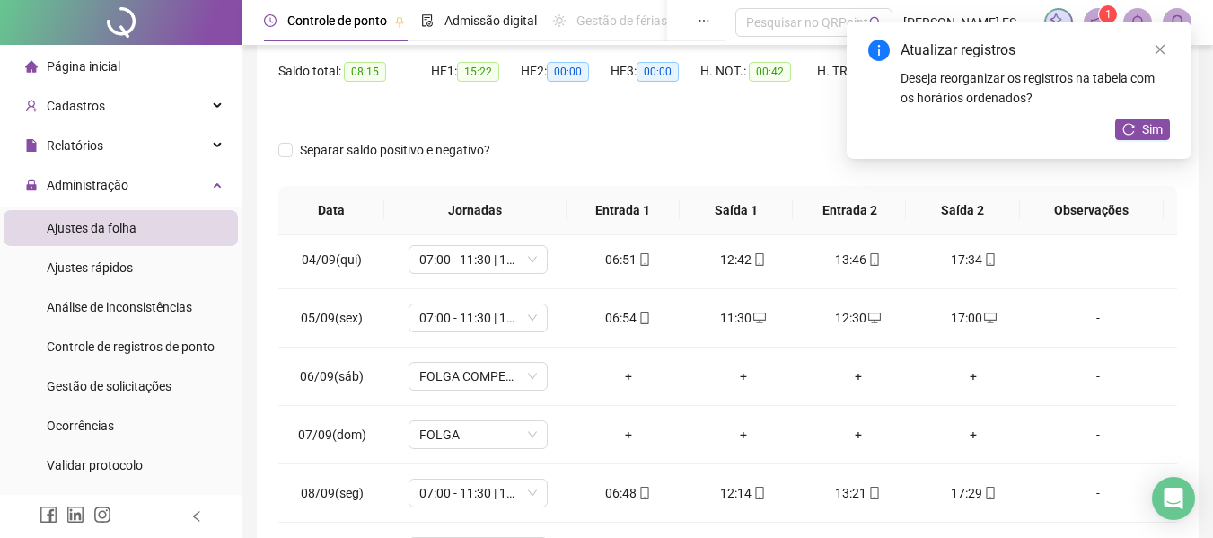
drag, startPoint x: 1139, startPoint y: 127, endPoint x: 1134, endPoint y: 154, distance: 27.5
click at [1139, 130] on button "Sim" at bounding box center [1142, 129] width 55 height 22
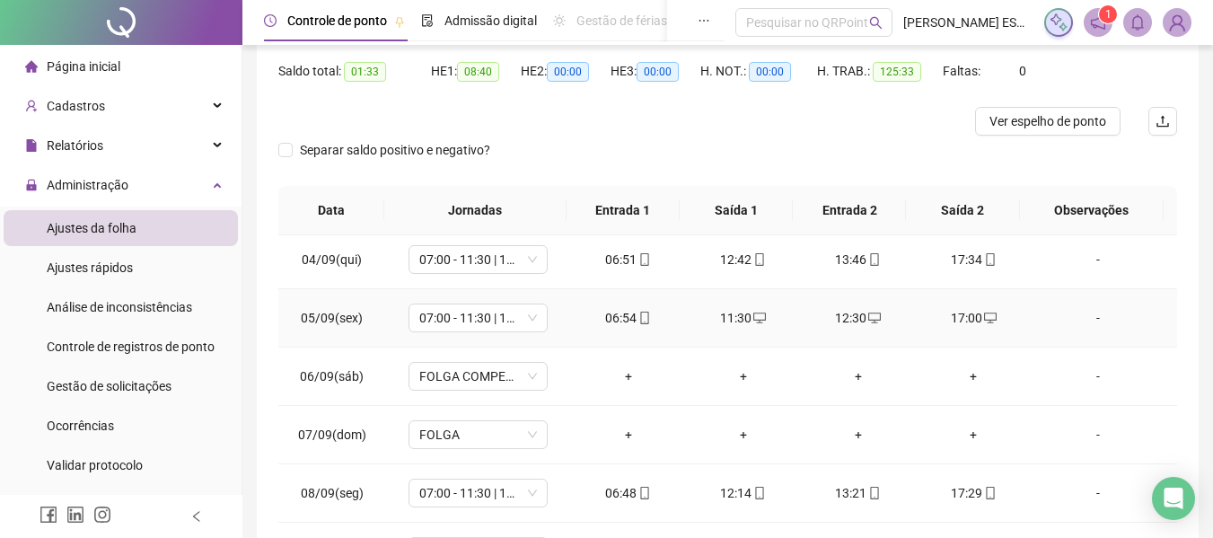
click at [1084, 318] on div "-" at bounding box center [1098, 318] width 106 height 20
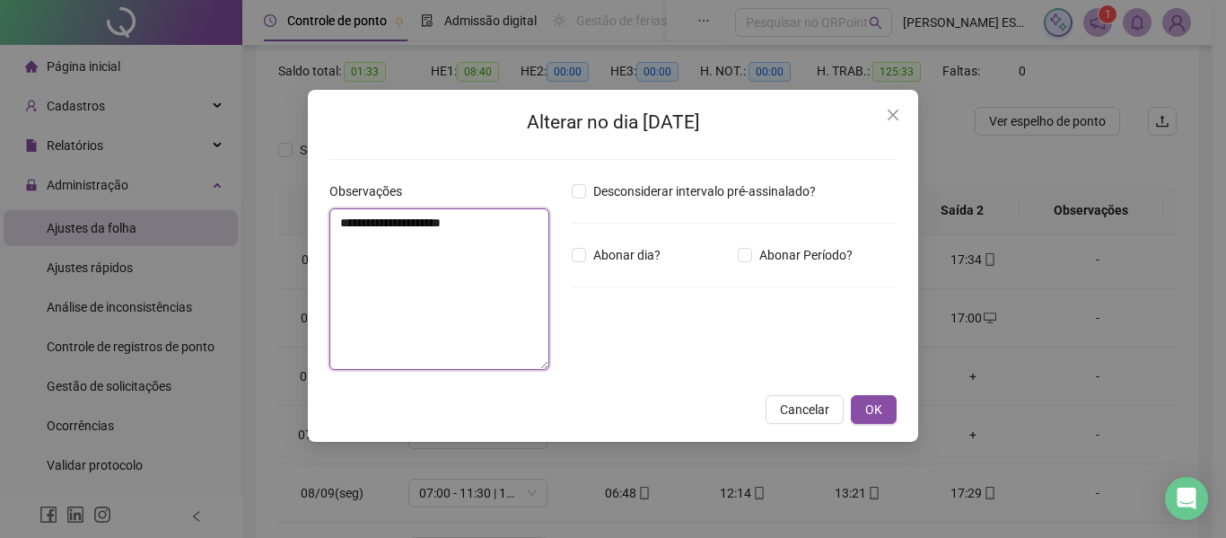
click at [450, 241] on textarea "**********" at bounding box center [439, 289] width 220 height 162
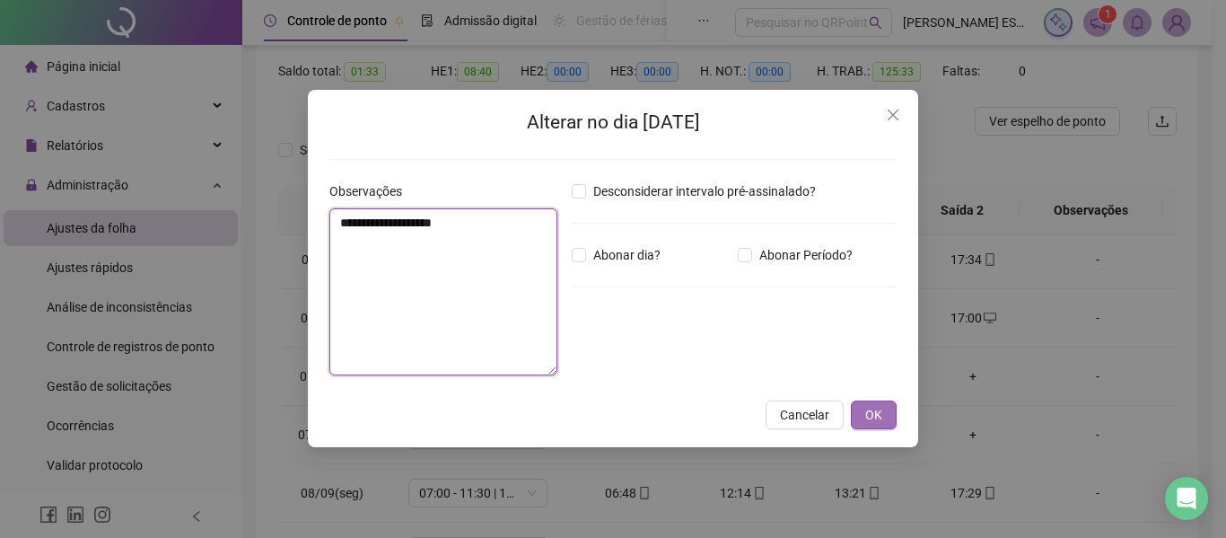
type textarea "**********"
click at [870, 417] on span "OK" at bounding box center [873, 415] width 17 height 20
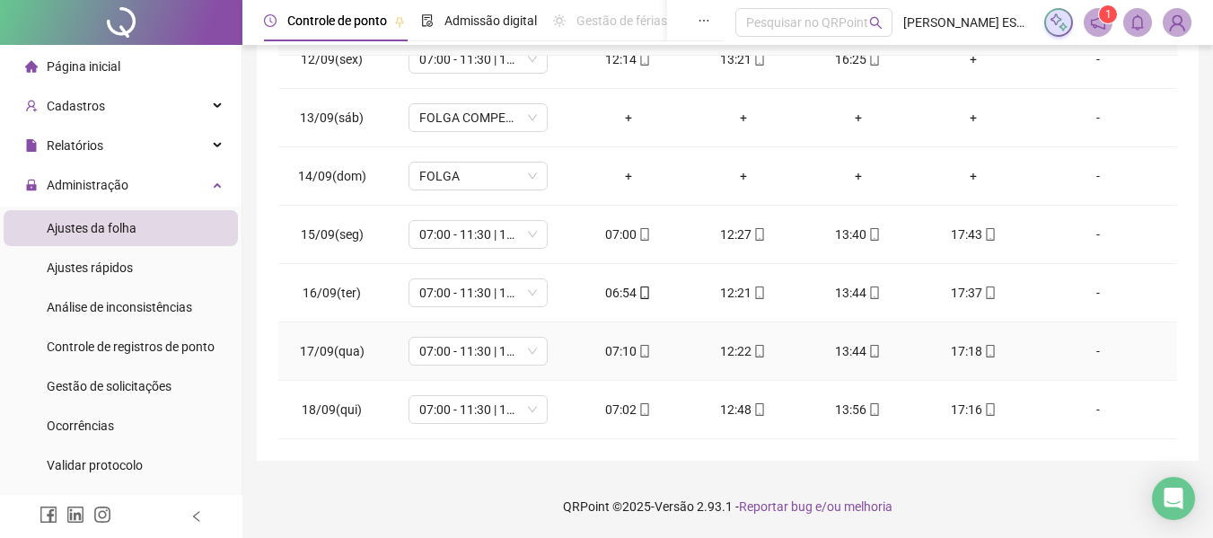
scroll to position [577, 0]
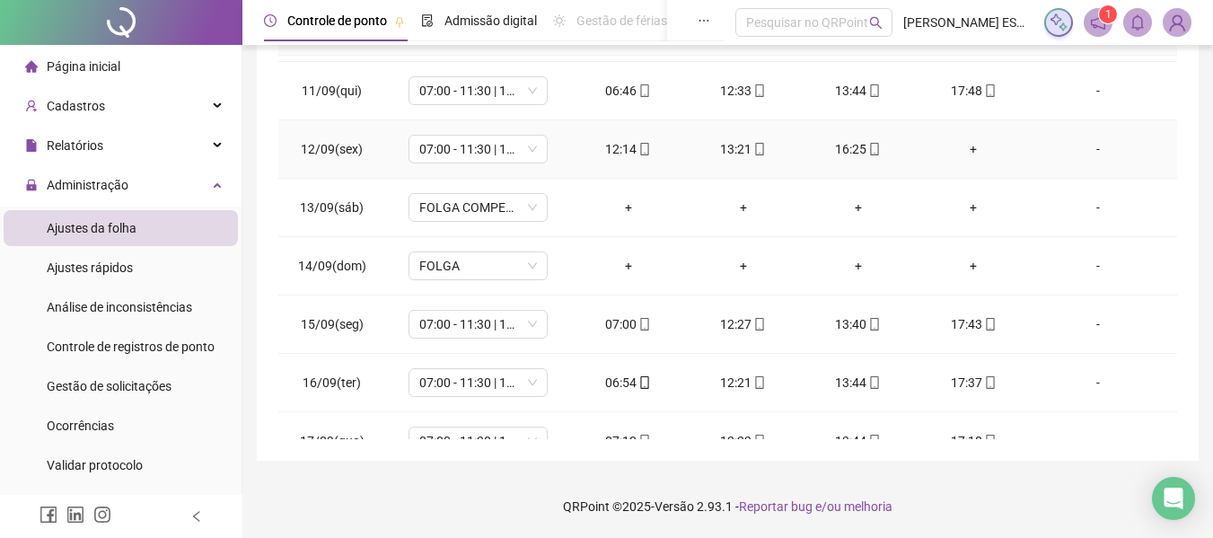
click at [966, 151] on div "+" at bounding box center [973, 149] width 86 height 20
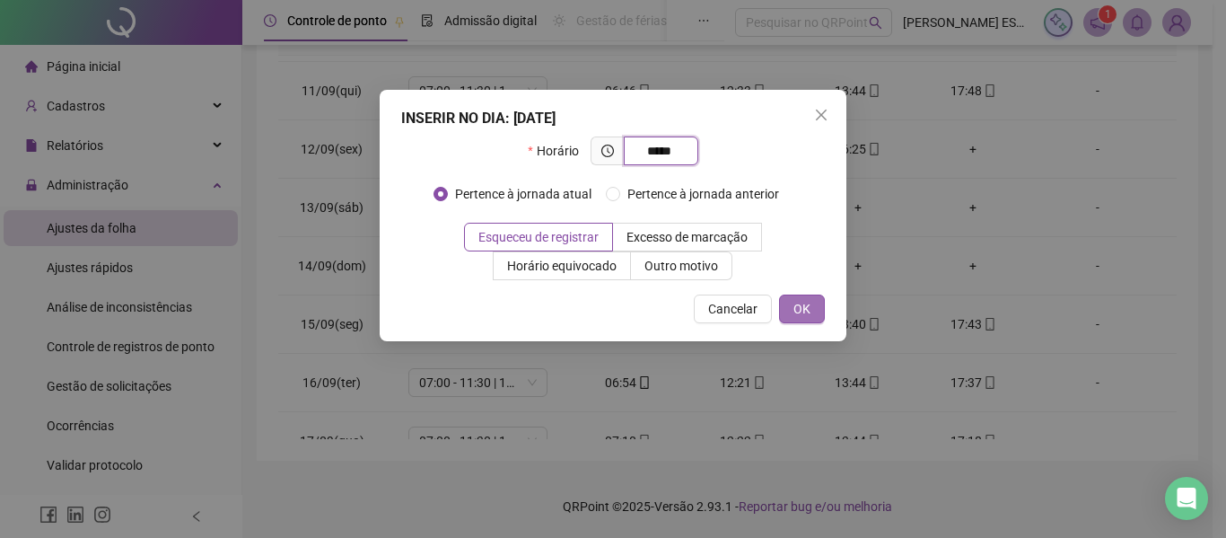
type input "*****"
click at [808, 303] on span "OK" at bounding box center [802, 309] width 17 height 20
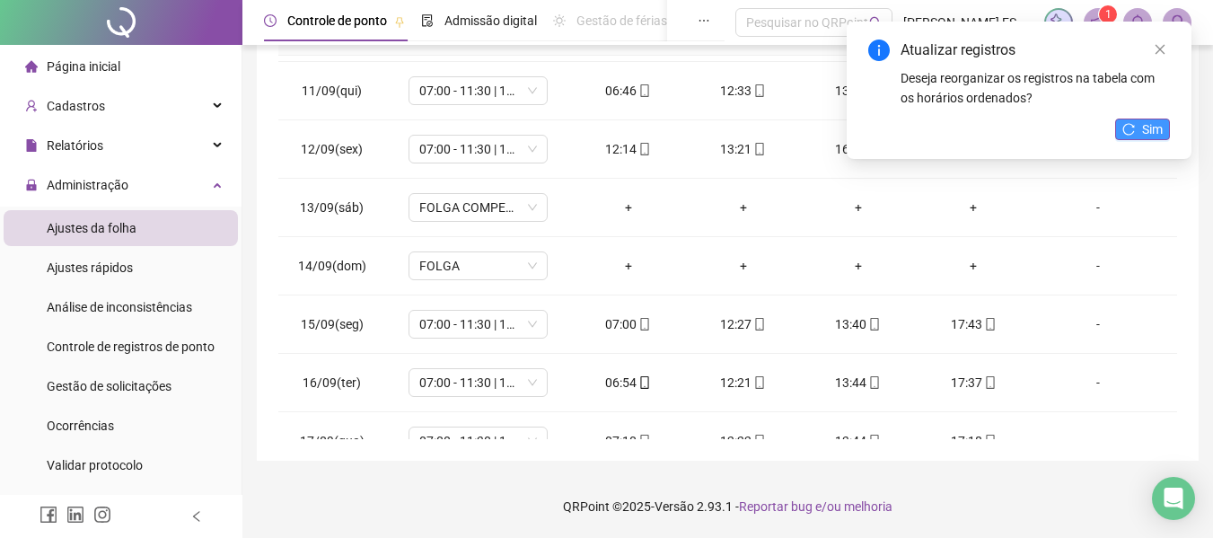
click at [1155, 129] on span "Sim" at bounding box center [1152, 129] width 21 height 20
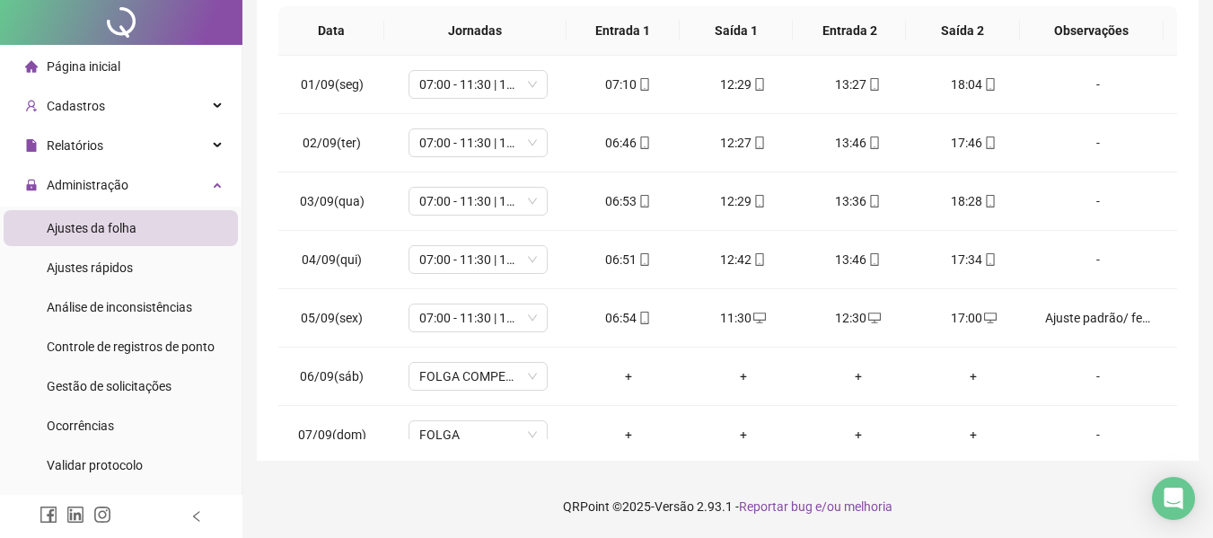
scroll to position [0, 0]
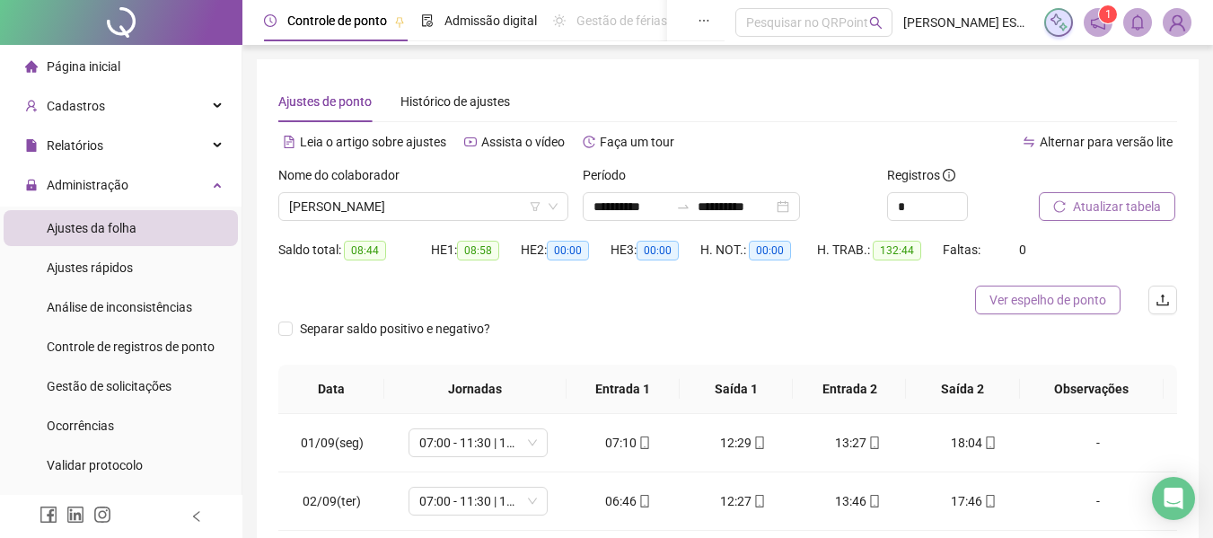
click at [1014, 294] on span "Ver espelho de ponto" at bounding box center [1047, 300] width 117 height 20
click at [1030, 301] on span "Ver espelho de ponto" at bounding box center [1047, 300] width 117 height 20
click at [496, 209] on span "[PERSON_NAME]" at bounding box center [423, 206] width 268 height 27
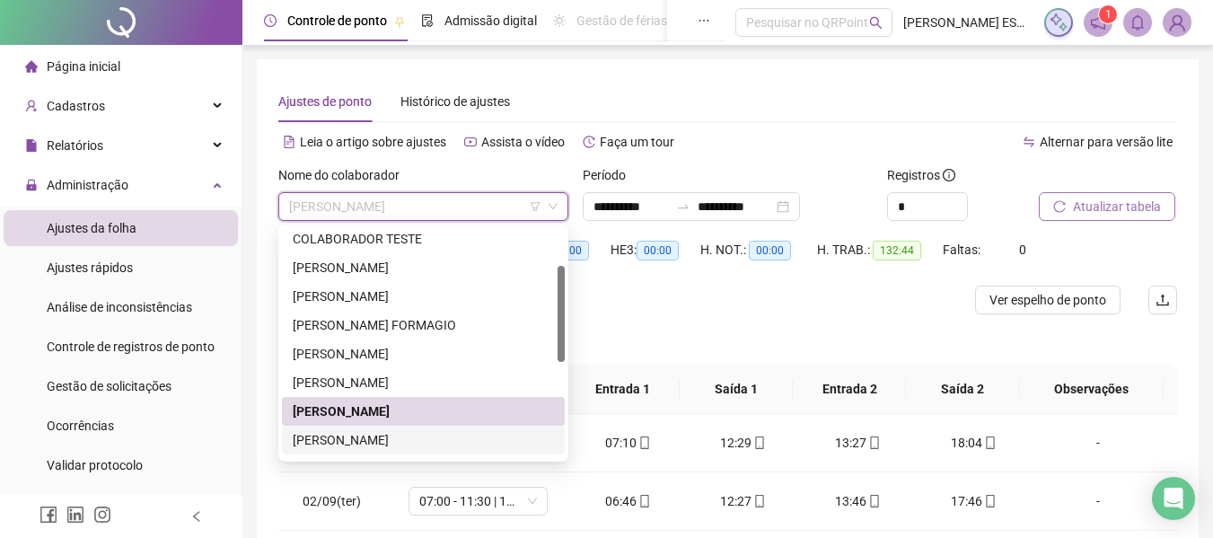
click at [386, 444] on div "[PERSON_NAME]" at bounding box center [423, 440] width 261 height 20
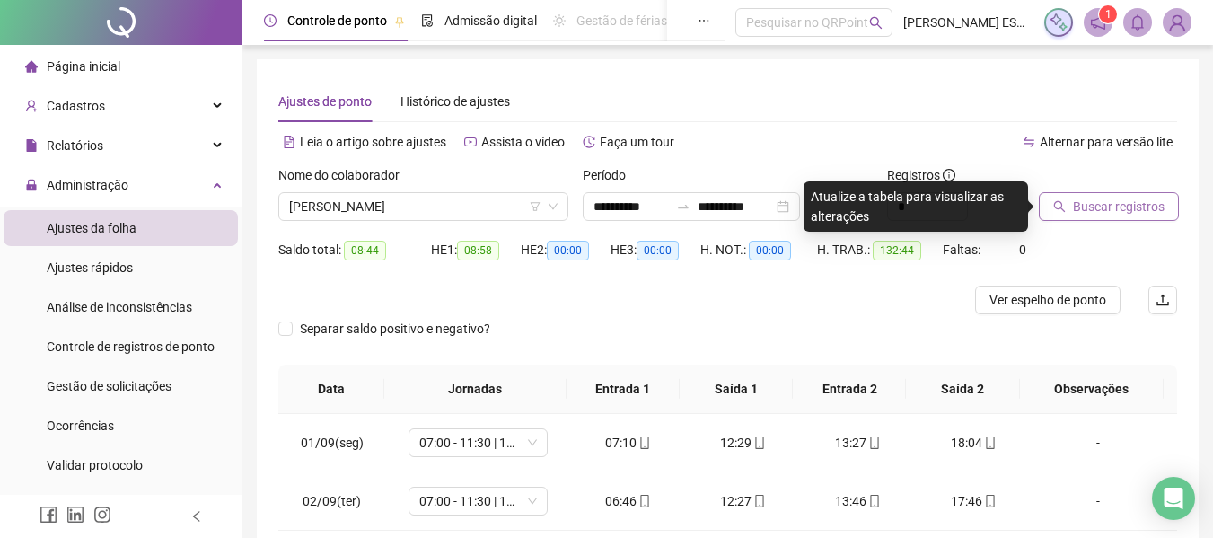
click at [1099, 215] on span "Buscar registros" at bounding box center [1119, 207] width 92 height 20
